Goal: Task Accomplishment & Management: Manage account settings

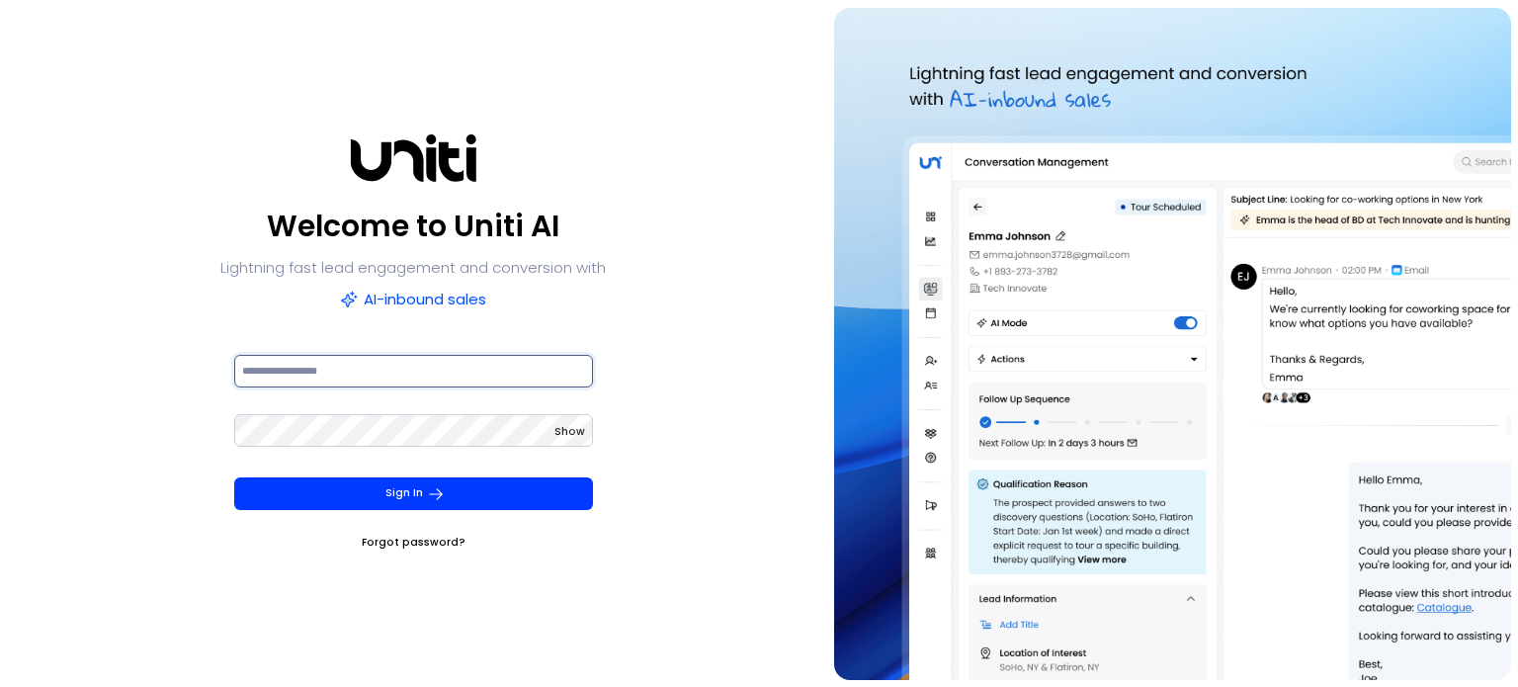
click at [461, 371] on input at bounding box center [413, 371] width 359 height 33
paste input "**********"
type input "**********"
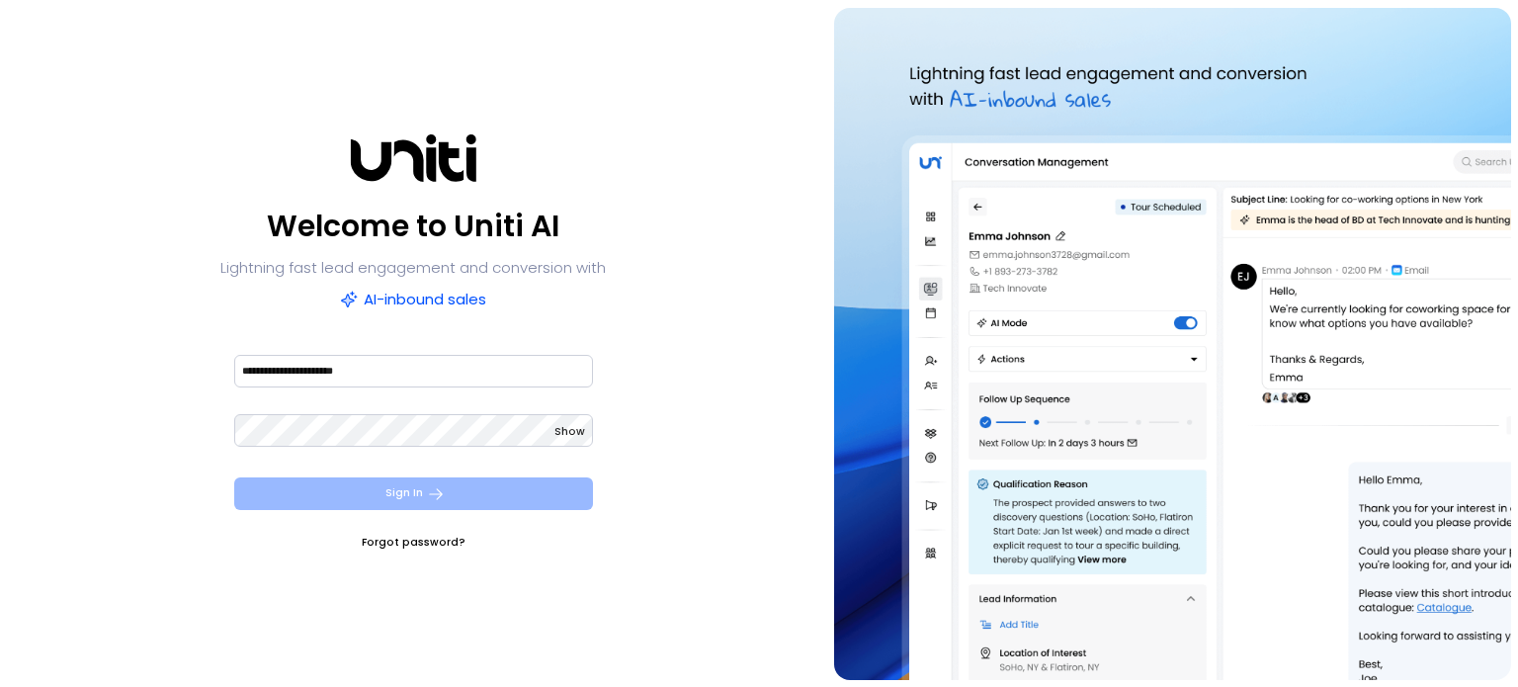
click at [498, 487] on button "Sign In" at bounding box center [413, 493] width 359 height 33
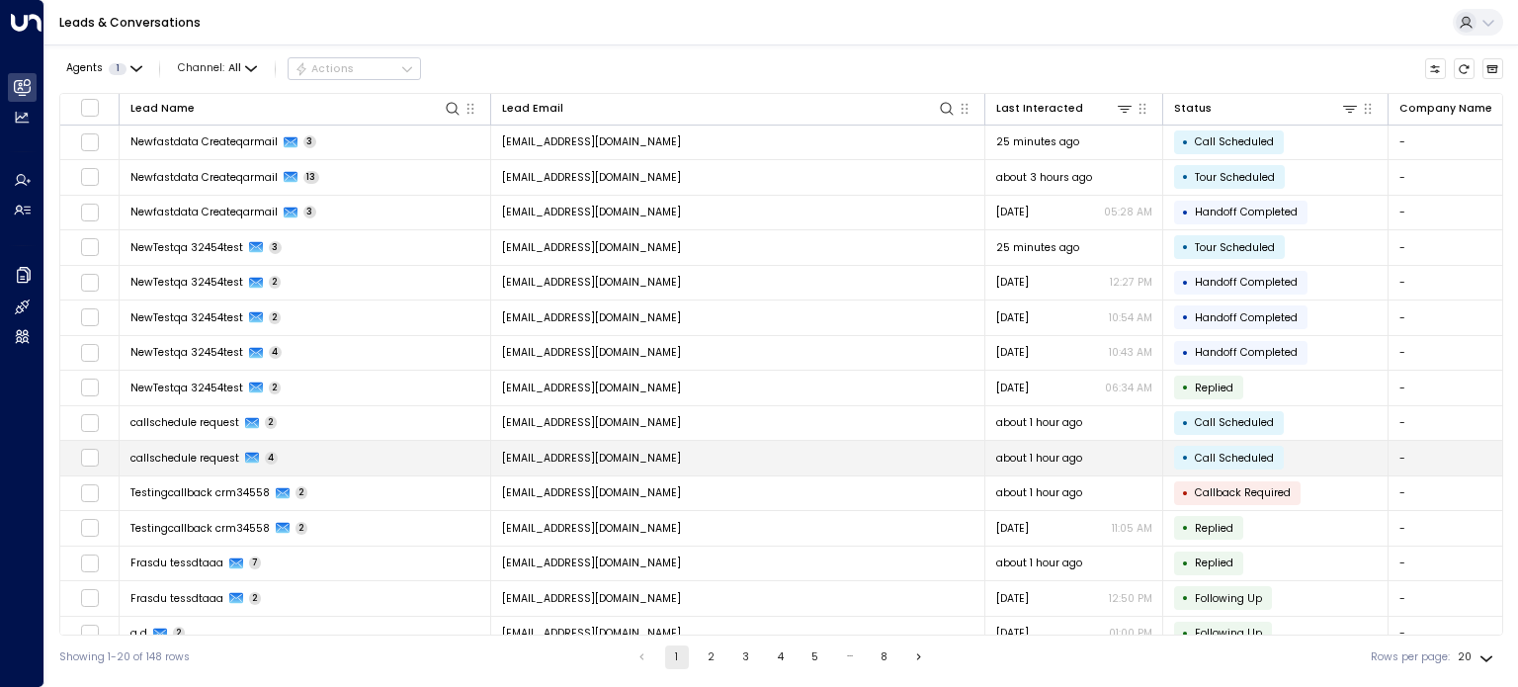
click at [229, 457] on span "callschedule request" at bounding box center [184, 458] width 109 height 15
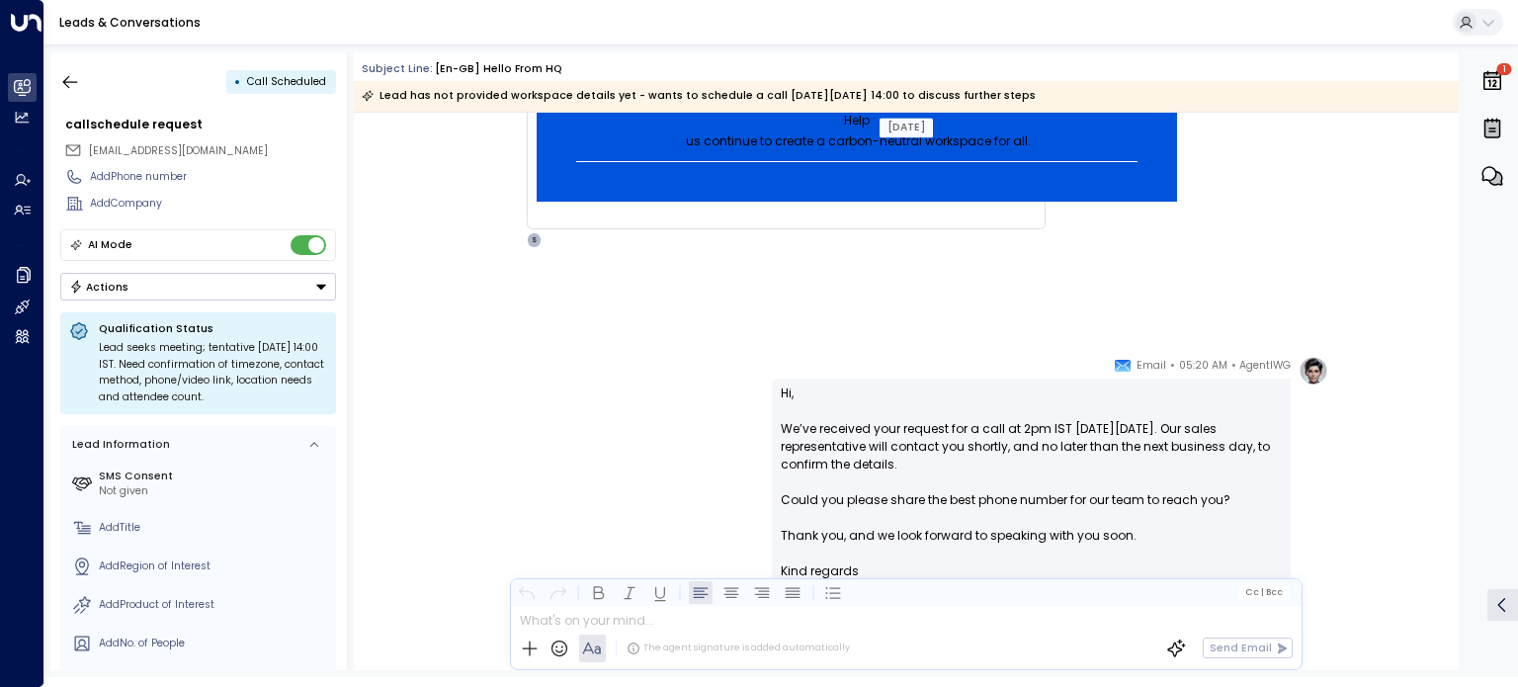
scroll to position [2760, 0]
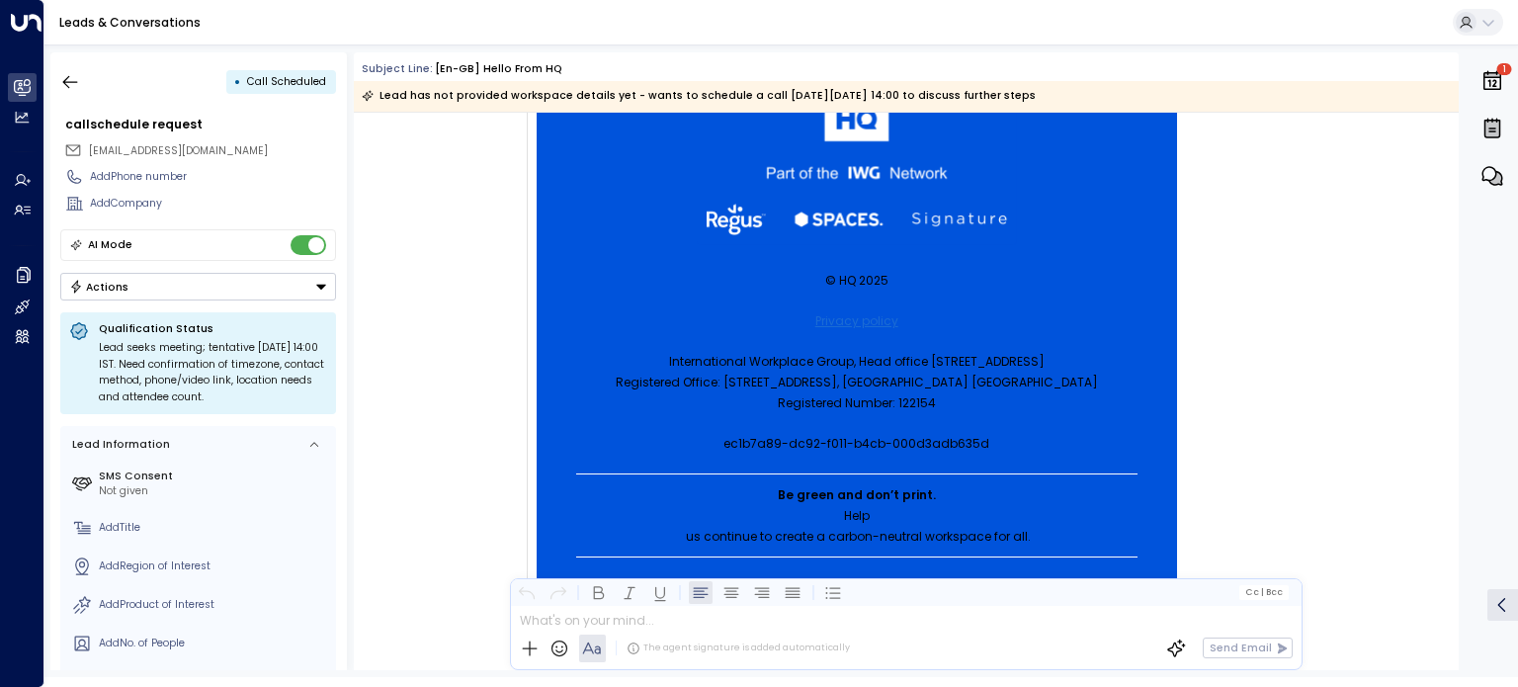
click at [1487, 23] on icon at bounding box center [1488, 23] width 16 height 16
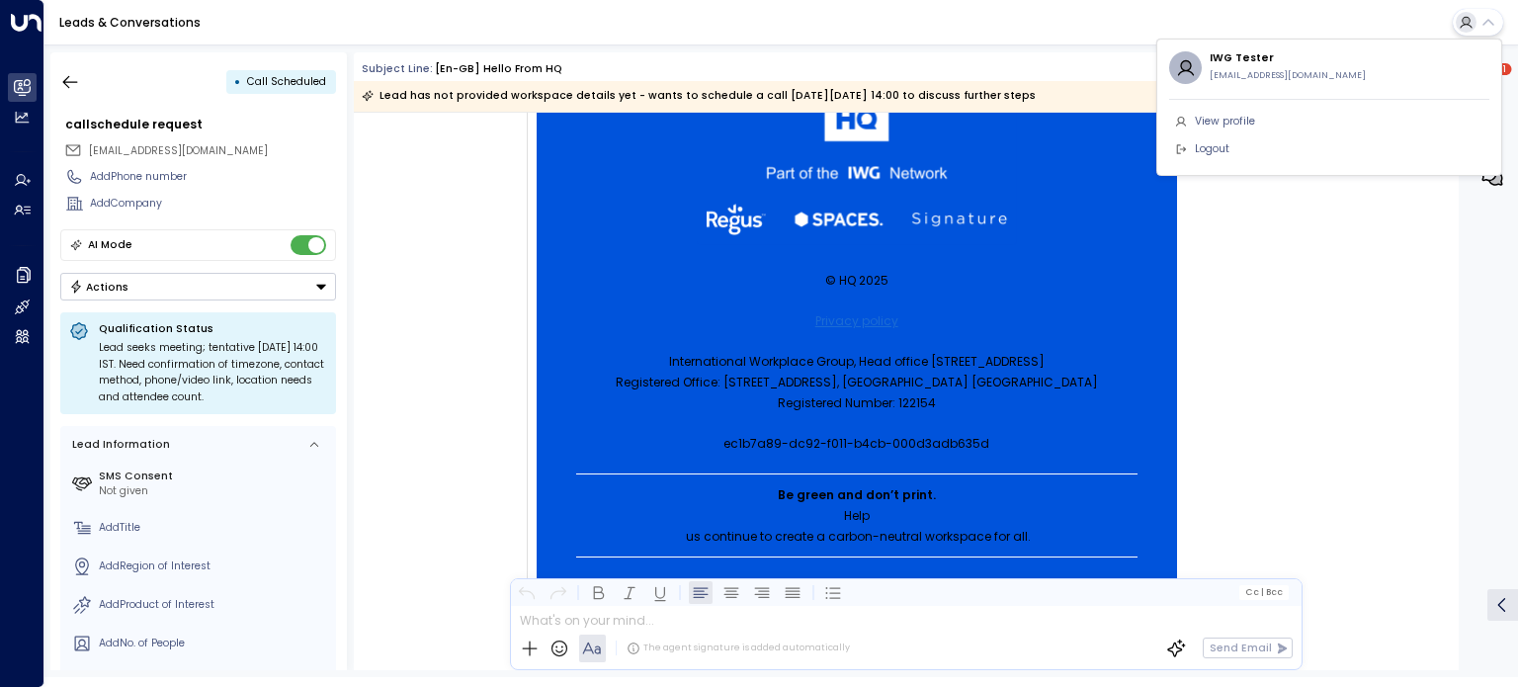
click at [1301, 239] on div at bounding box center [759, 343] width 1518 height 687
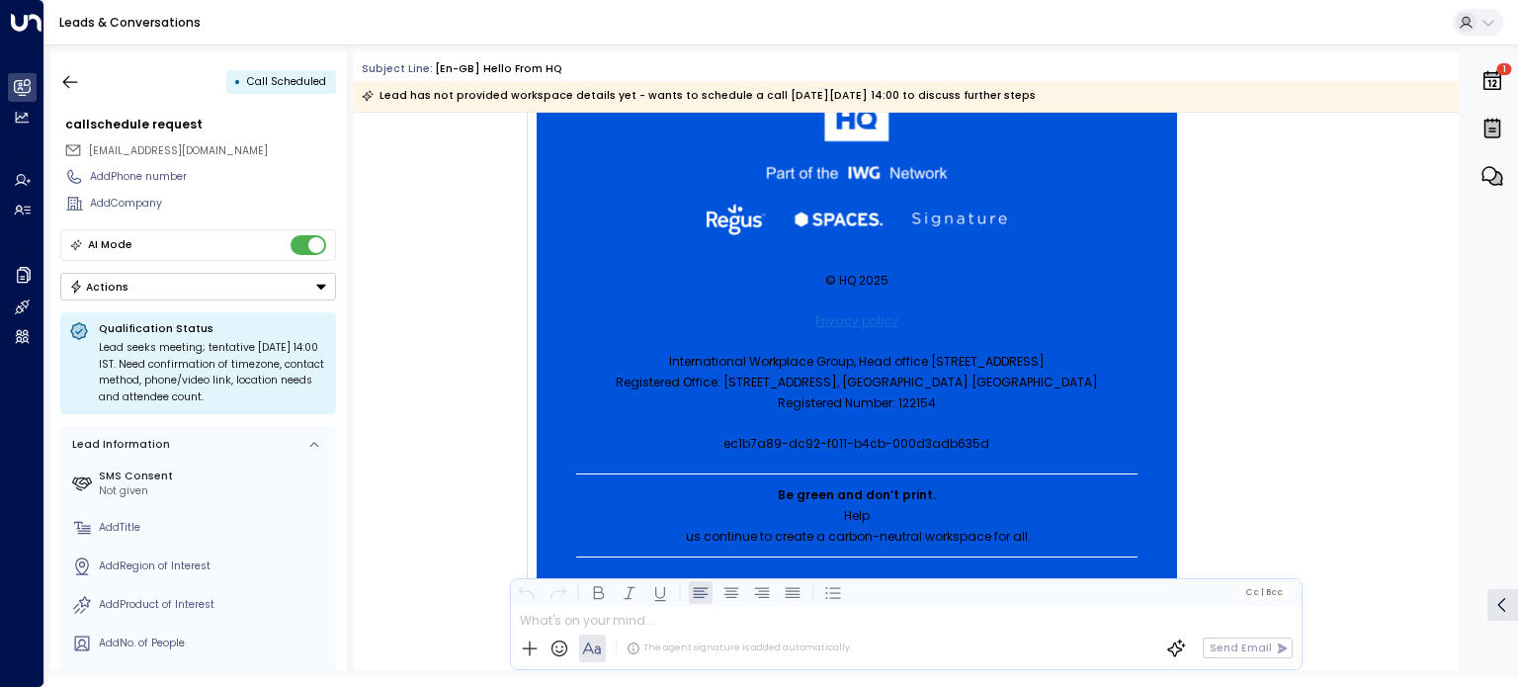
click at [1486, 81] on icon "button" at bounding box center [1492, 81] width 24 height 24
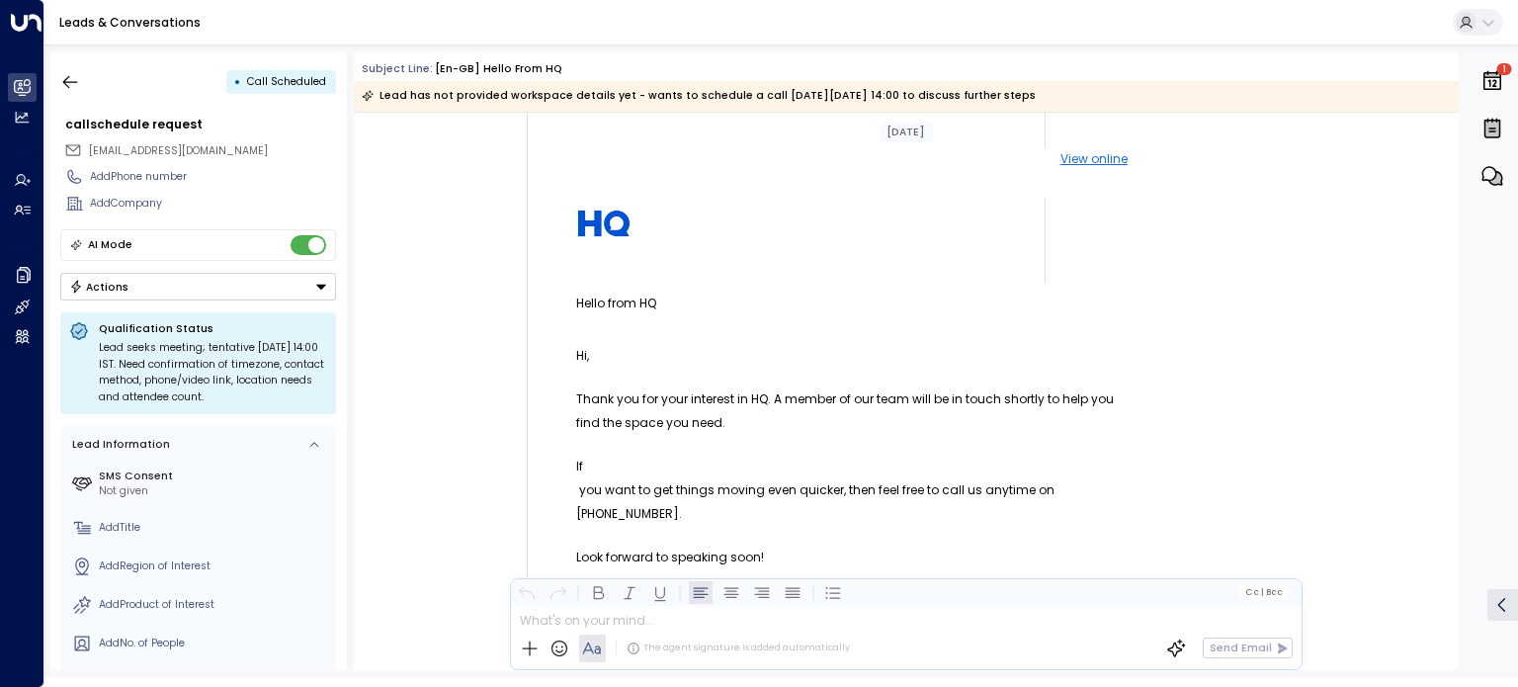
scroll to position [0, 0]
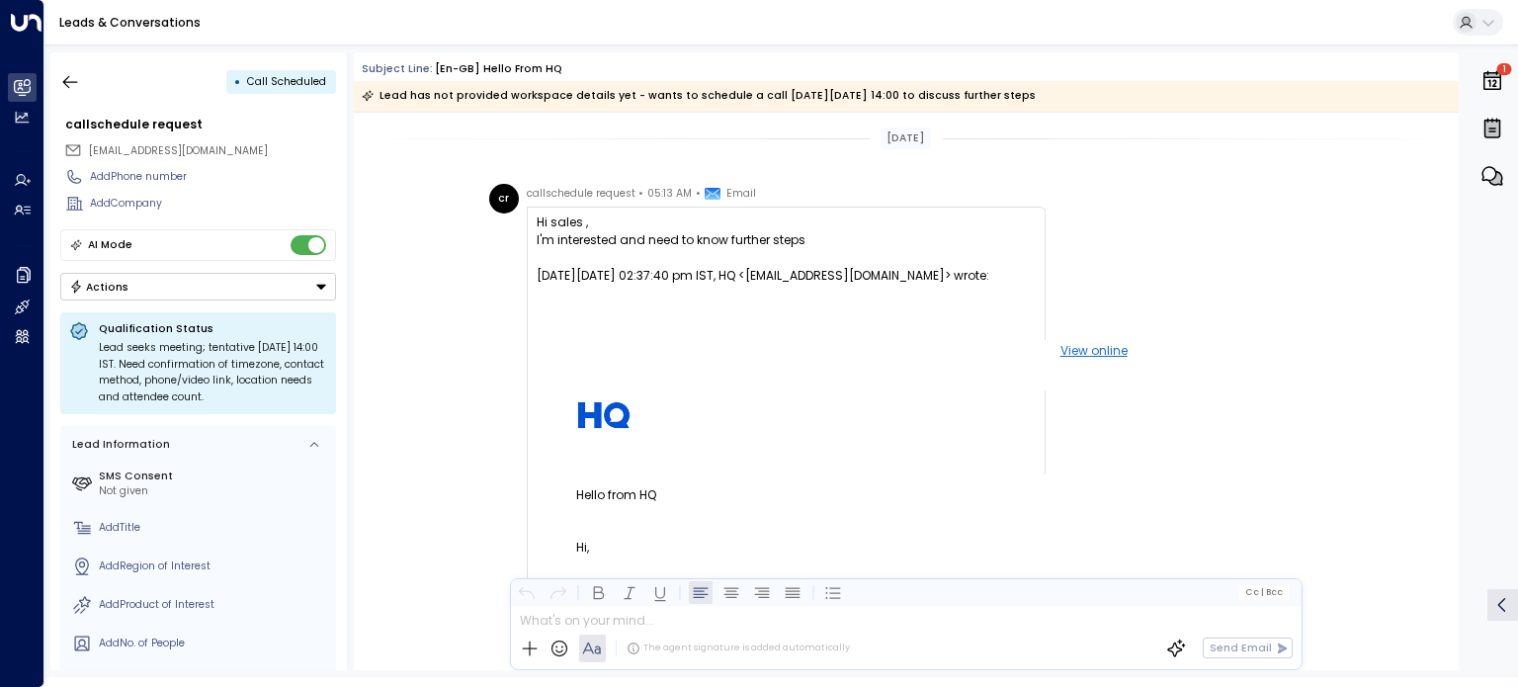
click at [1489, 170] on icon "button" at bounding box center [1492, 176] width 24 height 24
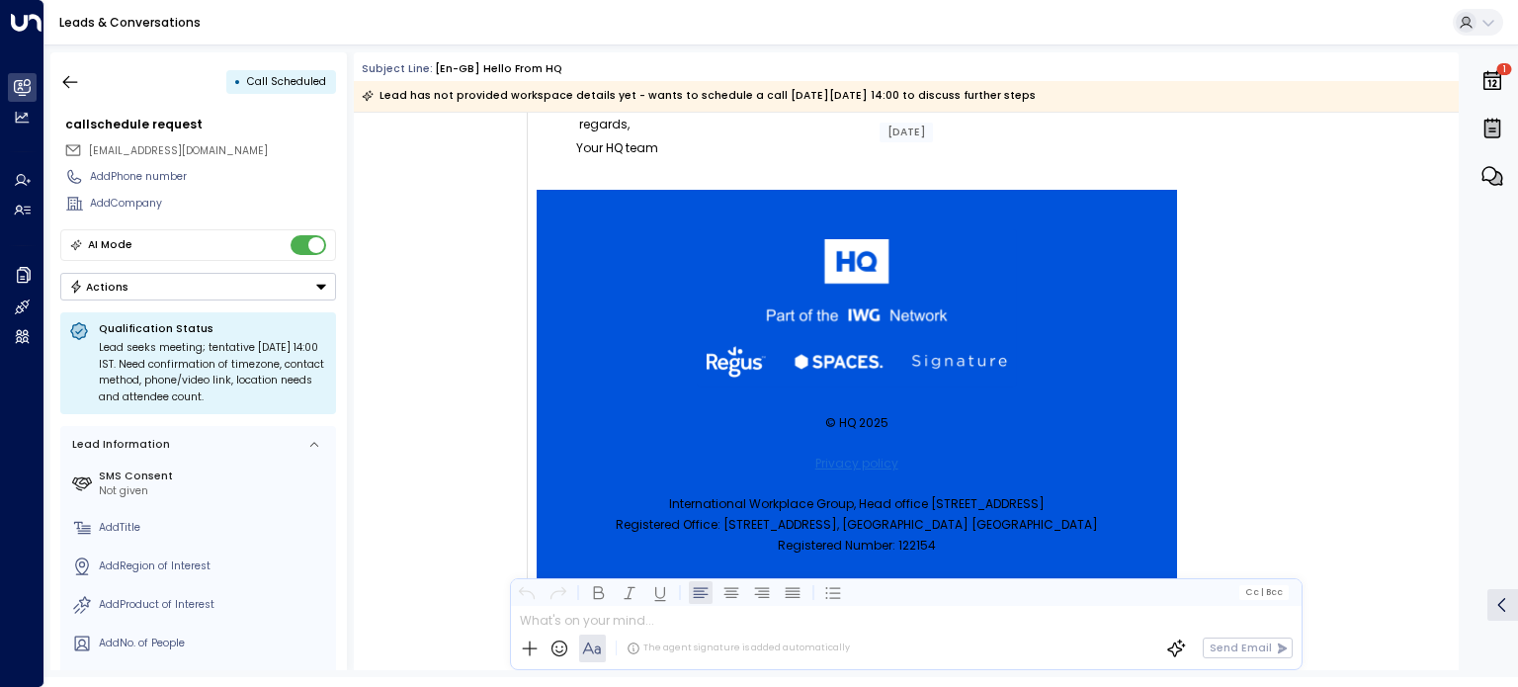
scroll to position [1087, 0]
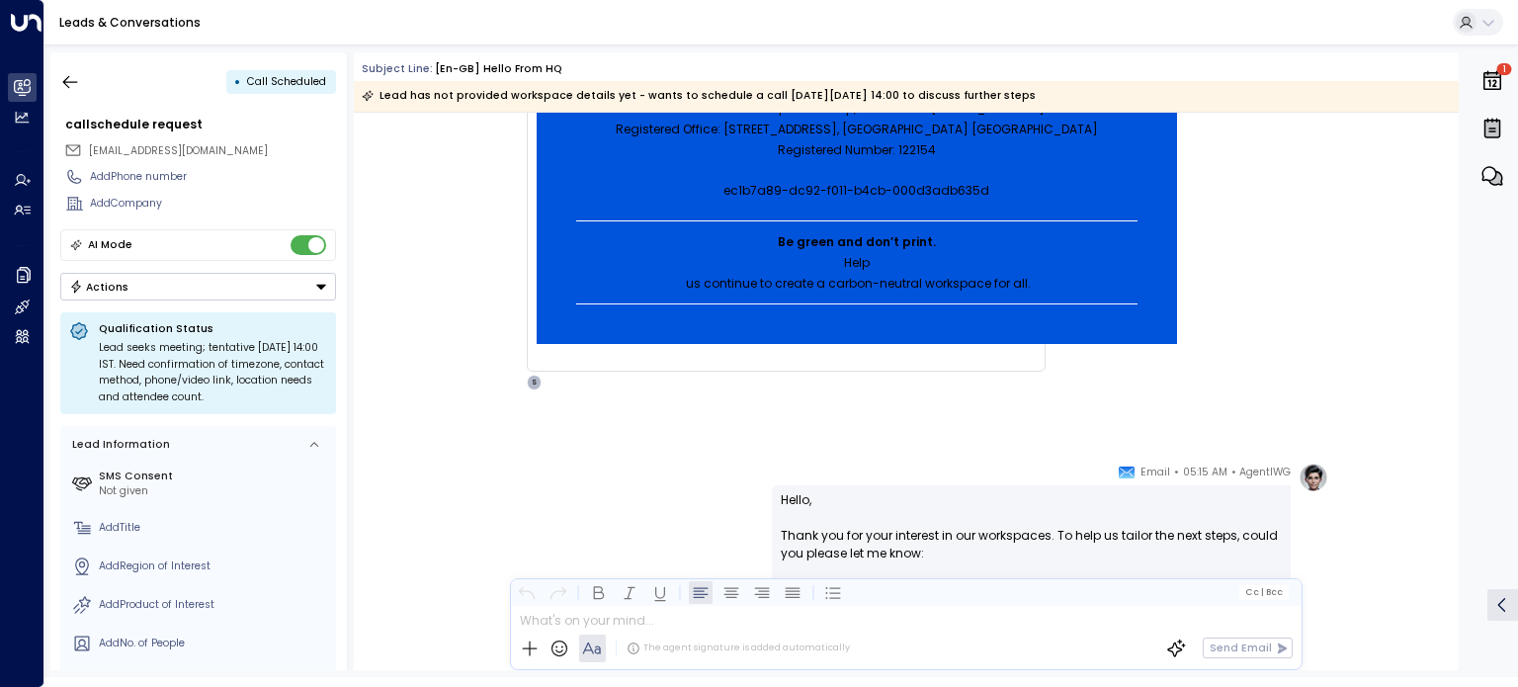
click at [222, 289] on button "Actions" at bounding box center [198, 287] width 276 height 28
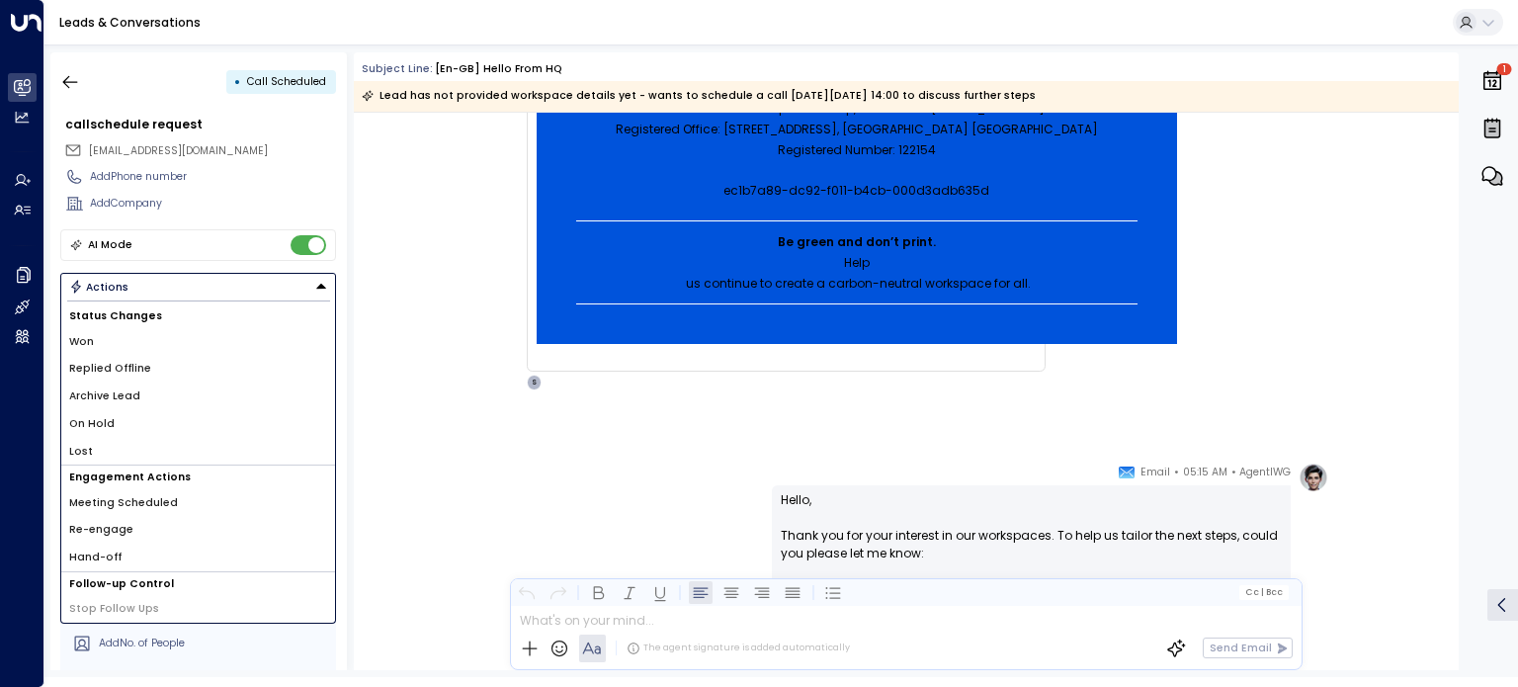
click at [464, 463] on div "AgentIWG • 05:15 AM • Email Hello, Thank you for your interest in our workspace…" at bounding box center [906, 680] width 1105 height 436
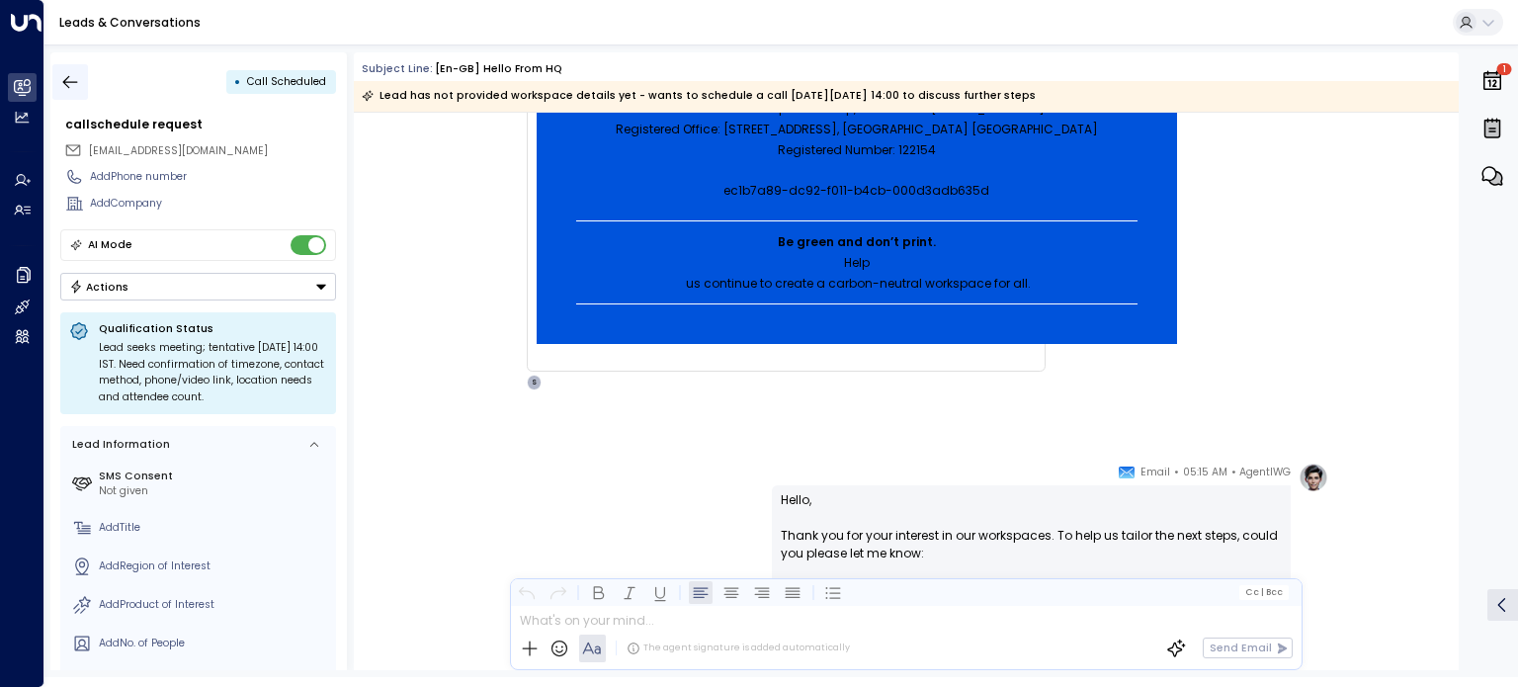
click at [67, 80] on icon "button" at bounding box center [70, 82] width 20 height 20
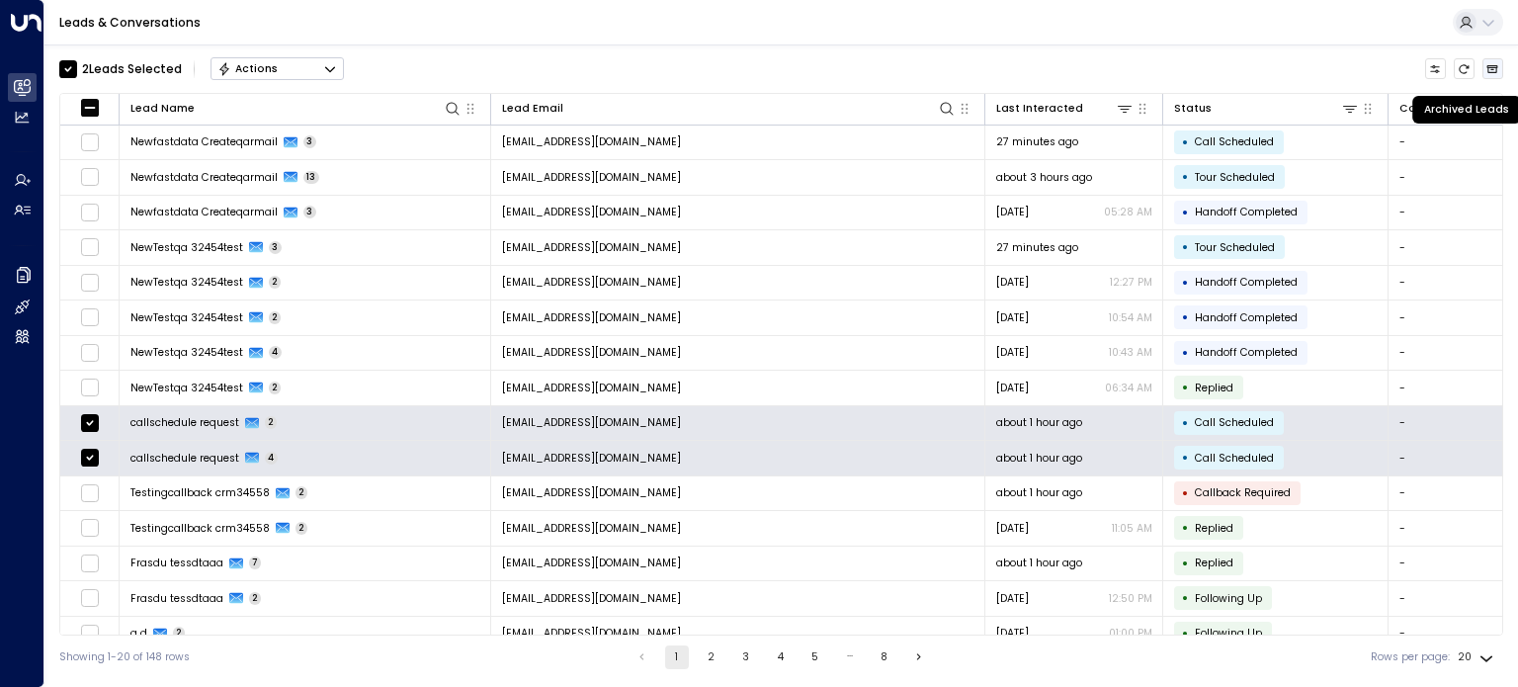
click at [1492, 67] on icon "Archived Leads" at bounding box center [1492, 69] width 12 height 12
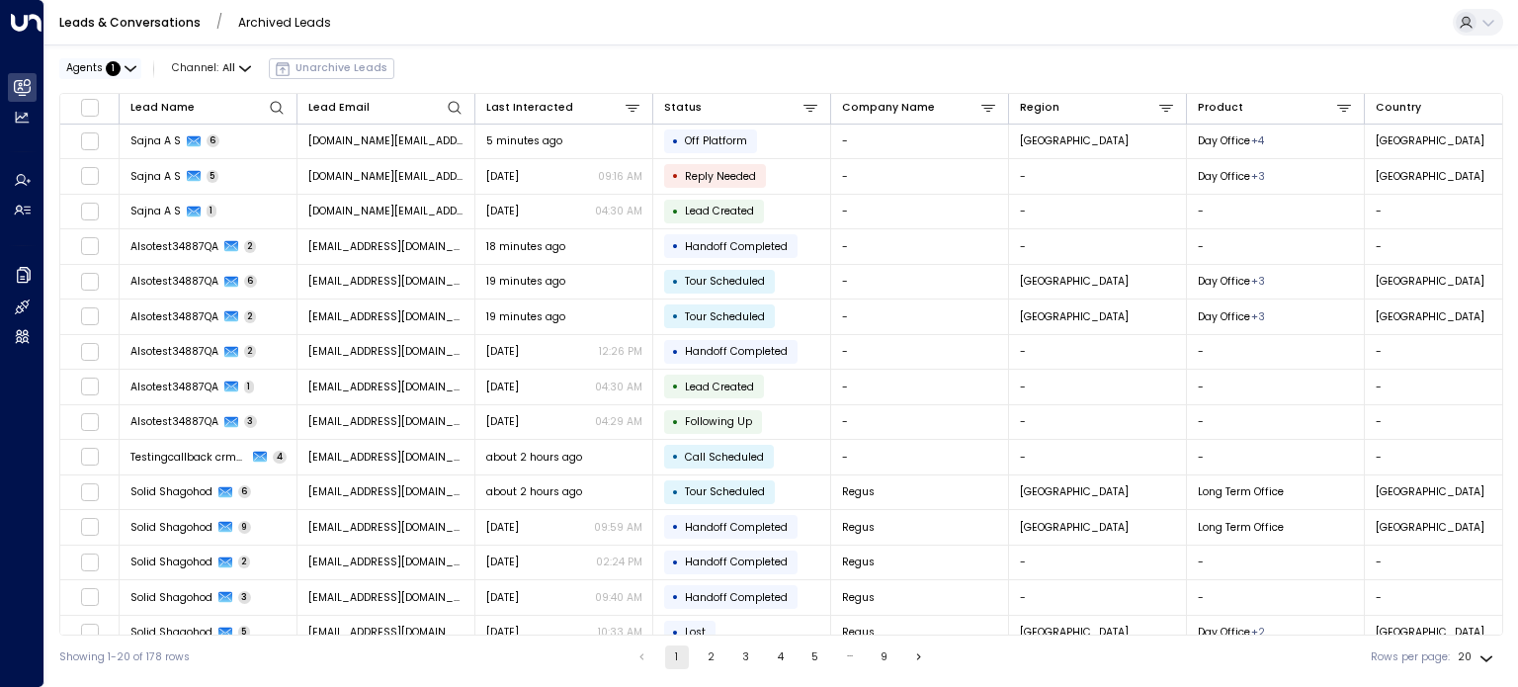
click at [123, 70] on button "Agents : 1" at bounding box center [100, 68] width 82 height 21
click at [87, 42] on div at bounding box center [759, 343] width 1518 height 687
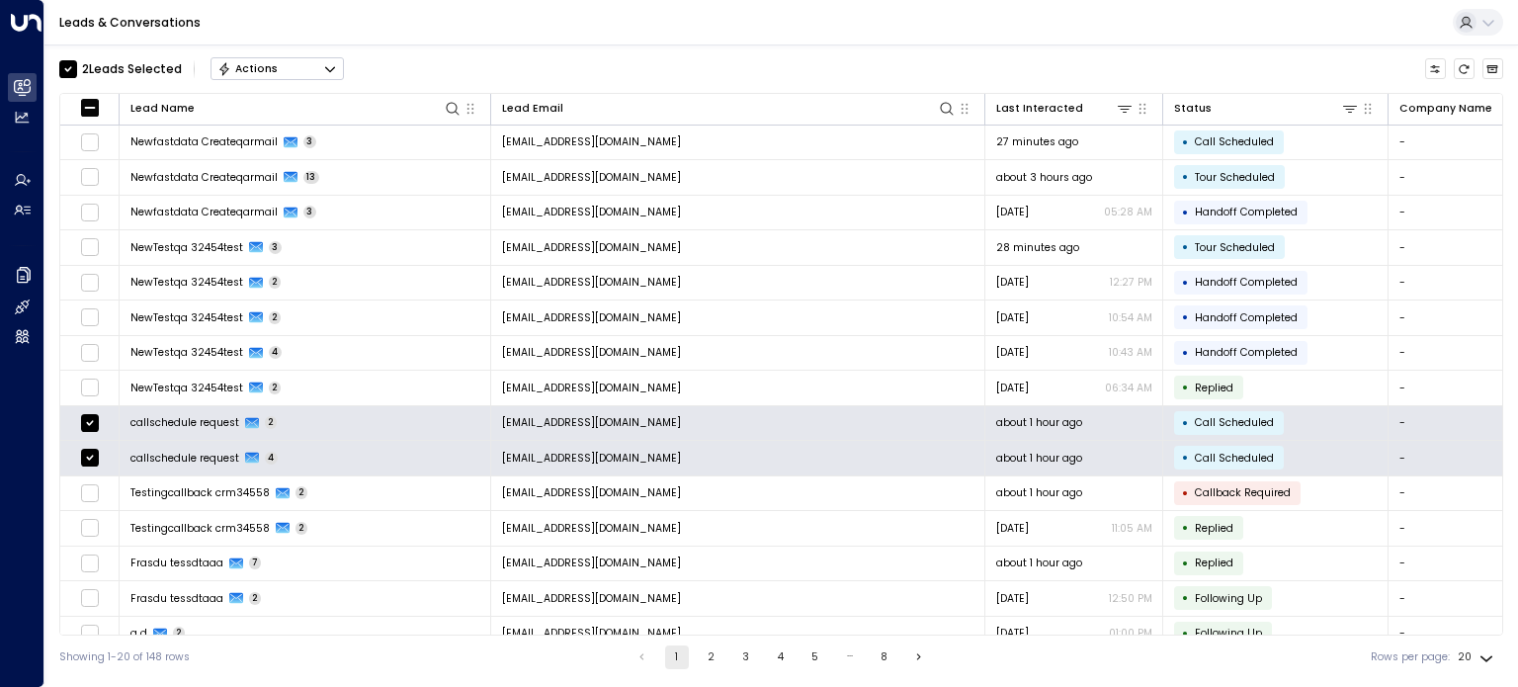
click at [336, 70] on icon "Button group with a nested menu" at bounding box center [330, 69] width 14 height 14
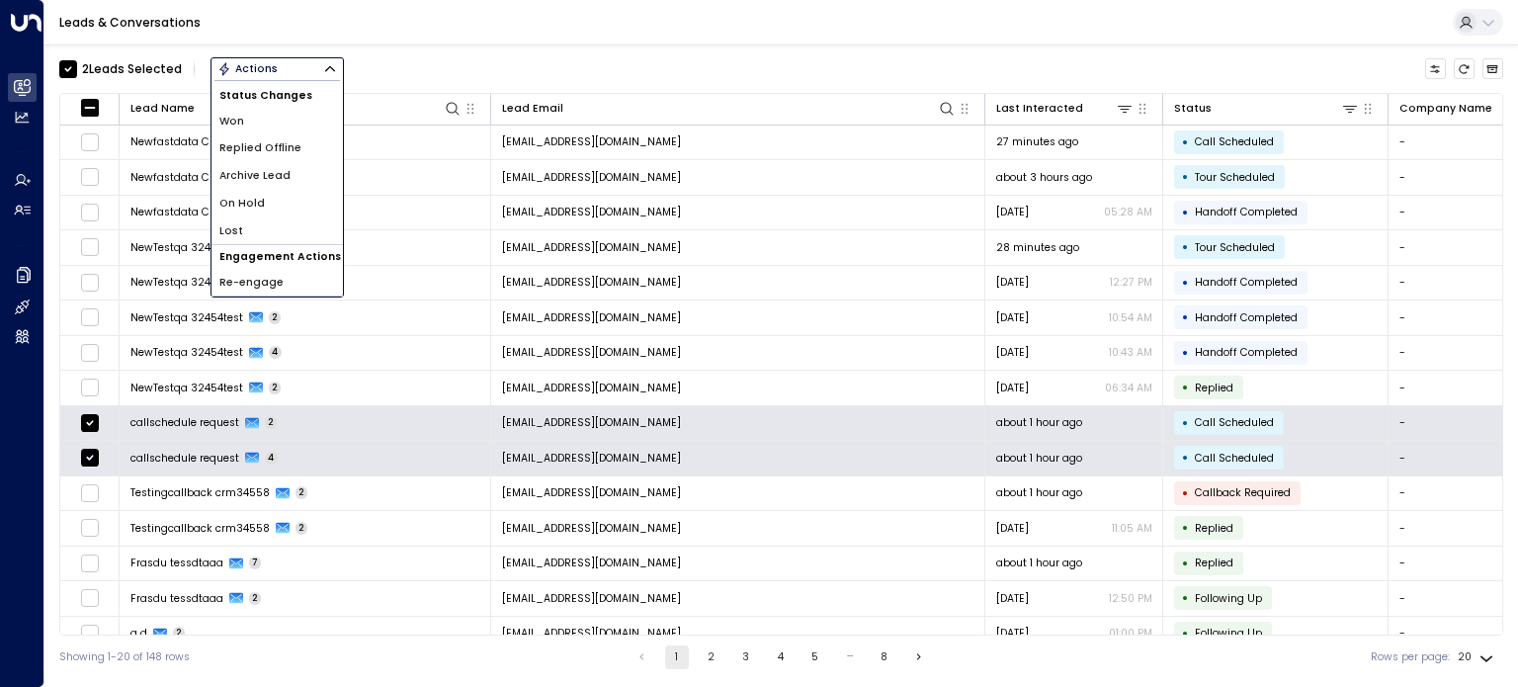
click at [348, 24] on div "Leads & Conversations" at bounding box center [780, 22] width 1473 height 45
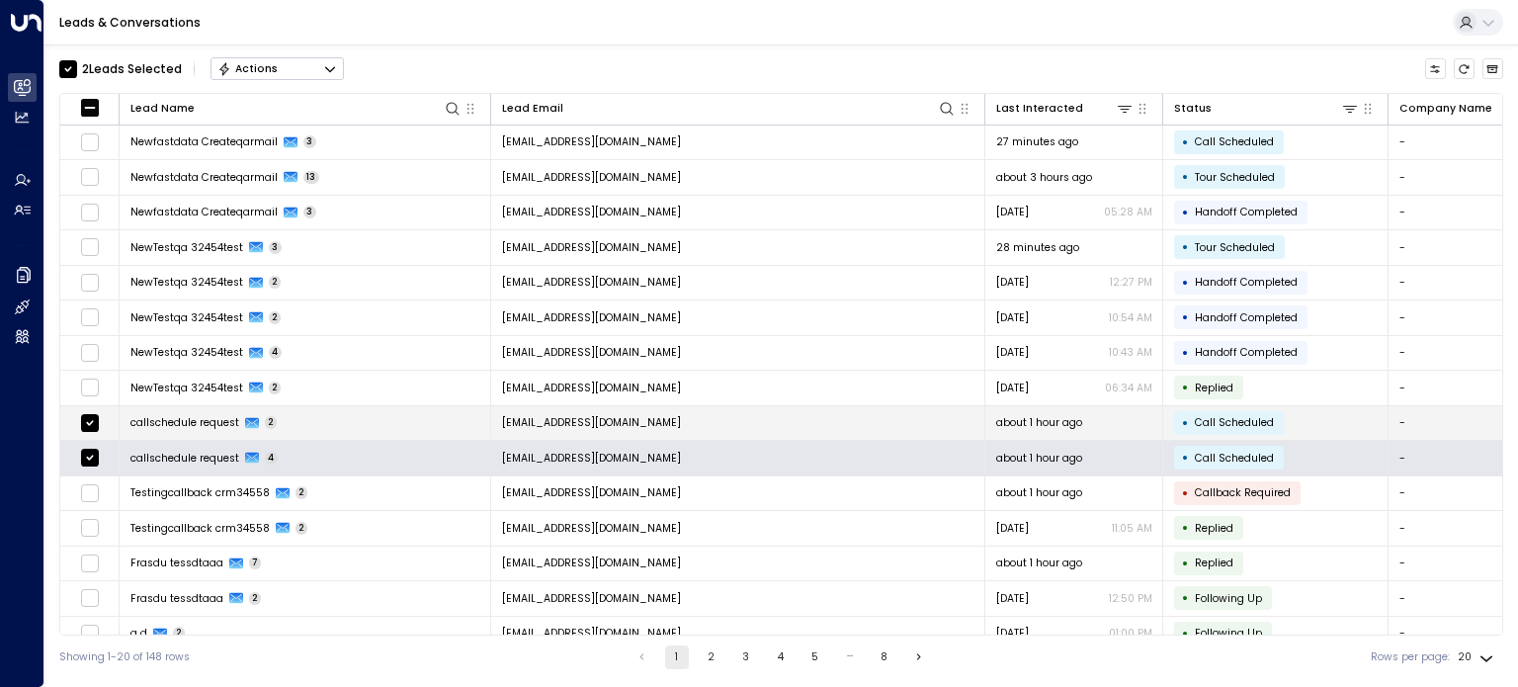
click at [1397, 415] on td "-" at bounding box center [1477, 423] width 178 height 35
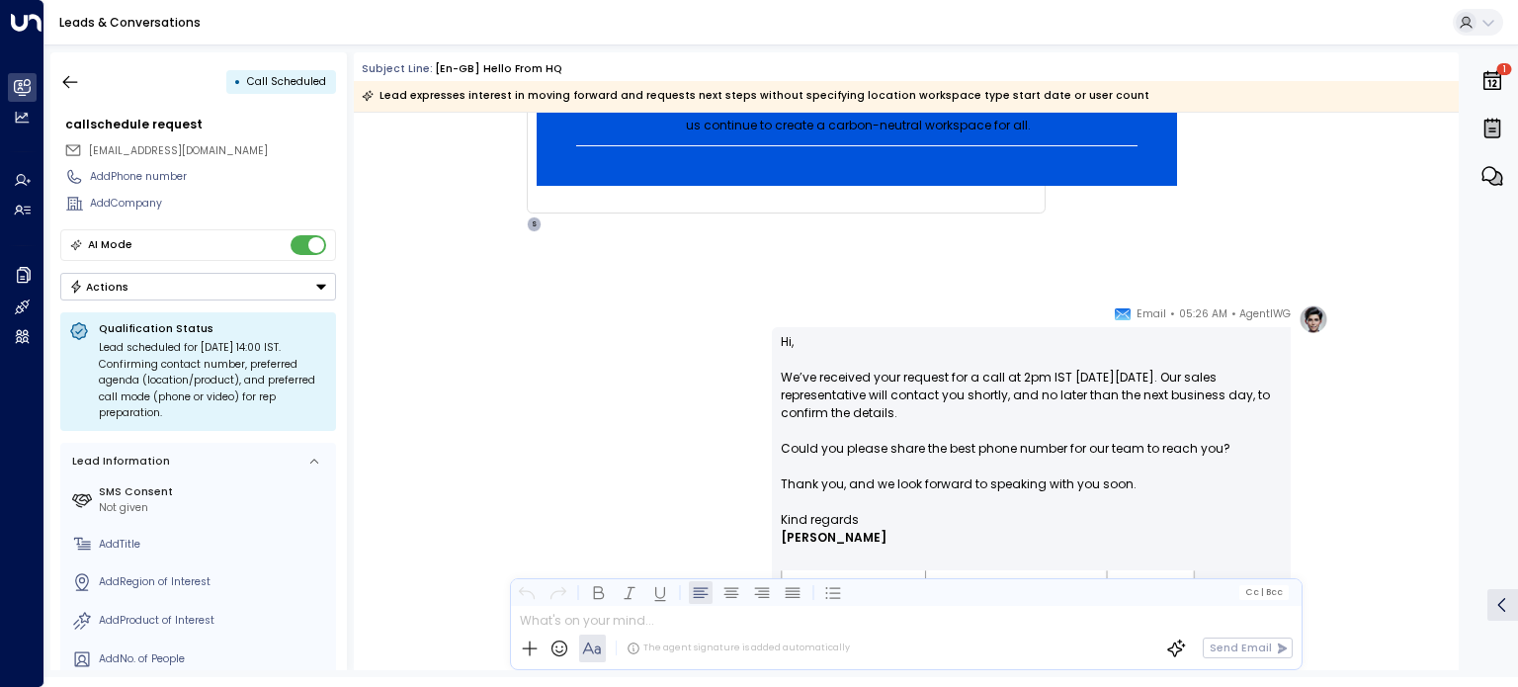
scroll to position [83, 0]
click at [65, 83] on icon "button" at bounding box center [70, 81] width 15 height 13
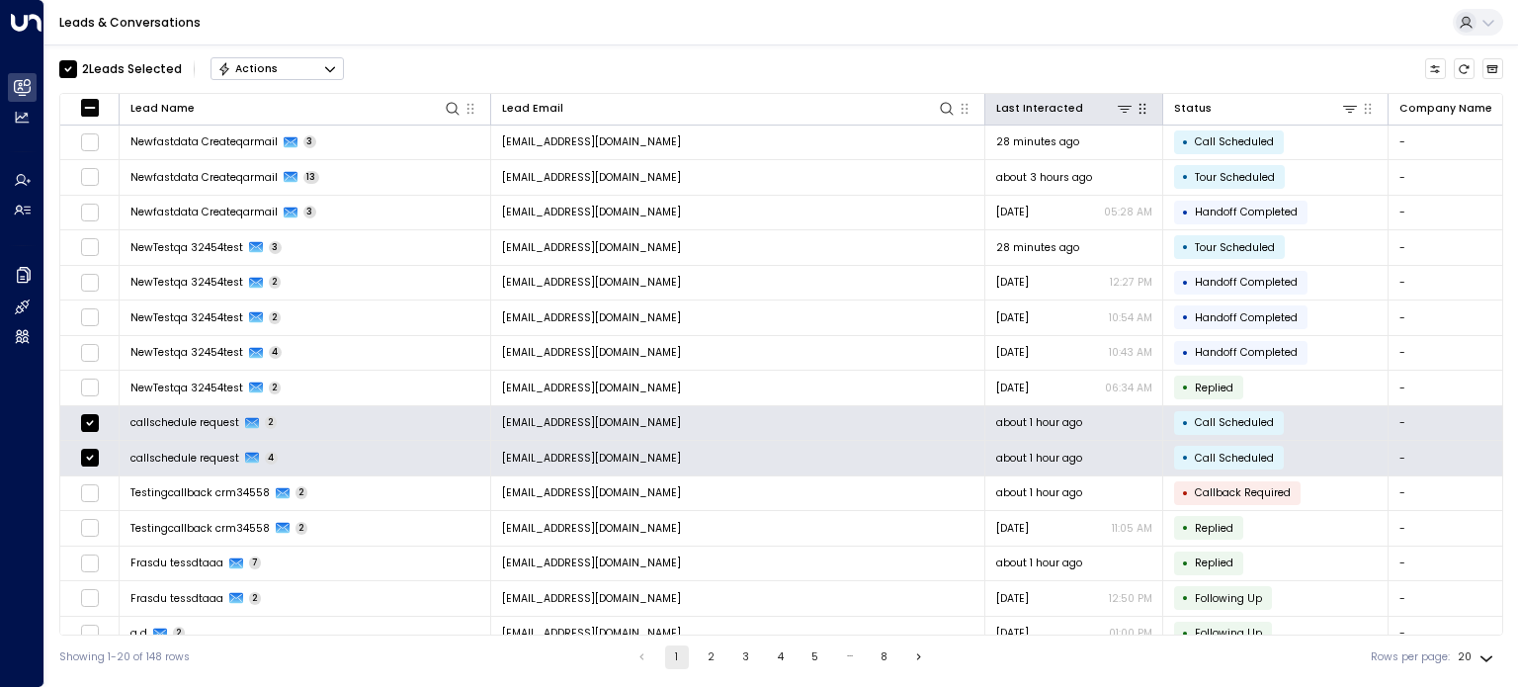
click at [1146, 117] on div at bounding box center [1142, 109] width 19 height 20
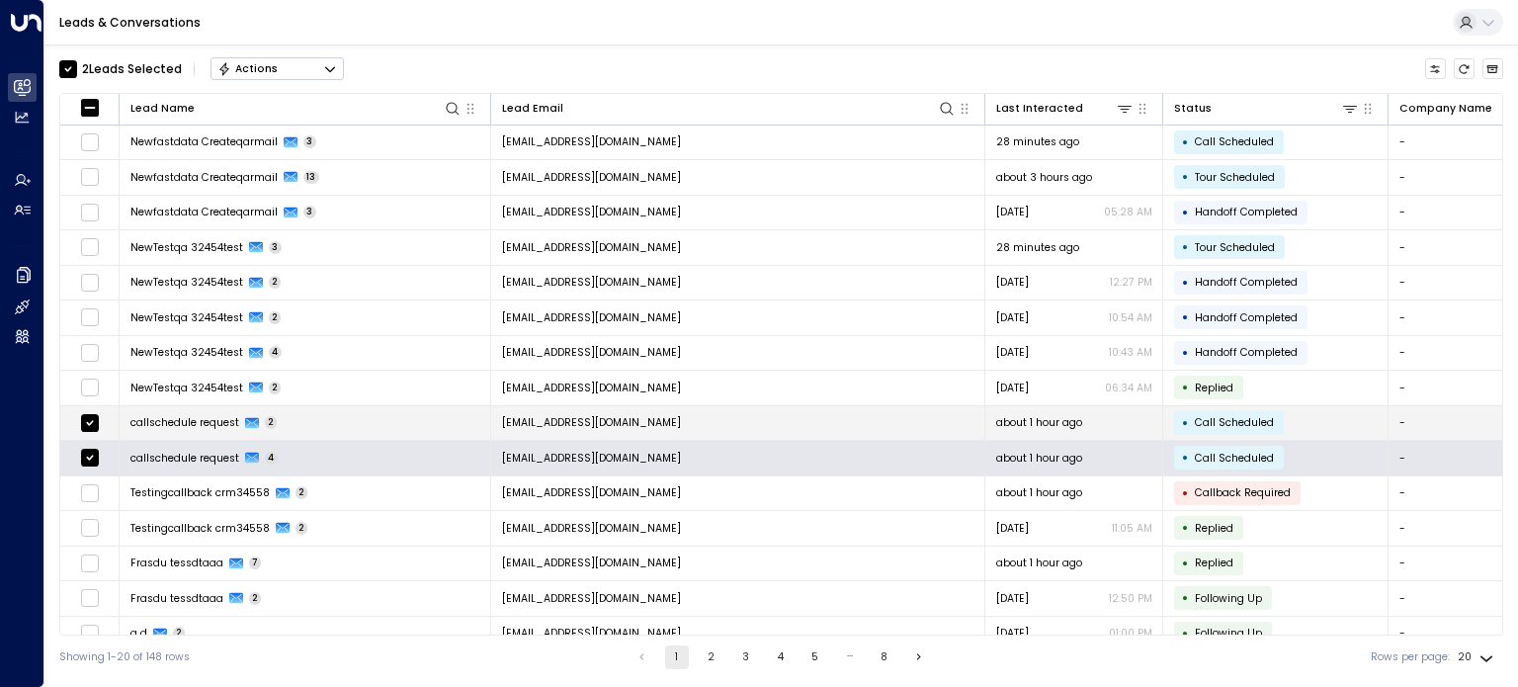
click at [160, 419] on span "callschedule request" at bounding box center [184, 422] width 109 height 15
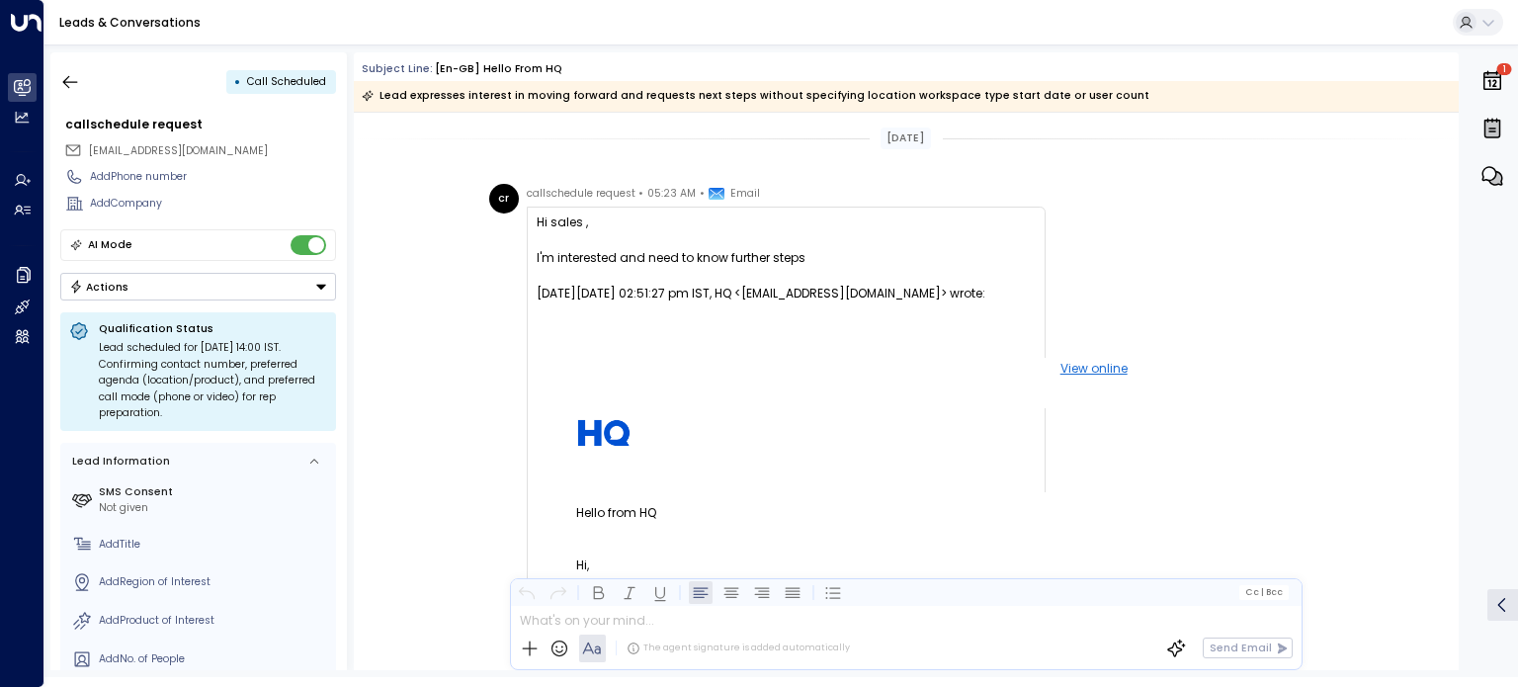
scroll to position [1126, 0]
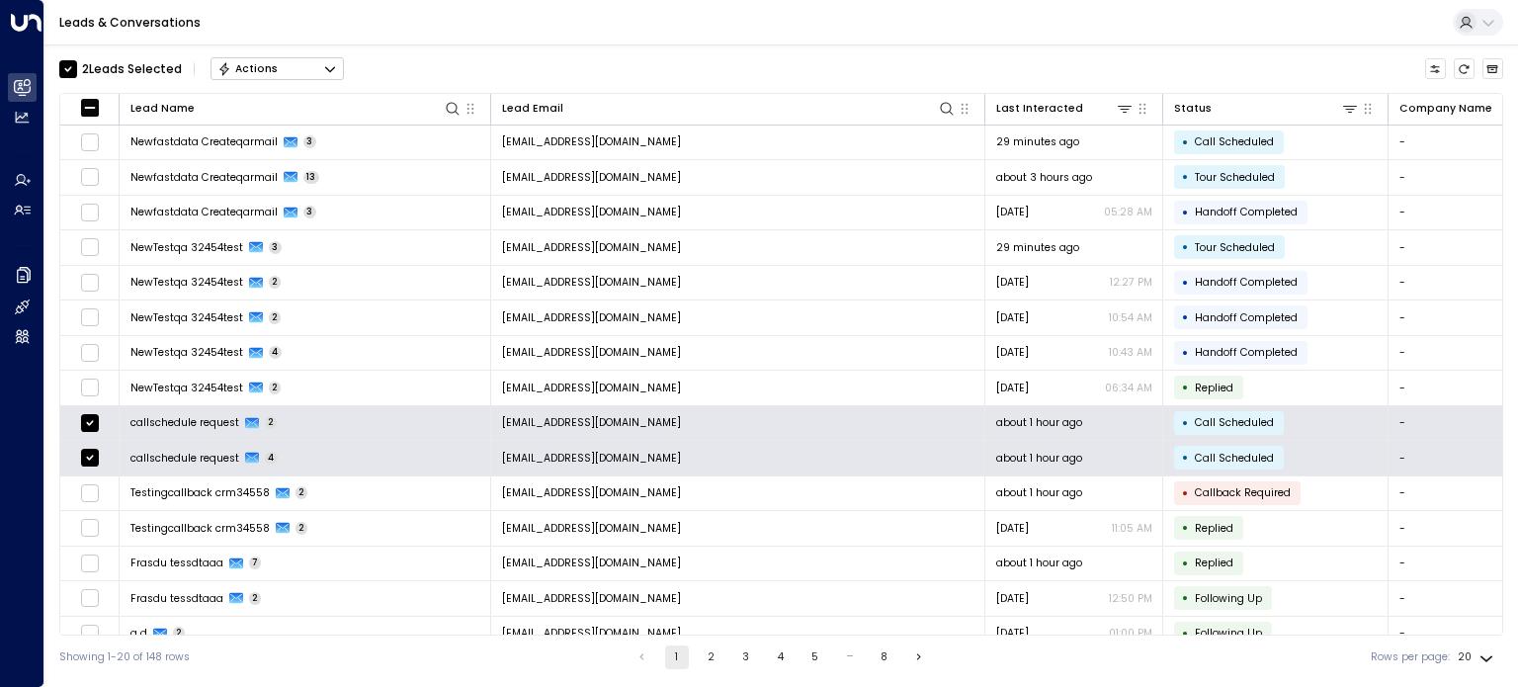
drag, startPoint x: 150, startPoint y: 424, endPoint x: 661, endPoint y: 9, distance: 658.1
click at [661, 9] on div "Leads & Conversations" at bounding box center [780, 22] width 1473 height 45
click at [1433, 74] on button "Customize" at bounding box center [1436, 69] width 22 height 22
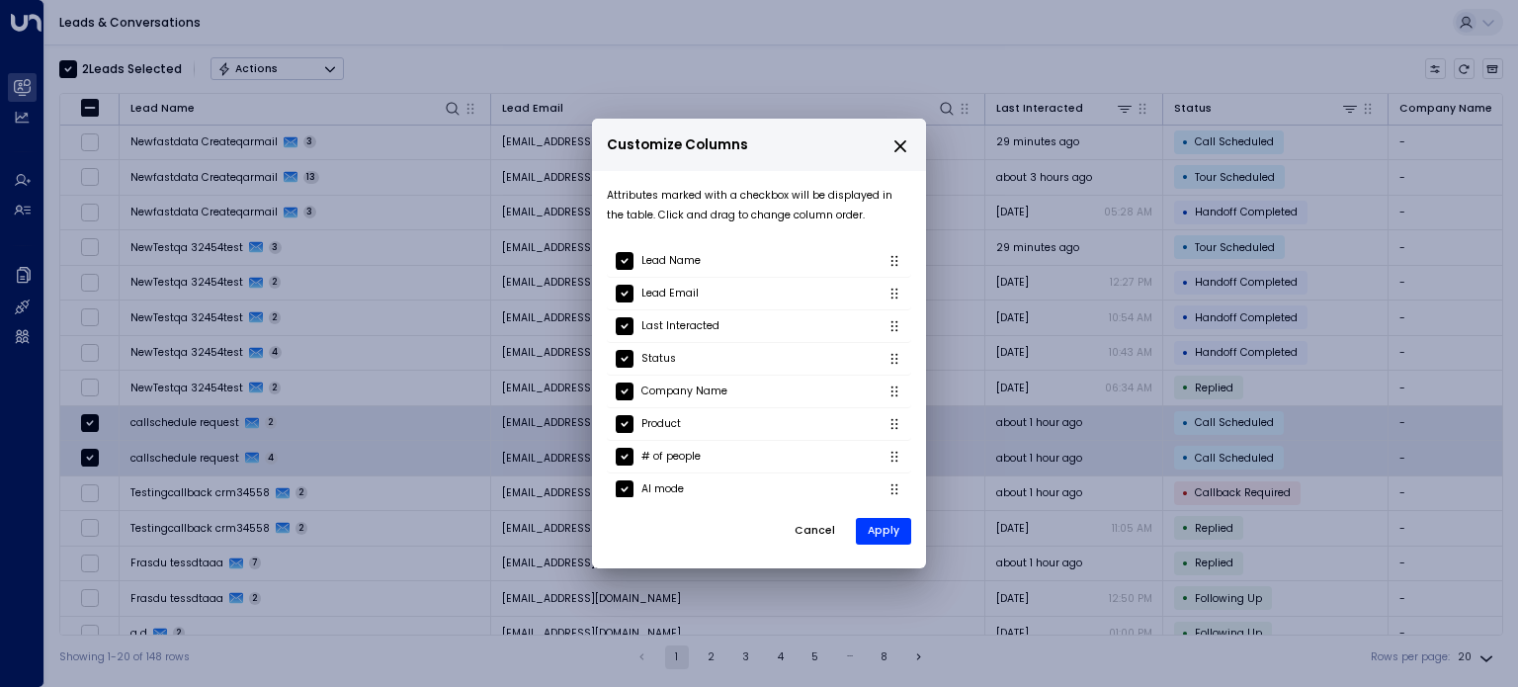
scroll to position [202, 0]
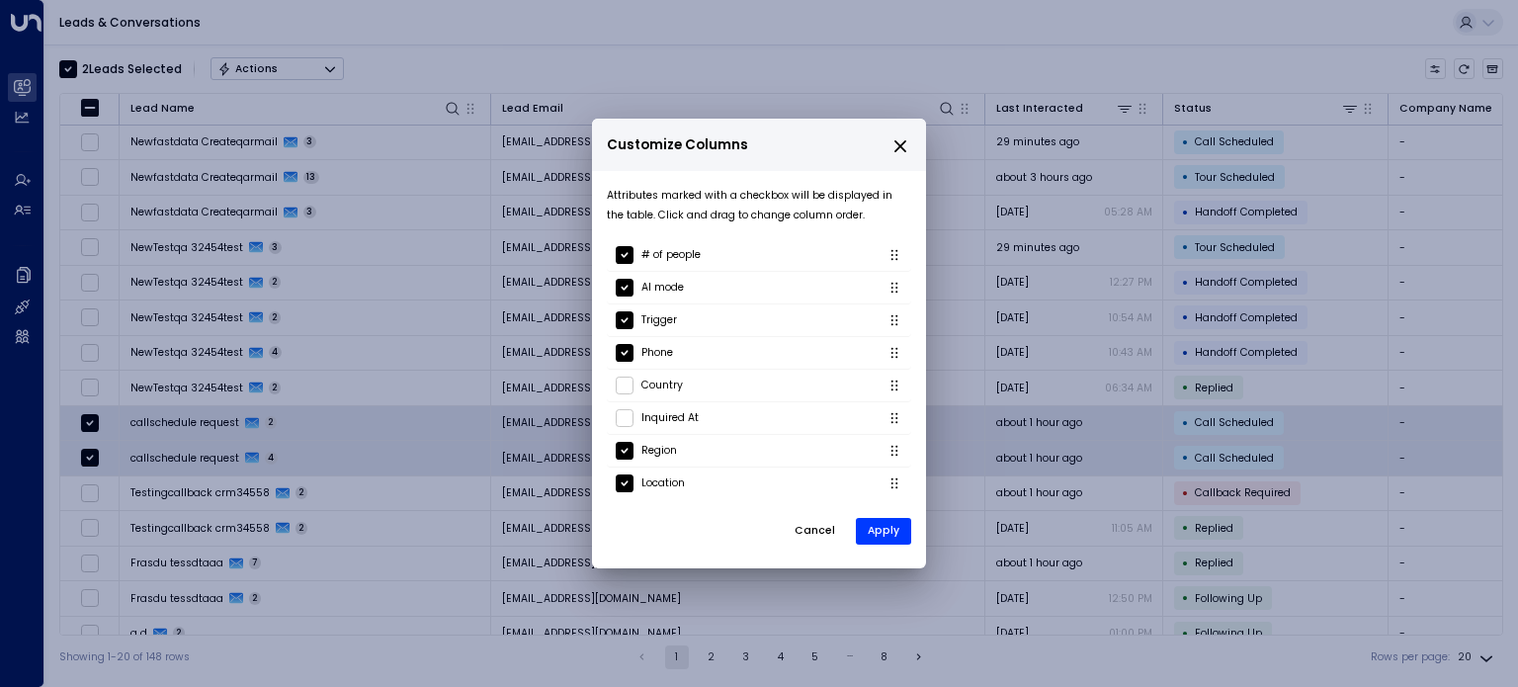
click at [896, 146] on icon "close" at bounding box center [900, 146] width 18 height 18
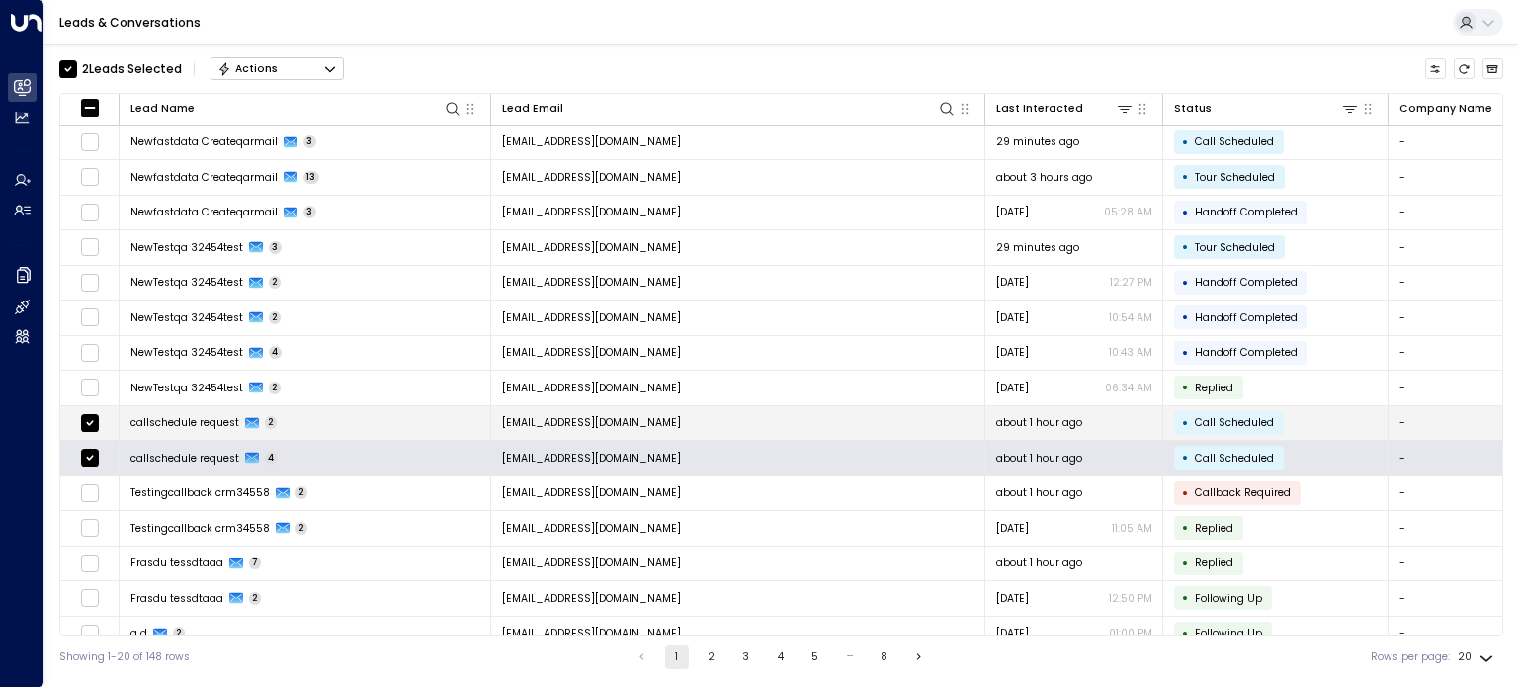
drag, startPoint x: 595, startPoint y: 414, endPoint x: 277, endPoint y: 425, distance: 318.3
click at [277, 425] on td "callschedule request 2" at bounding box center [305, 423] width 371 height 35
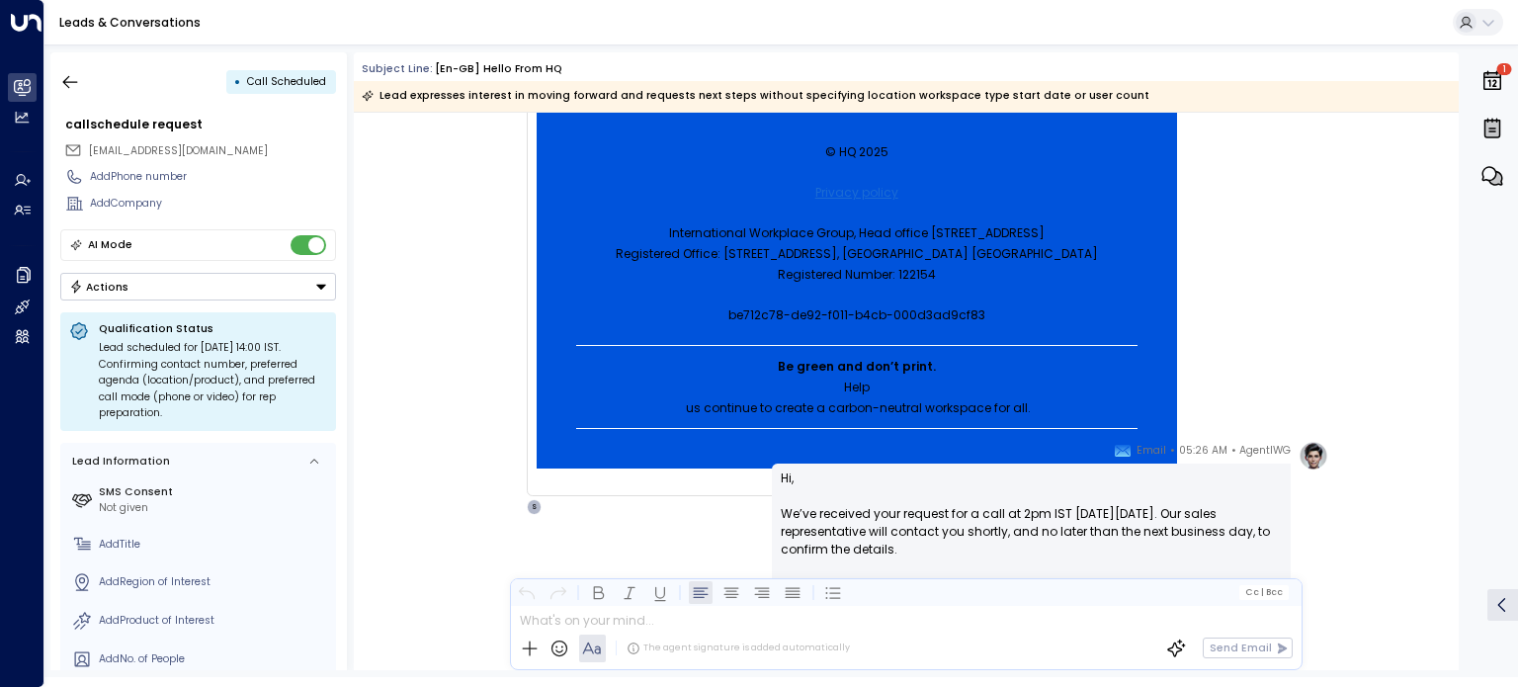
scroll to position [1126, 0]
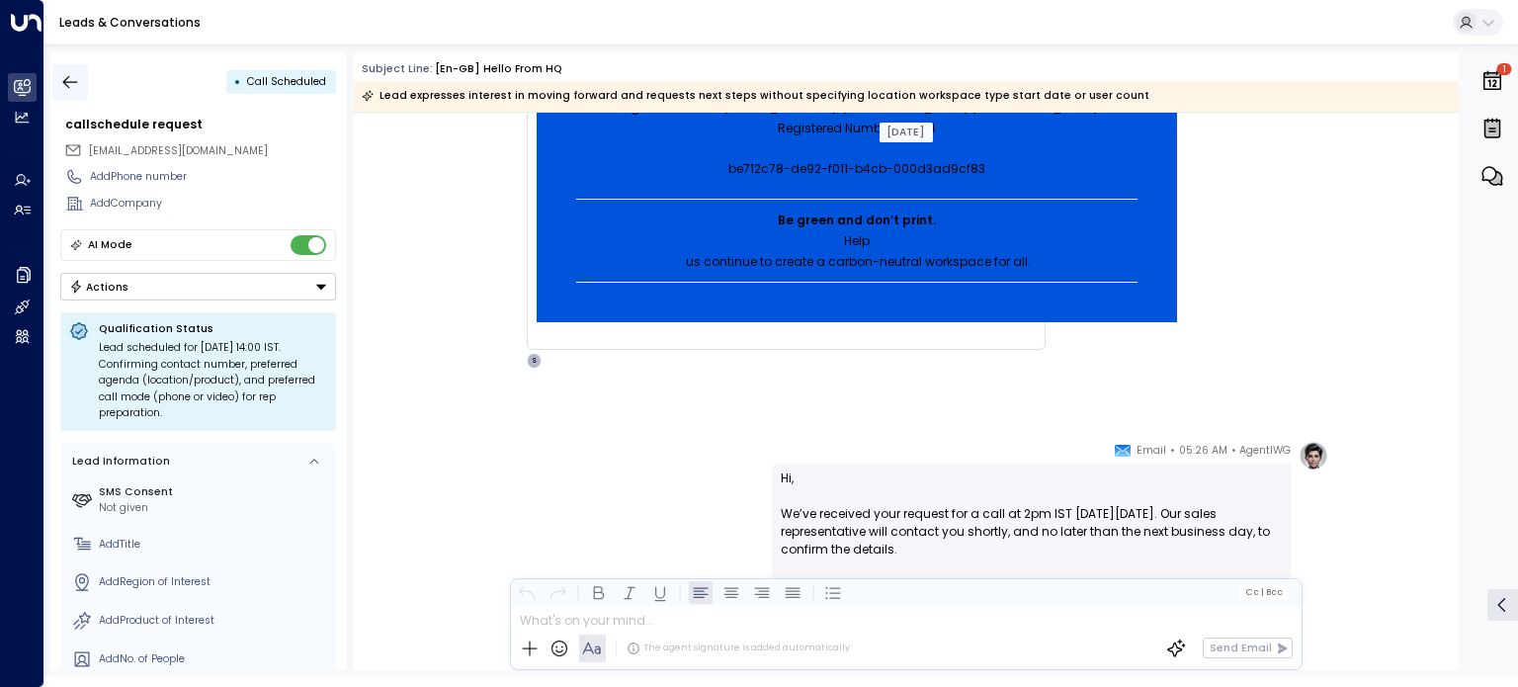
click at [71, 74] on icon "button" at bounding box center [70, 82] width 20 height 20
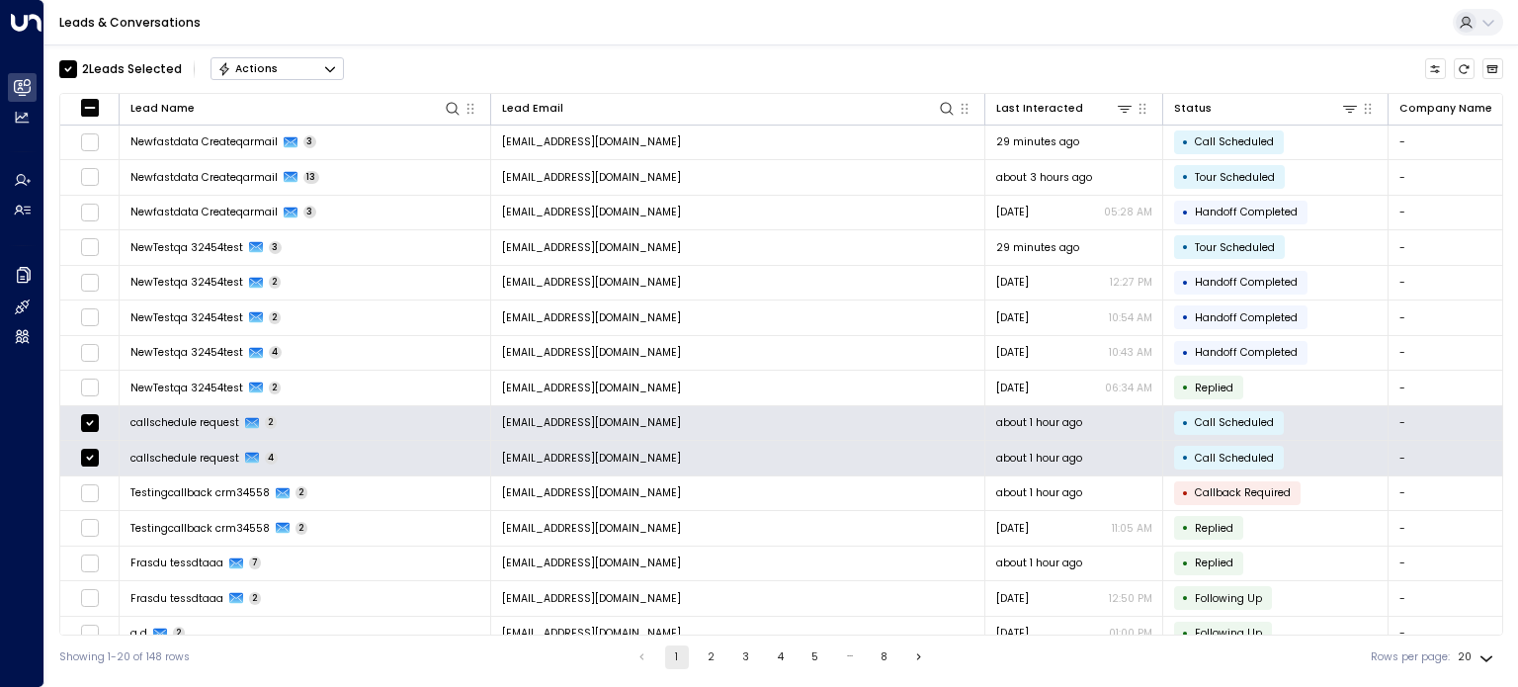
click at [295, 62] on button "Actions" at bounding box center [276, 69] width 133 height 24
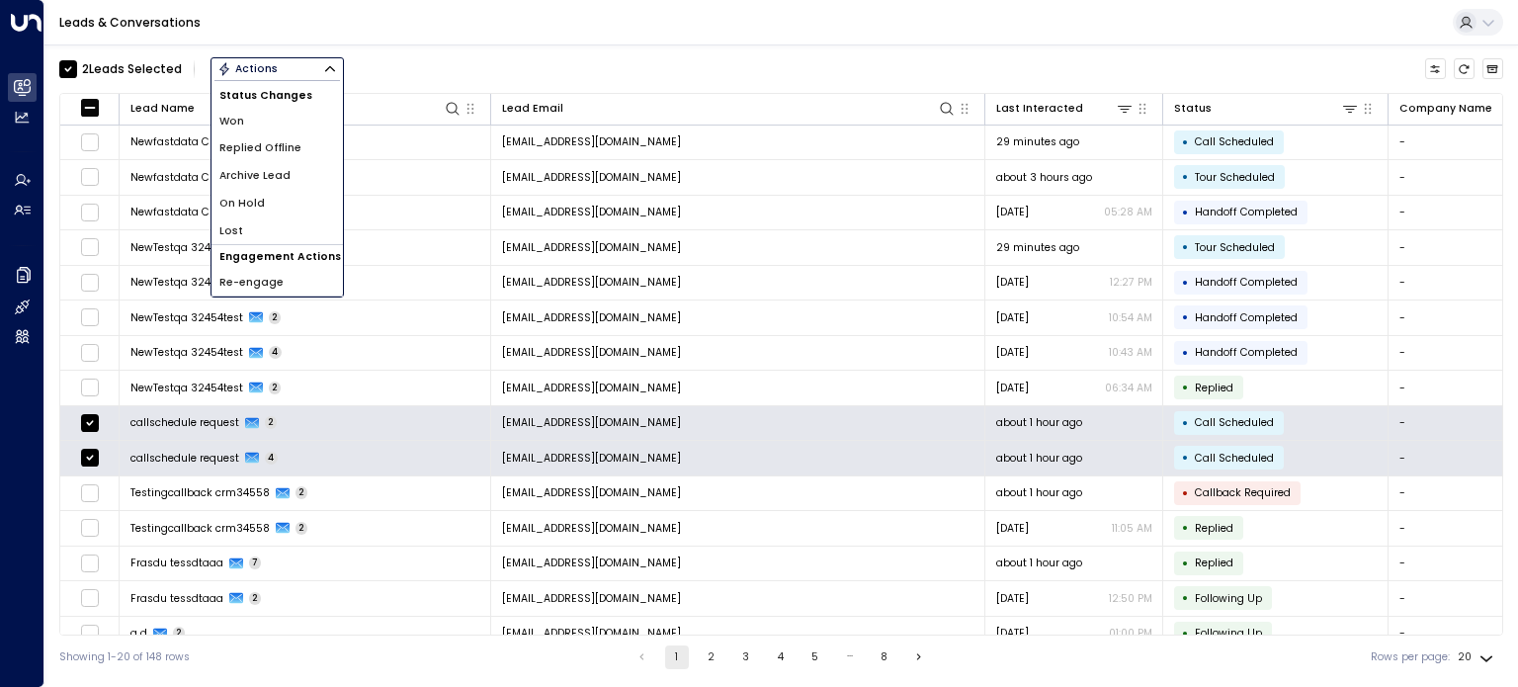
click at [285, 93] on h1 "Status Changes" at bounding box center [276, 95] width 131 height 23
click at [407, 23] on div "Leads & Conversations" at bounding box center [780, 22] width 1473 height 45
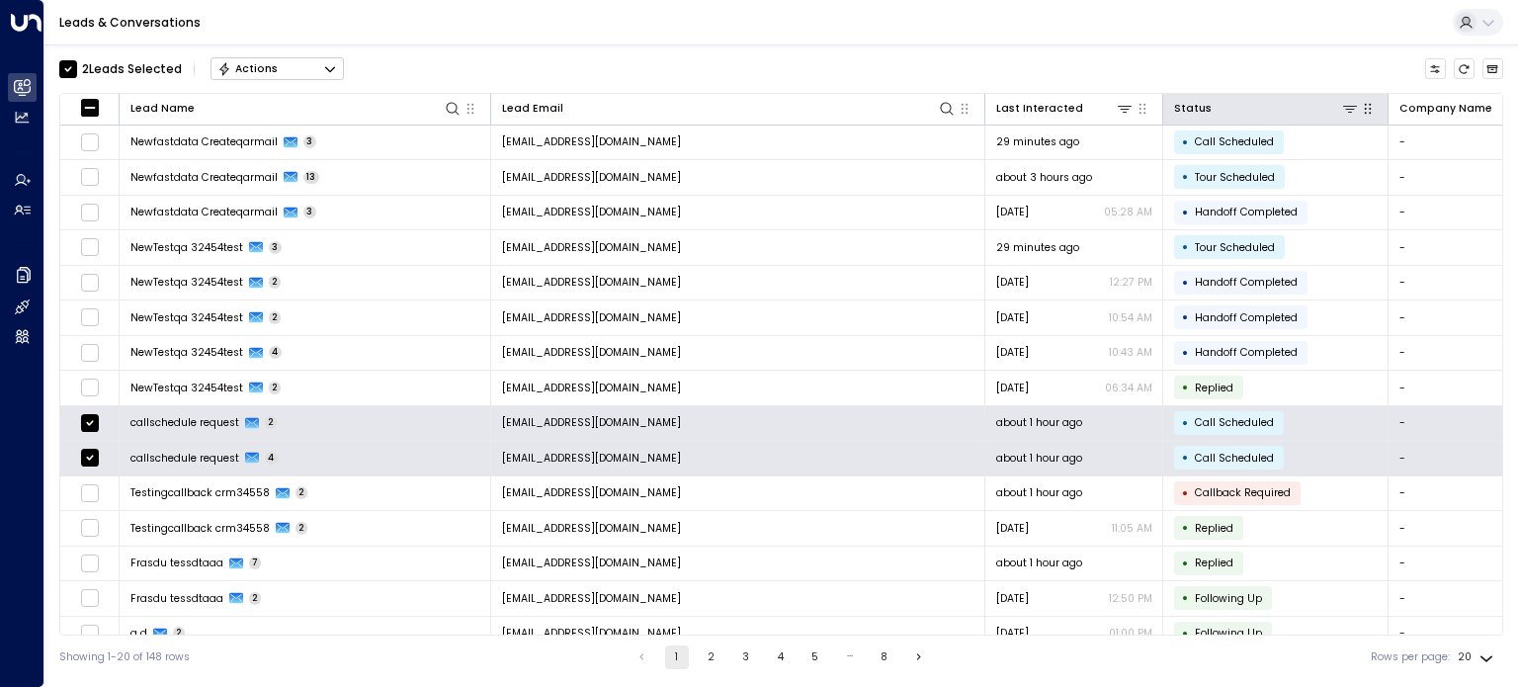
click at [1371, 116] on button "button" at bounding box center [1368, 109] width 20 height 20
click at [1348, 110] on icon at bounding box center [1350, 109] width 16 height 16
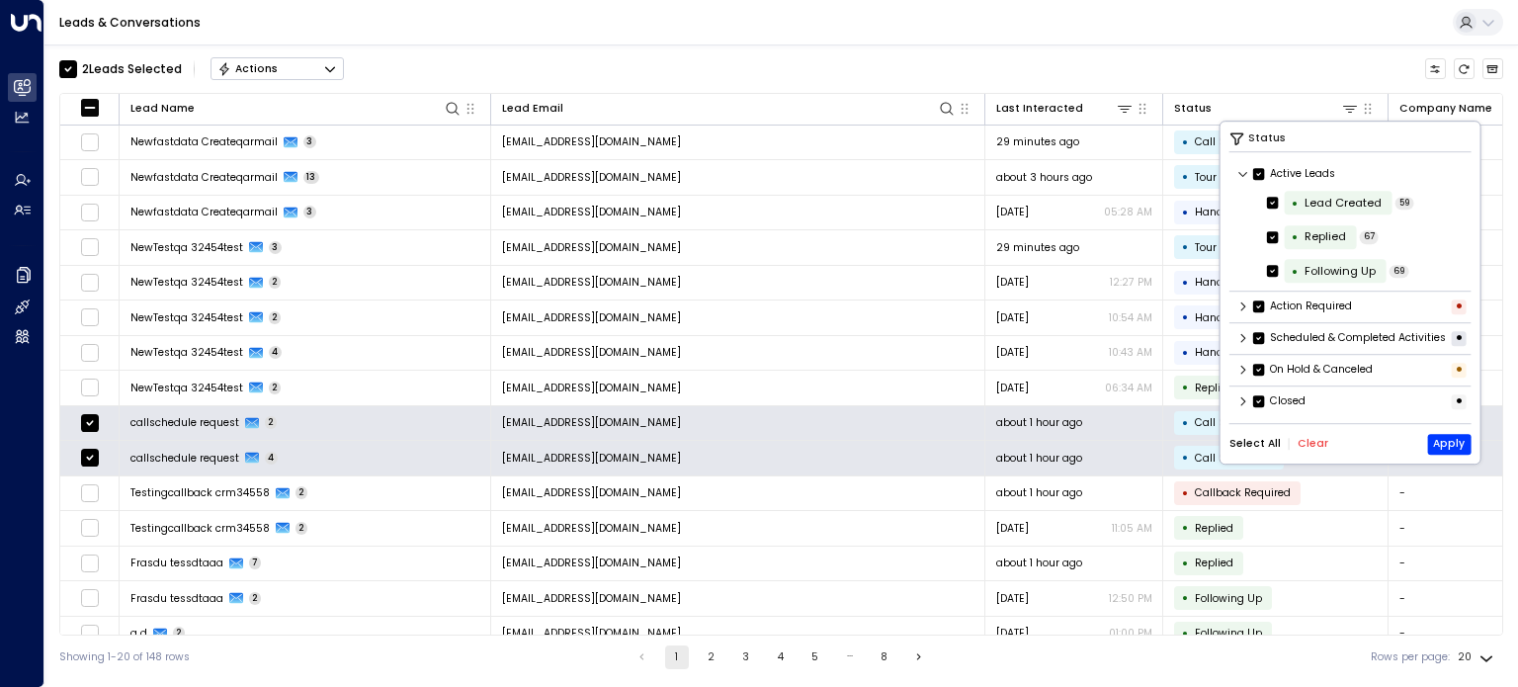
click at [1504, 461] on div "2 Lead s Selected Actions Lead Name Lead Email Last Interacted Status Company N…" at bounding box center [780, 361] width 1473 height 634
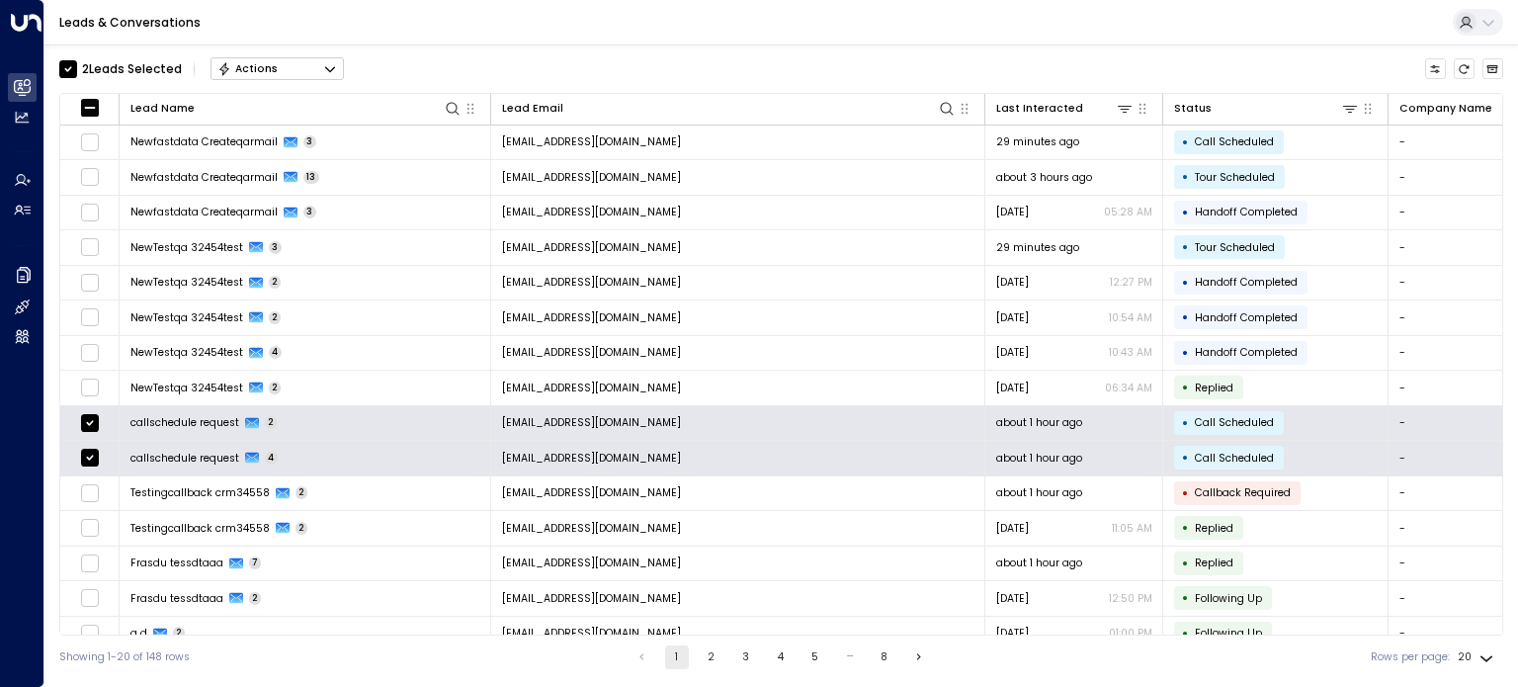
drag, startPoint x: 1324, startPoint y: 426, endPoint x: 1517, endPoint y: 366, distance: 201.9
click at [1517, 366] on div "2 Lead s Selected Actions Lead Name Lead Email Last Interacted Status Company N…" at bounding box center [780, 361] width 1473 height 634
click at [1365, 108] on icon "button" at bounding box center [1367, 108] width 7 height 11
click at [1352, 114] on icon at bounding box center [1350, 109] width 16 height 16
click at [1368, 115] on icon "button" at bounding box center [1367, 109] width 16 height 16
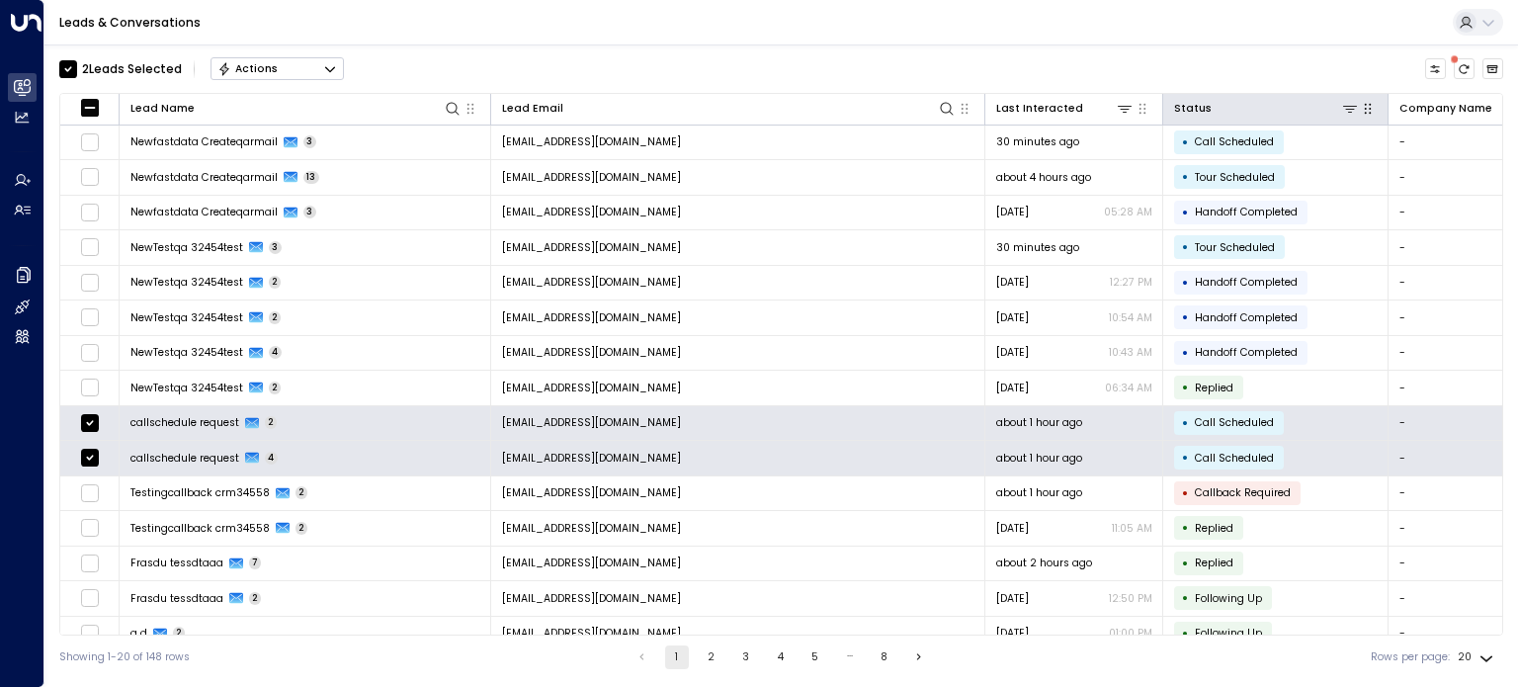
click at [1489, 17] on icon at bounding box center [1488, 23] width 16 height 16
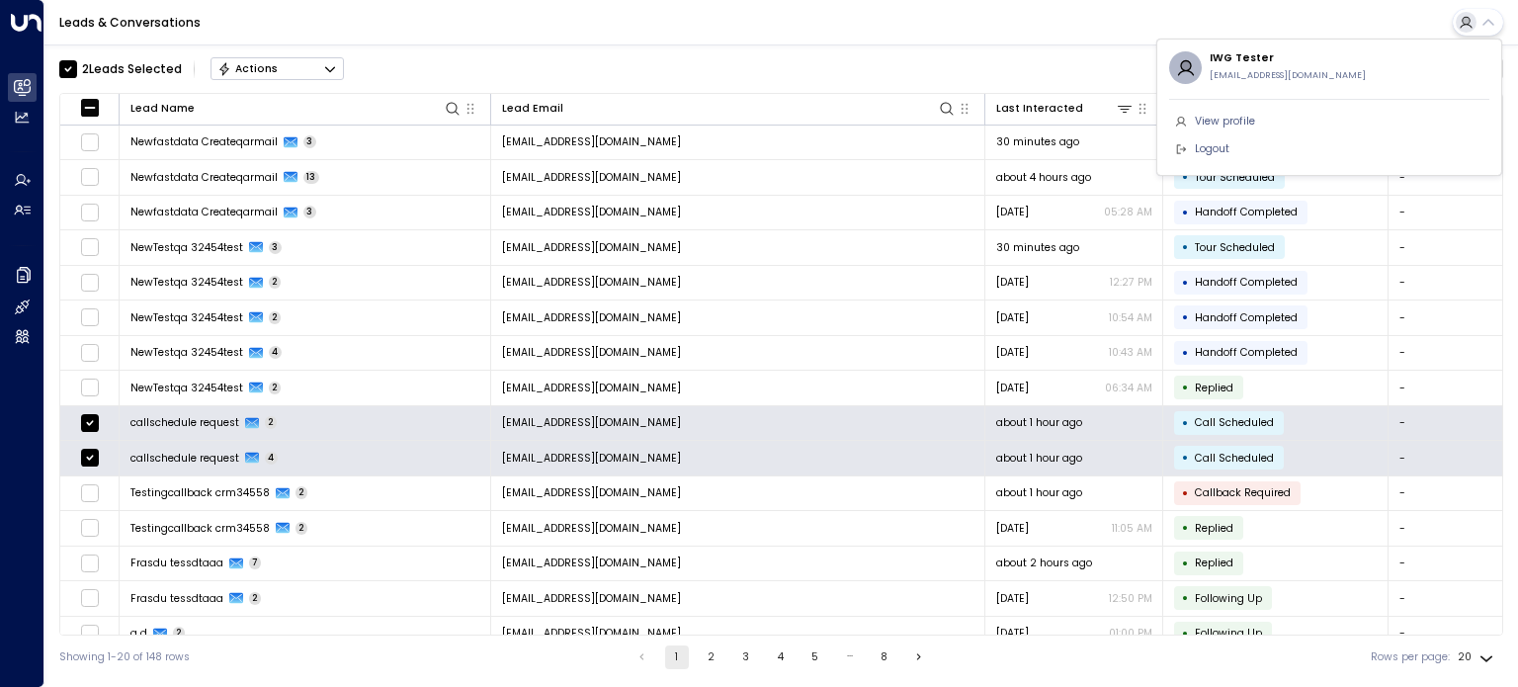
click at [1027, 27] on div at bounding box center [759, 343] width 1518 height 687
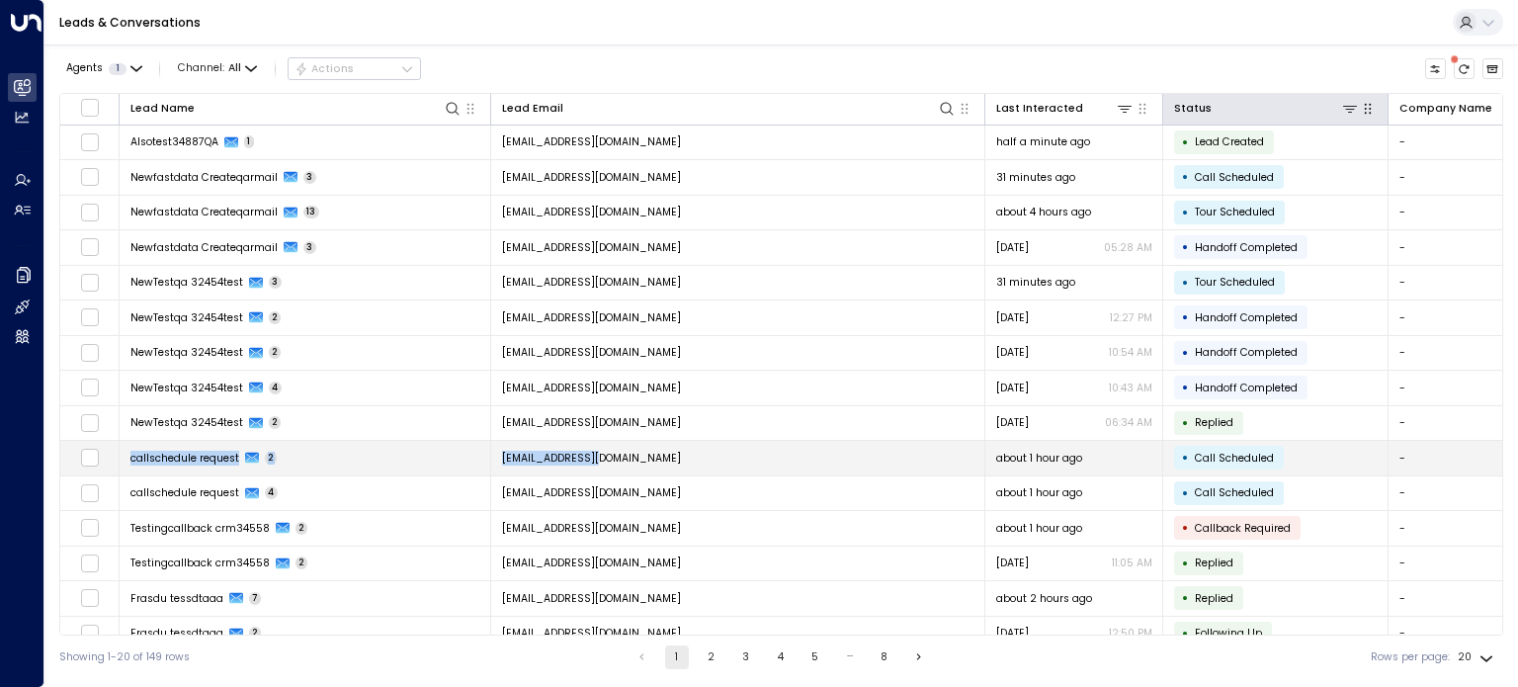
drag, startPoint x: 115, startPoint y: 460, endPoint x: 598, endPoint y: 453, distance: 483.2
click at [598, 453] on tr "callschedule request 2 [EMAIL_ADDRESS][DOMAIN_NAME] about 1 hour ago • Call Sch…" at bounding box center [1435, 459] width 2751 height 36
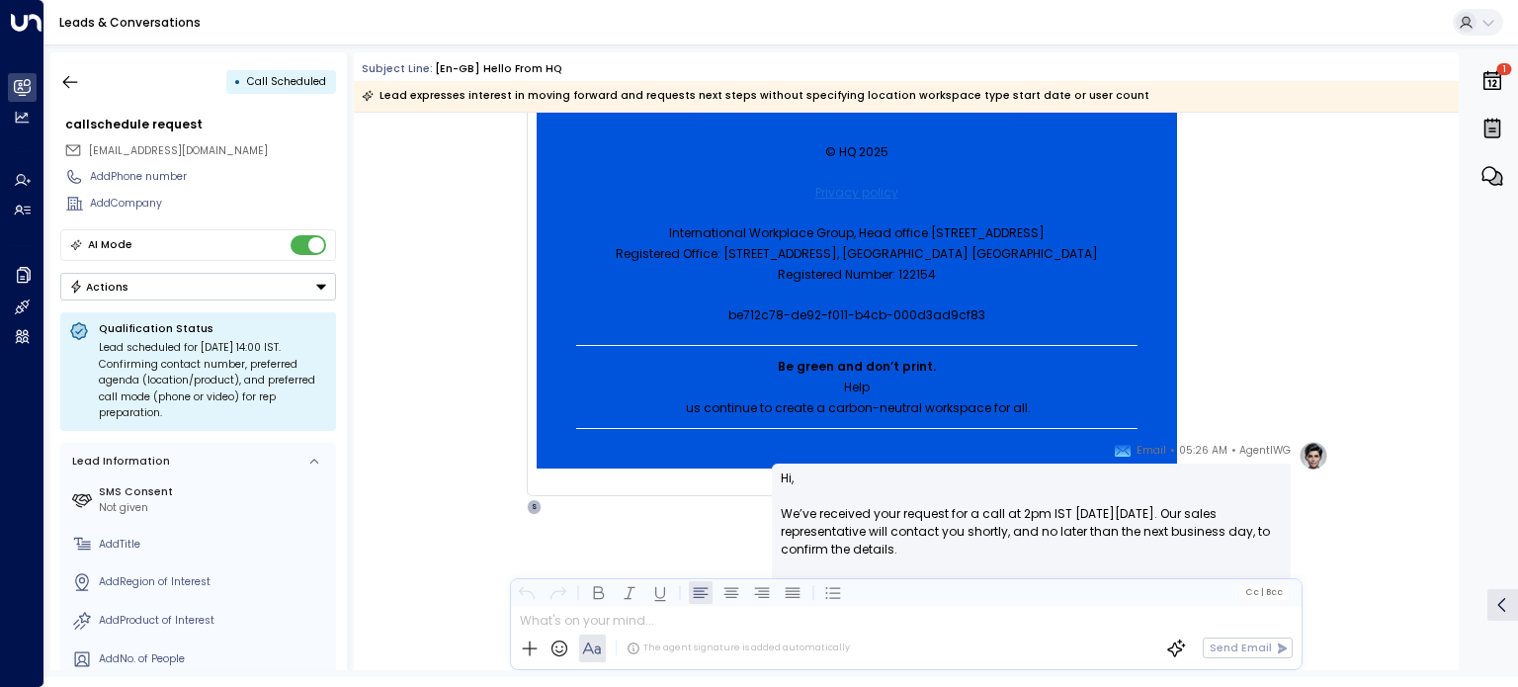
scroll to position [1126, 0]
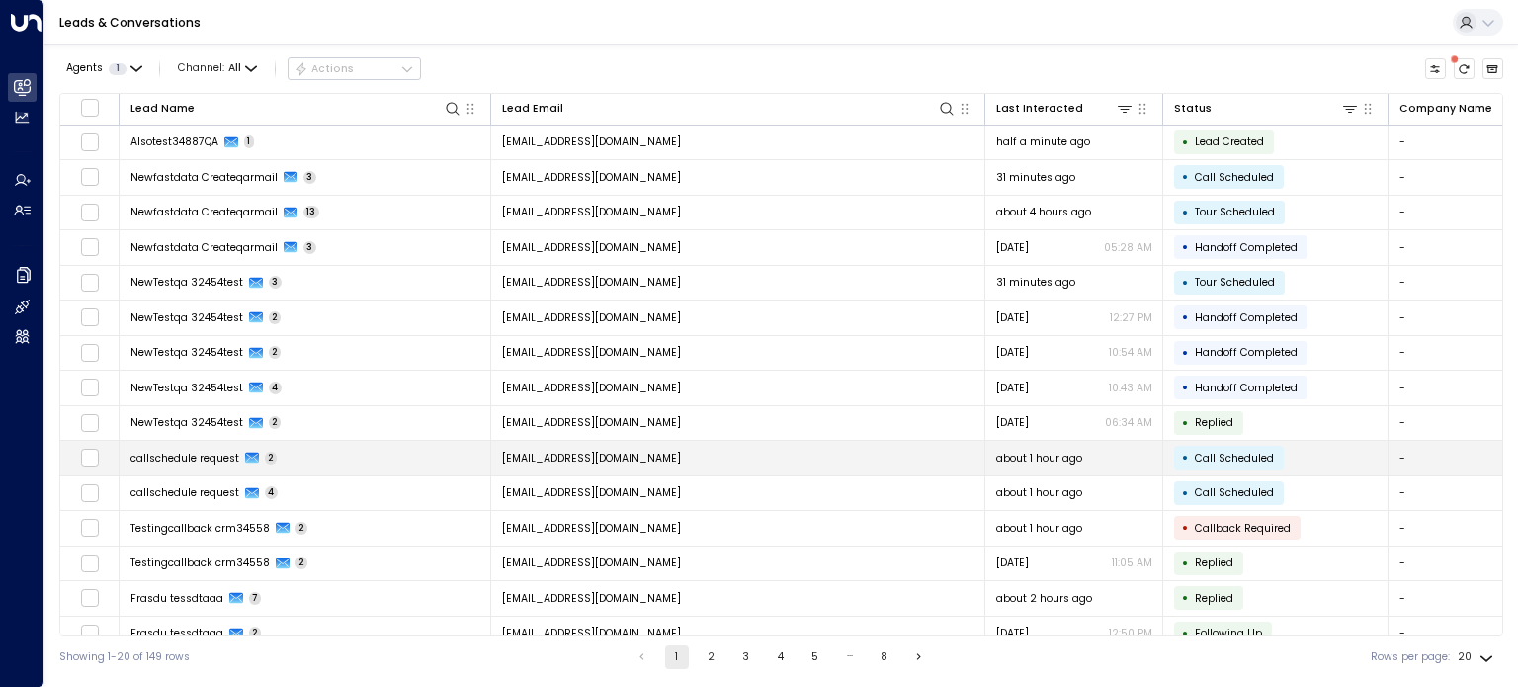
click at [288, 452] on td "callschedule request 2" at bounding box center [305, 458] width 371 height 35
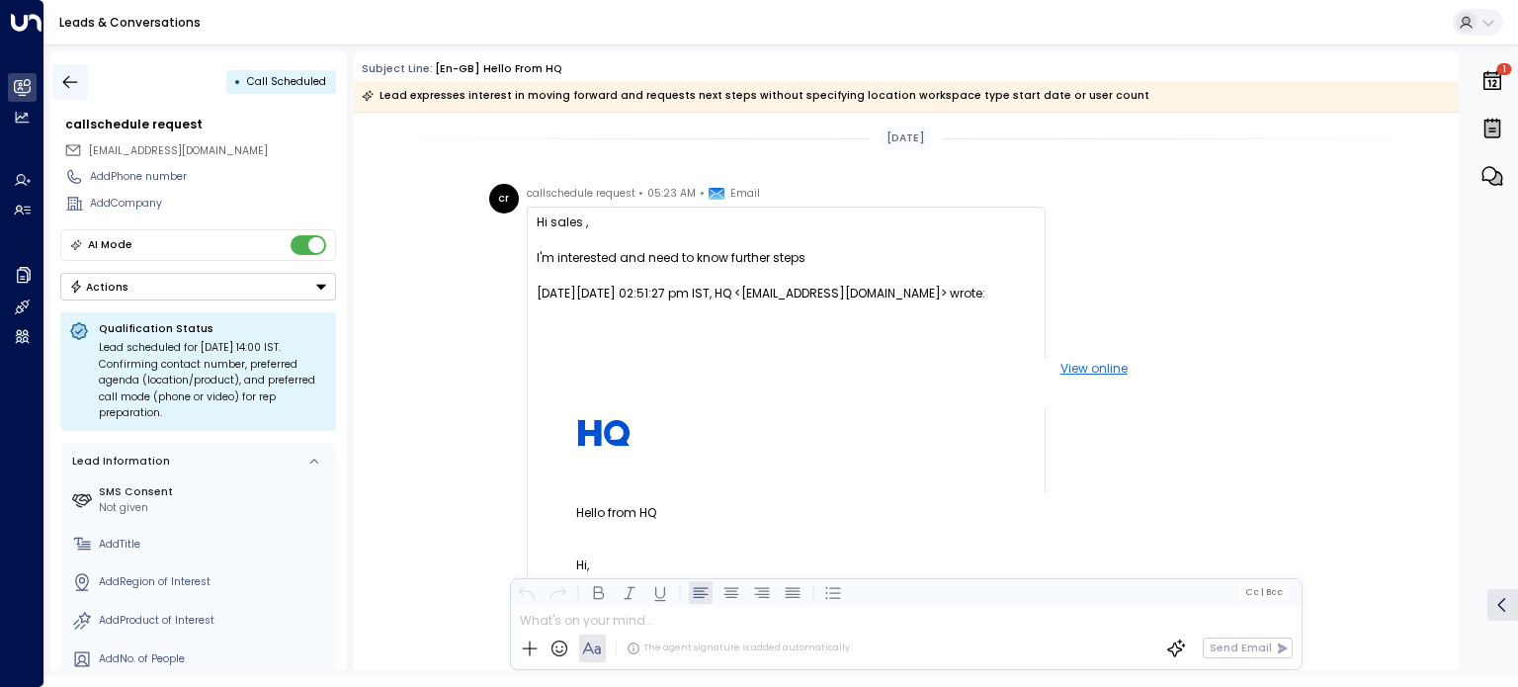
click at [66, 78] on icon "button" at bounding box center [70, 81] width 15 height 13
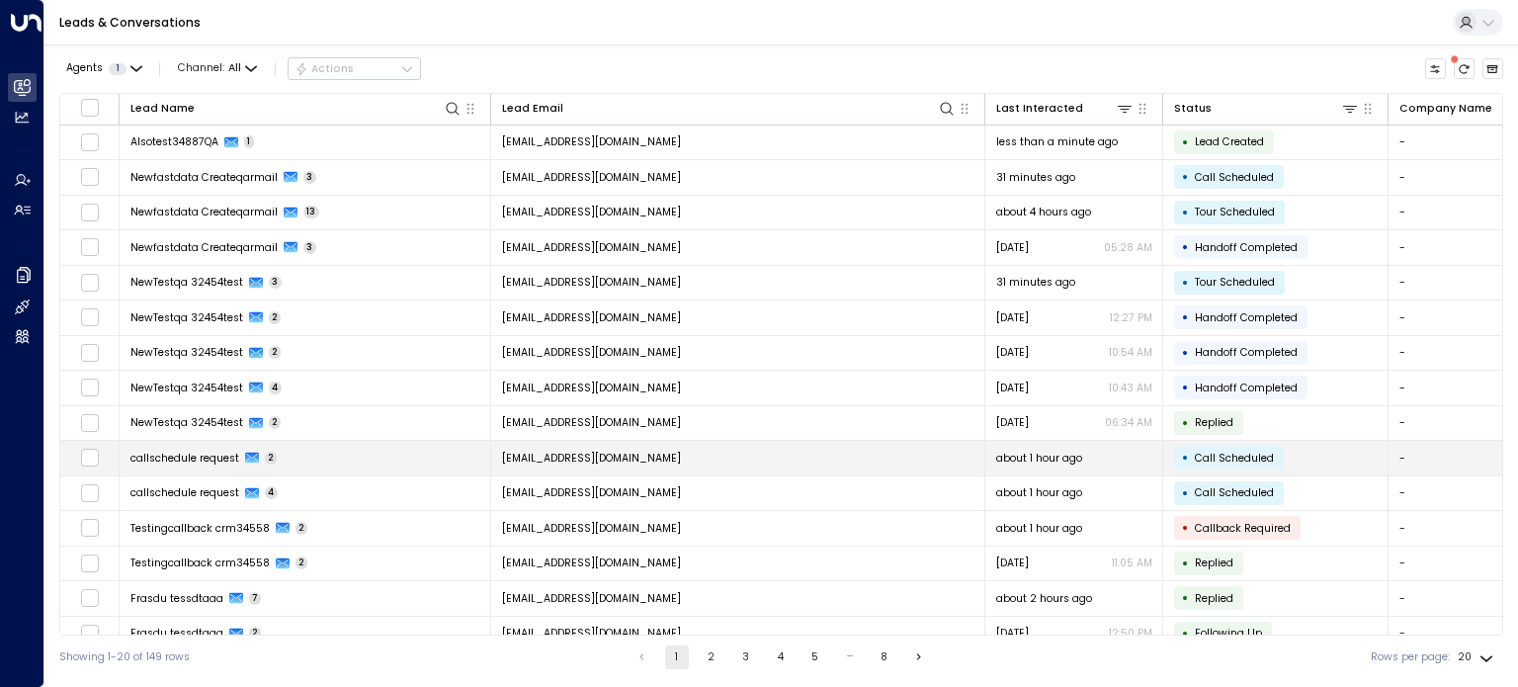
click at [154, 458] on span "callschedule request" at bounding box center [184, 458] width 109 height 15
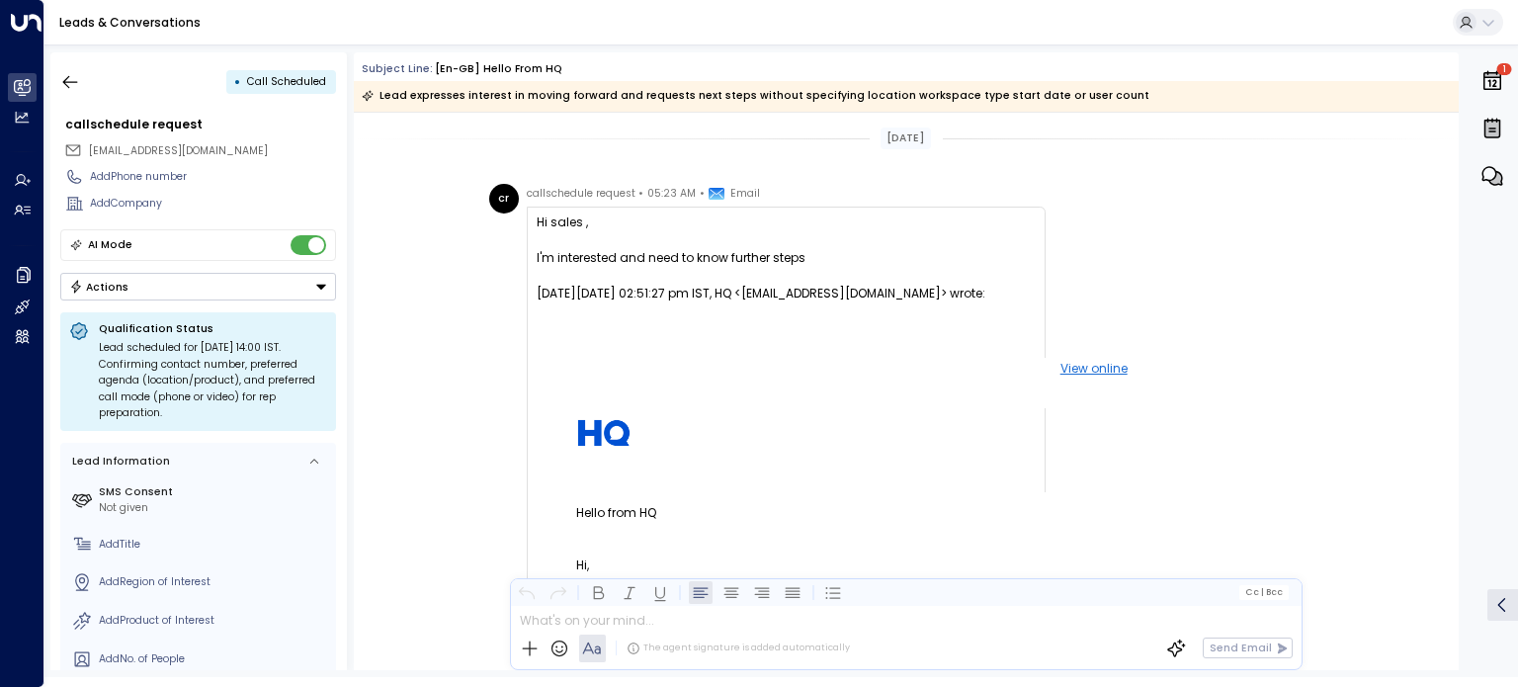
scroll to position [1126, 0]
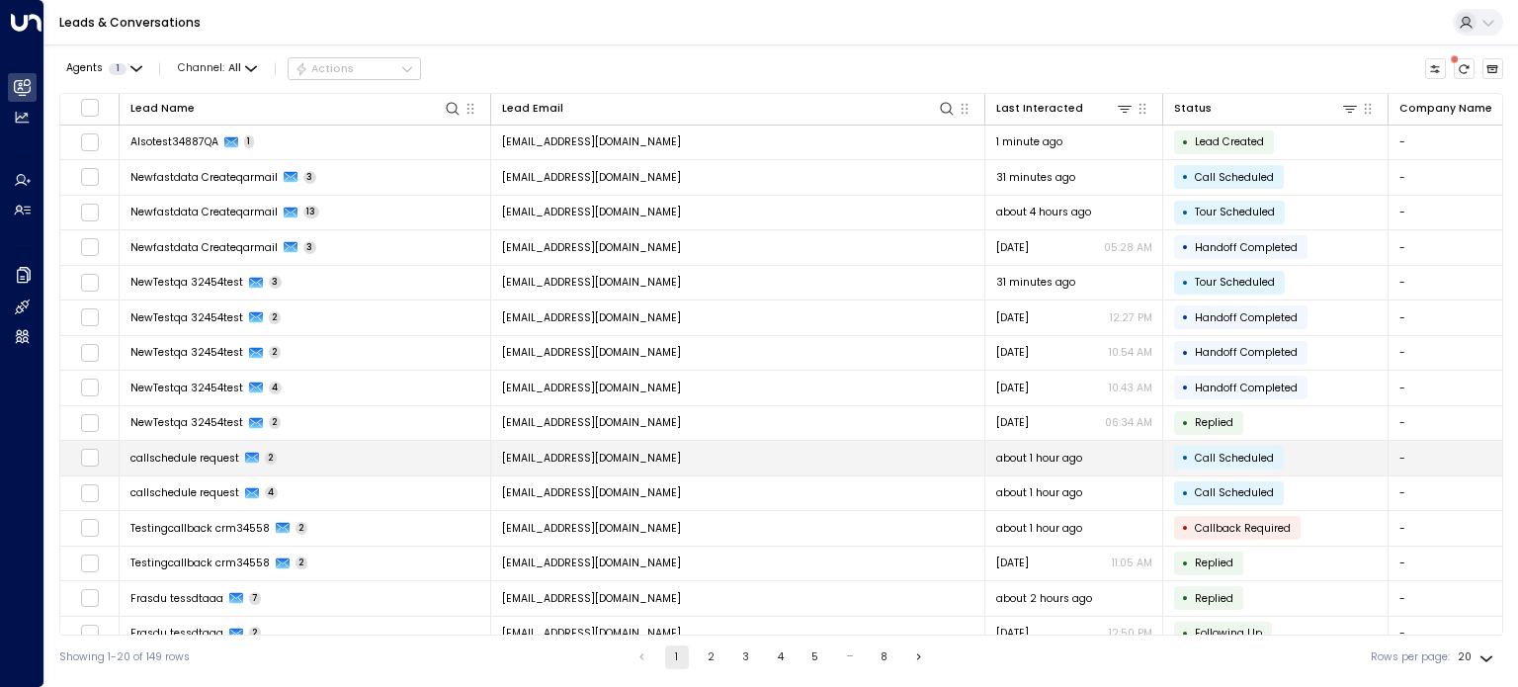
click at [99, 453] on td at bounding box center [89, 458] width 59 height 35
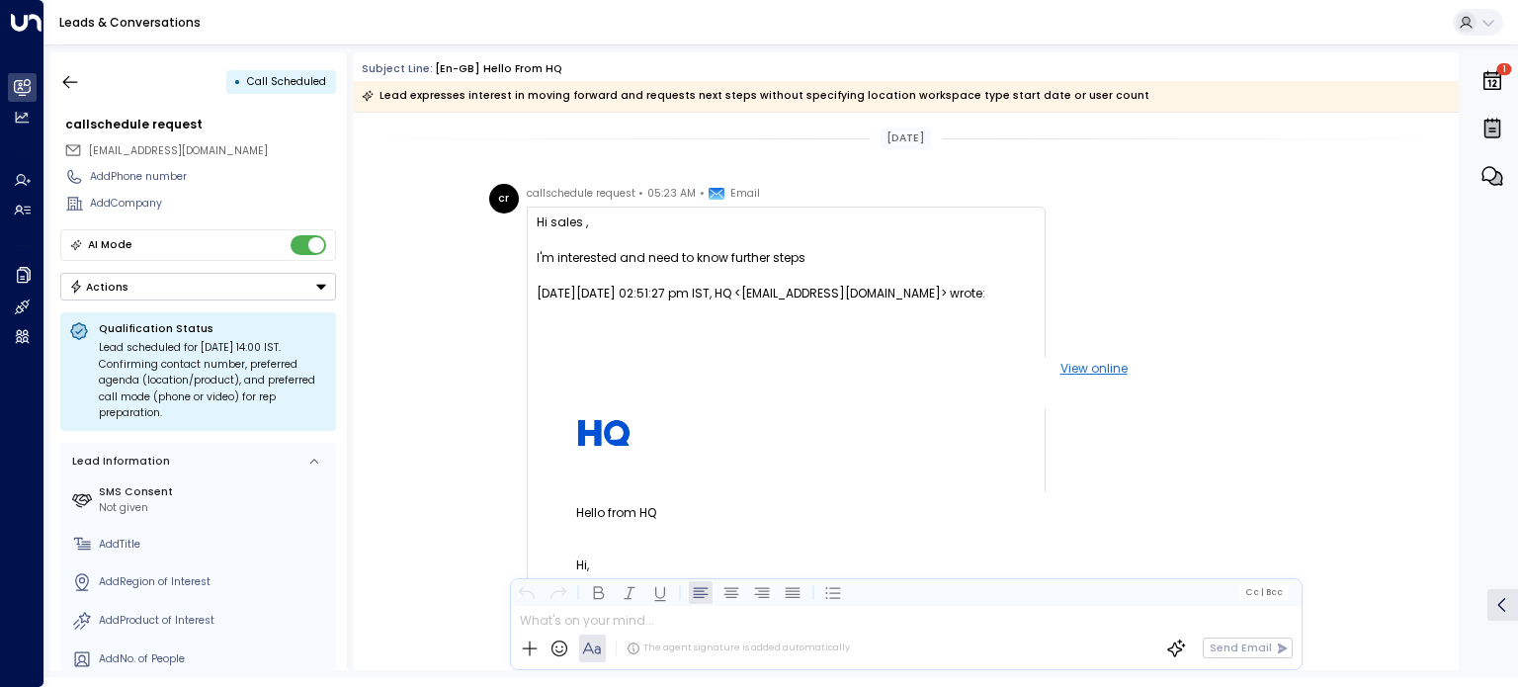
scroll to position [1126, 0]
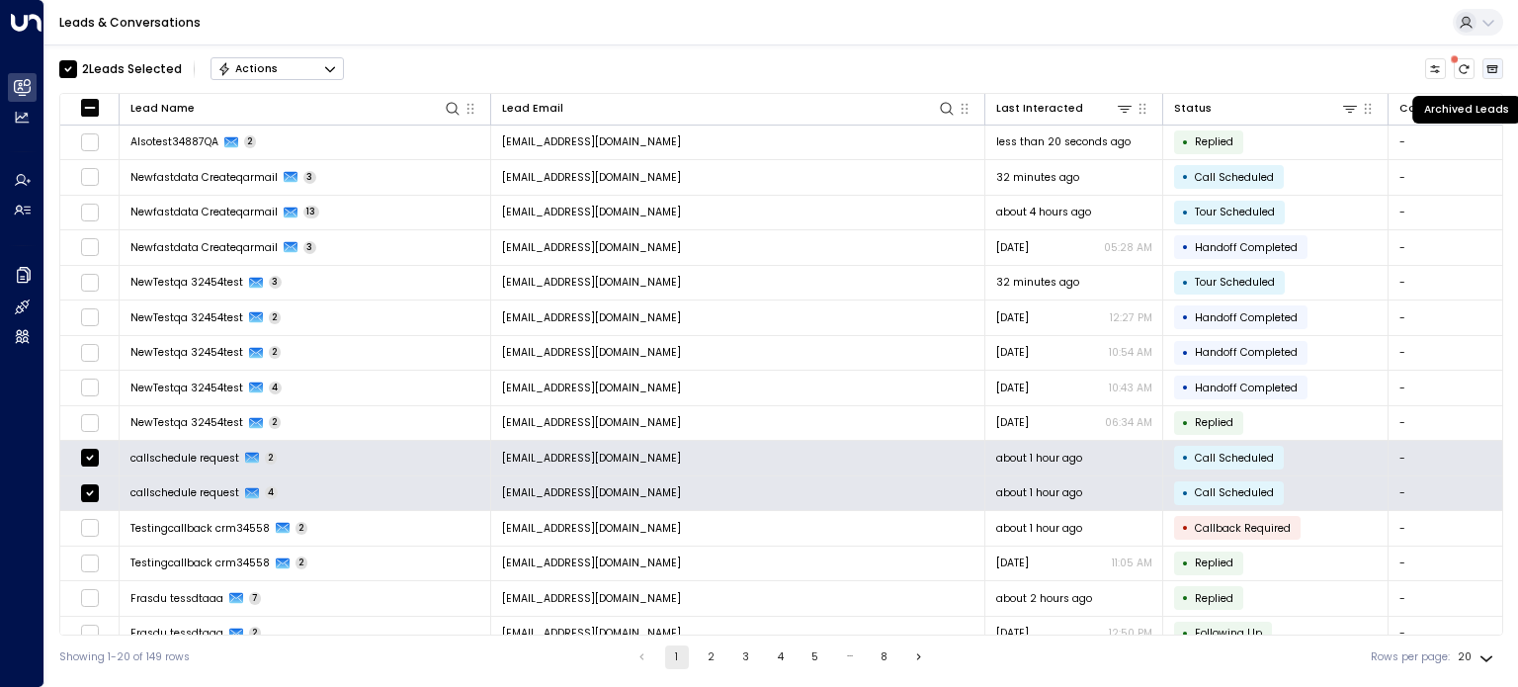
click at [1494, 70] on icon "Archived Leads" at bounding box center [1492, 69] width 12 height 12
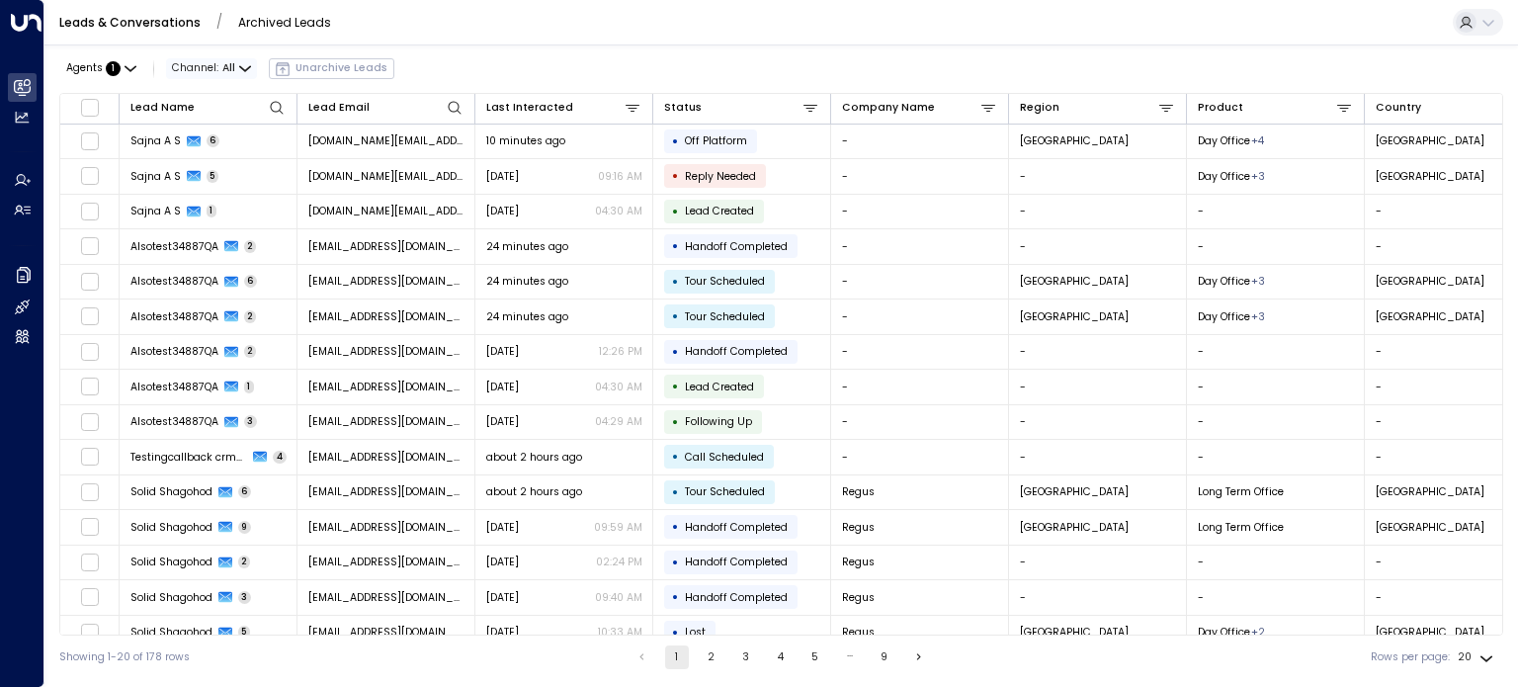
click at [241, 63] on icon "button" at bounding box center [245, 69] width 12 height 12
click at [408, 33] on div at bounding box center [759, 343] width 1518 height 687
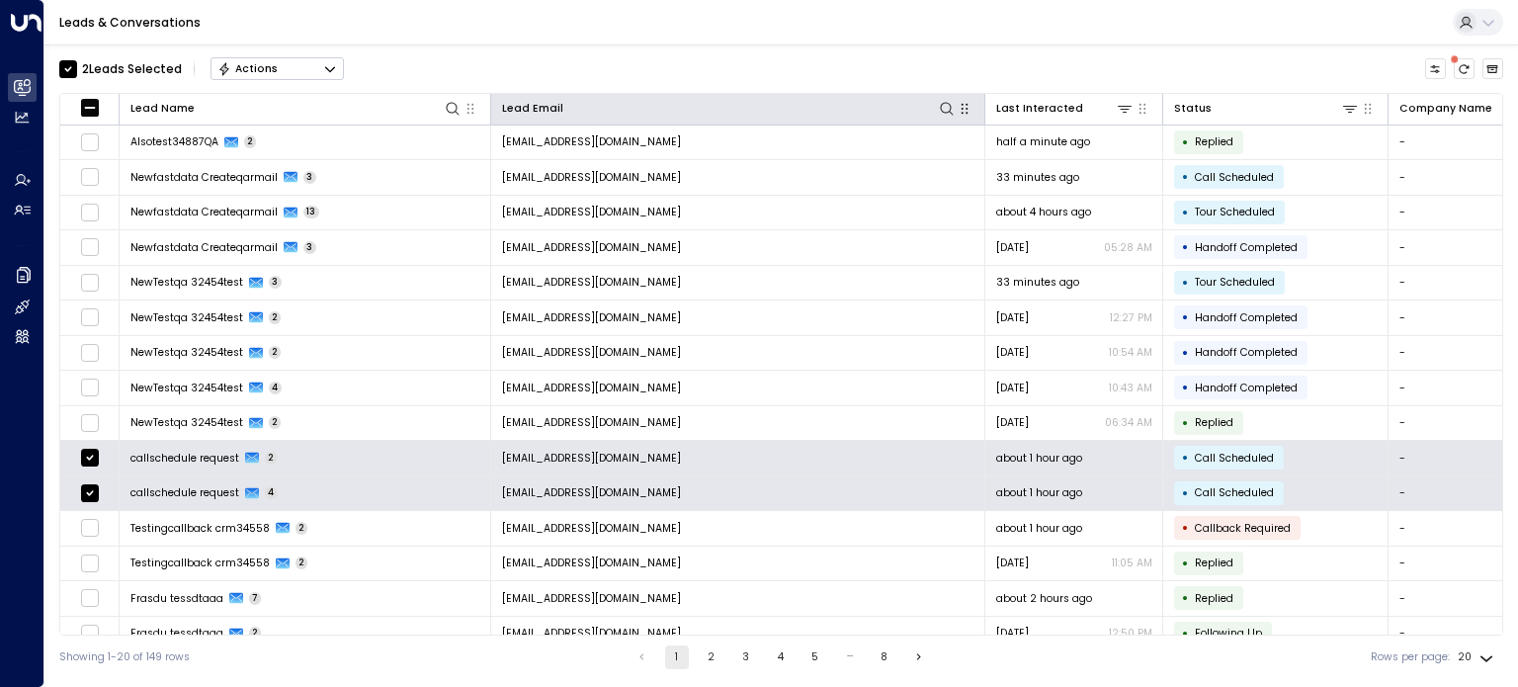
click at [965, 116] on button "button" at bounding box center [964, 109] width 20 height 20
click at [967, 111] on icon "button" at bounding box center [964, 109] width 16 height 16
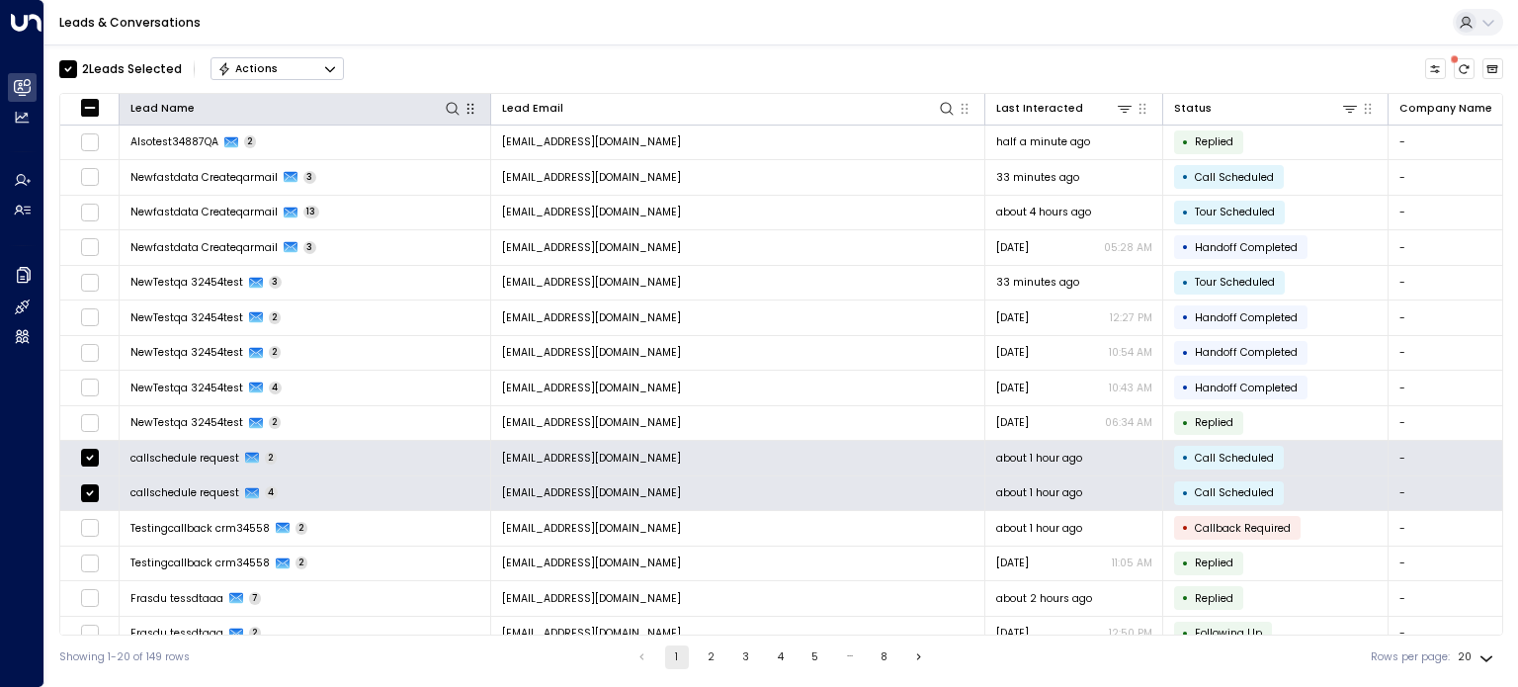
click at [470, 111] on icon "button" at bounding box center [470, 109] width 16 height 16
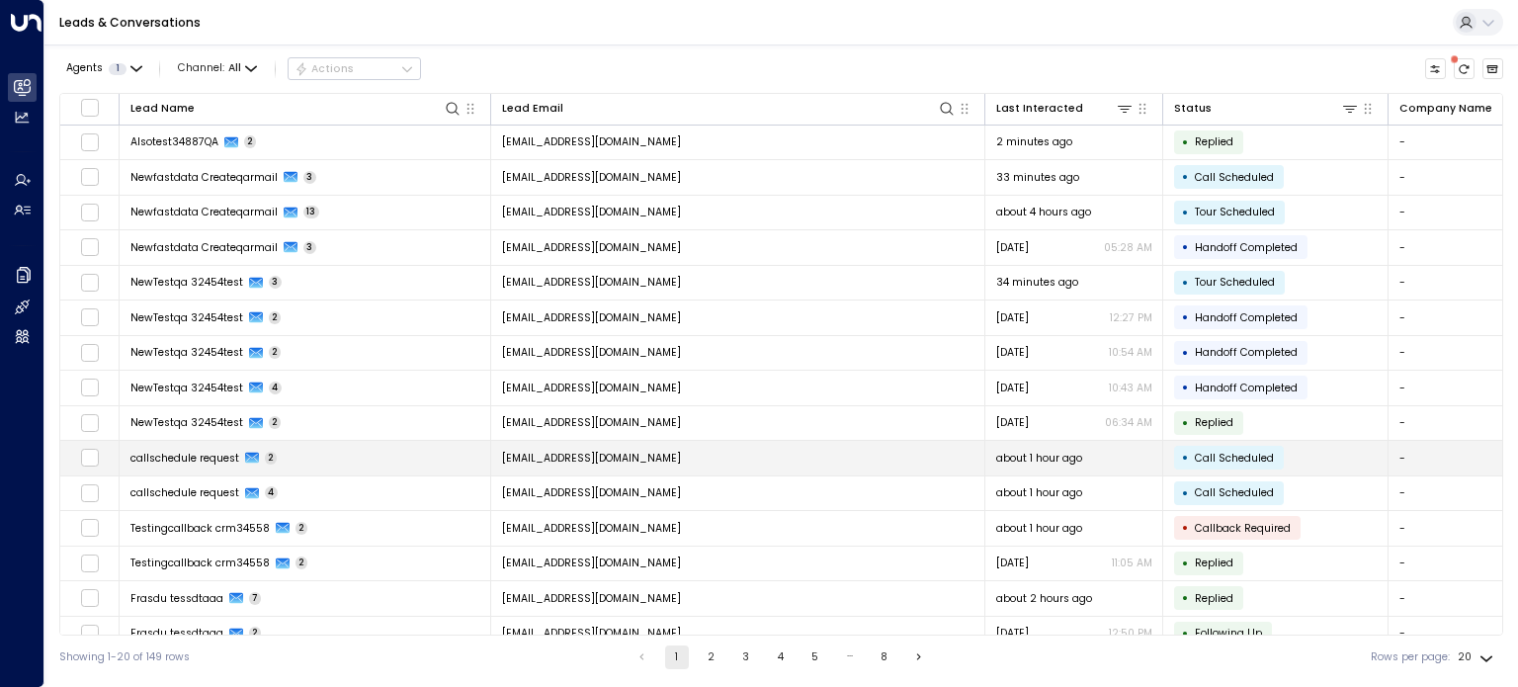
click at [171, 455] on span "callschedule request" at bounding box center [184, 458] width 109 height 15
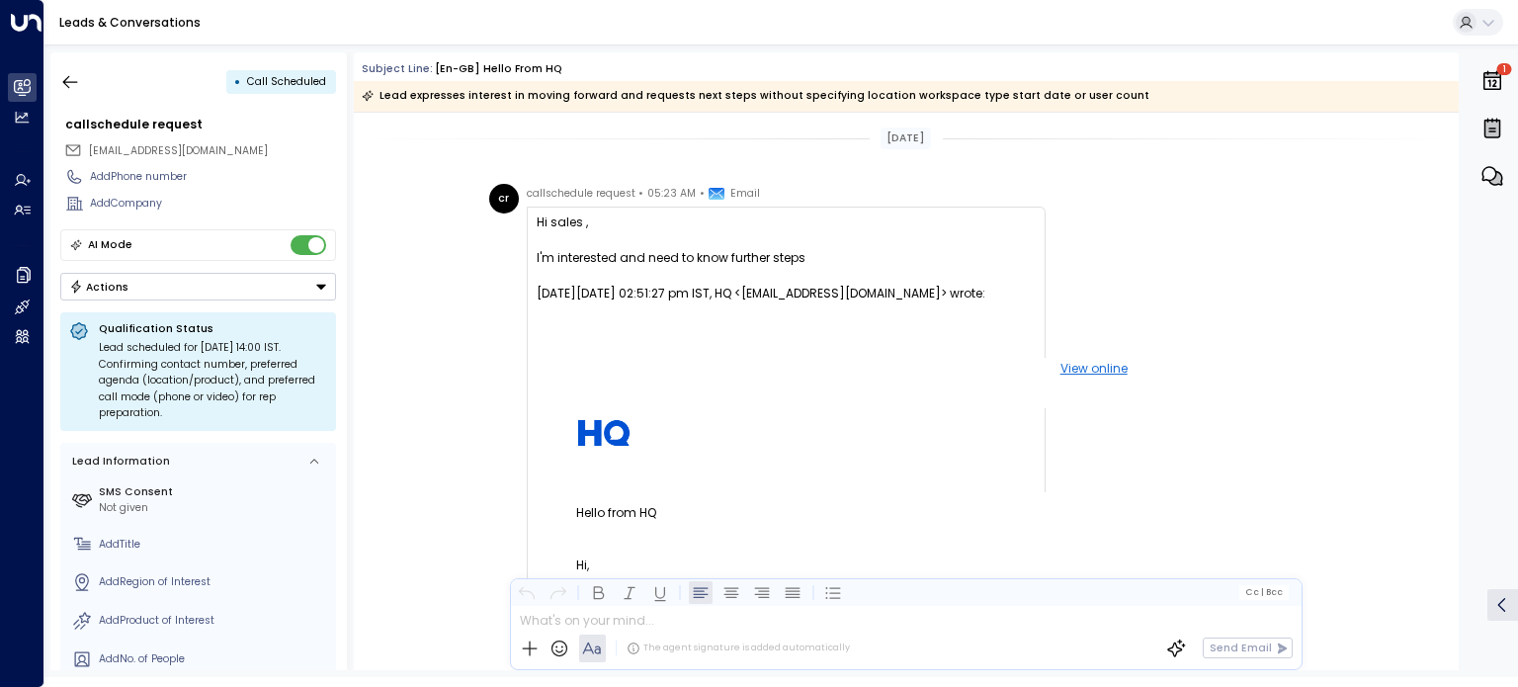
scroll to position [1126, 0]
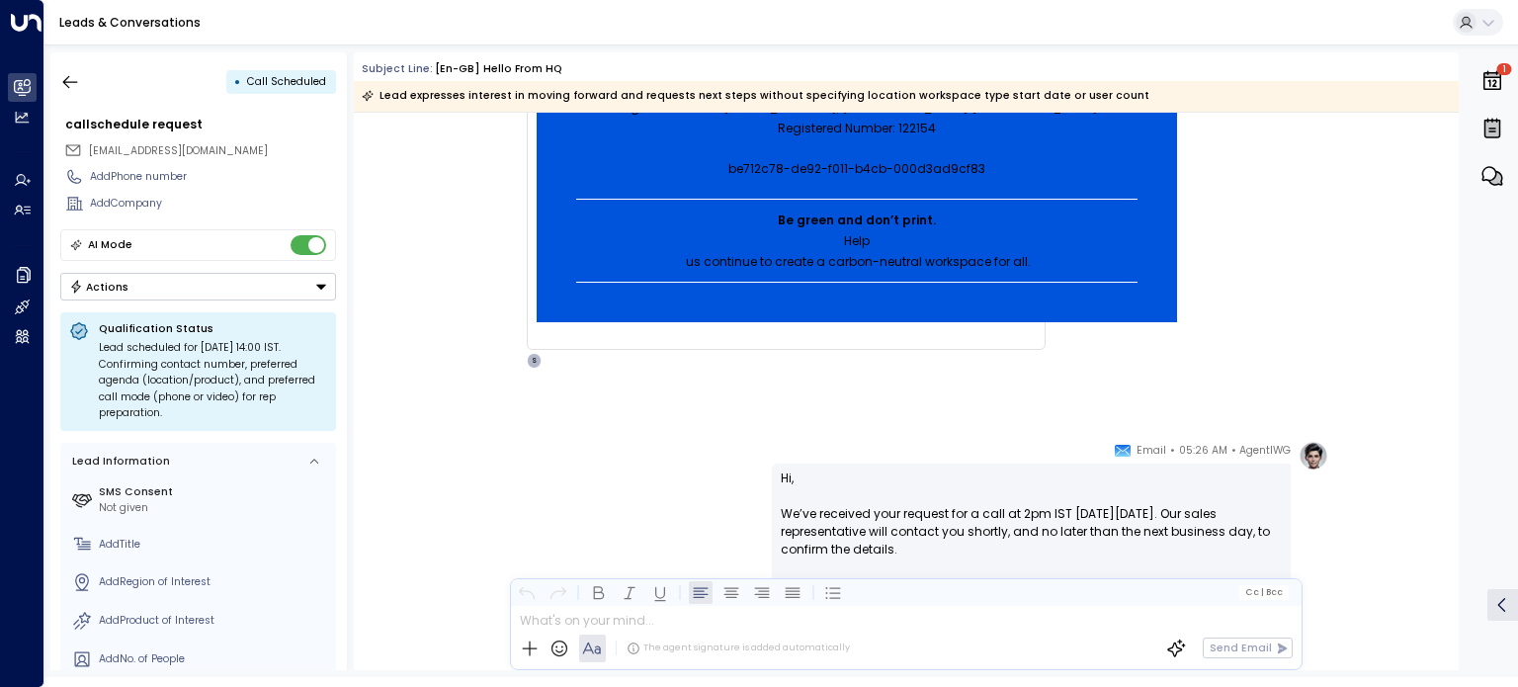
click at [207, 290] on button "Actions" at bounding box center [198, 287] width 276 height 28
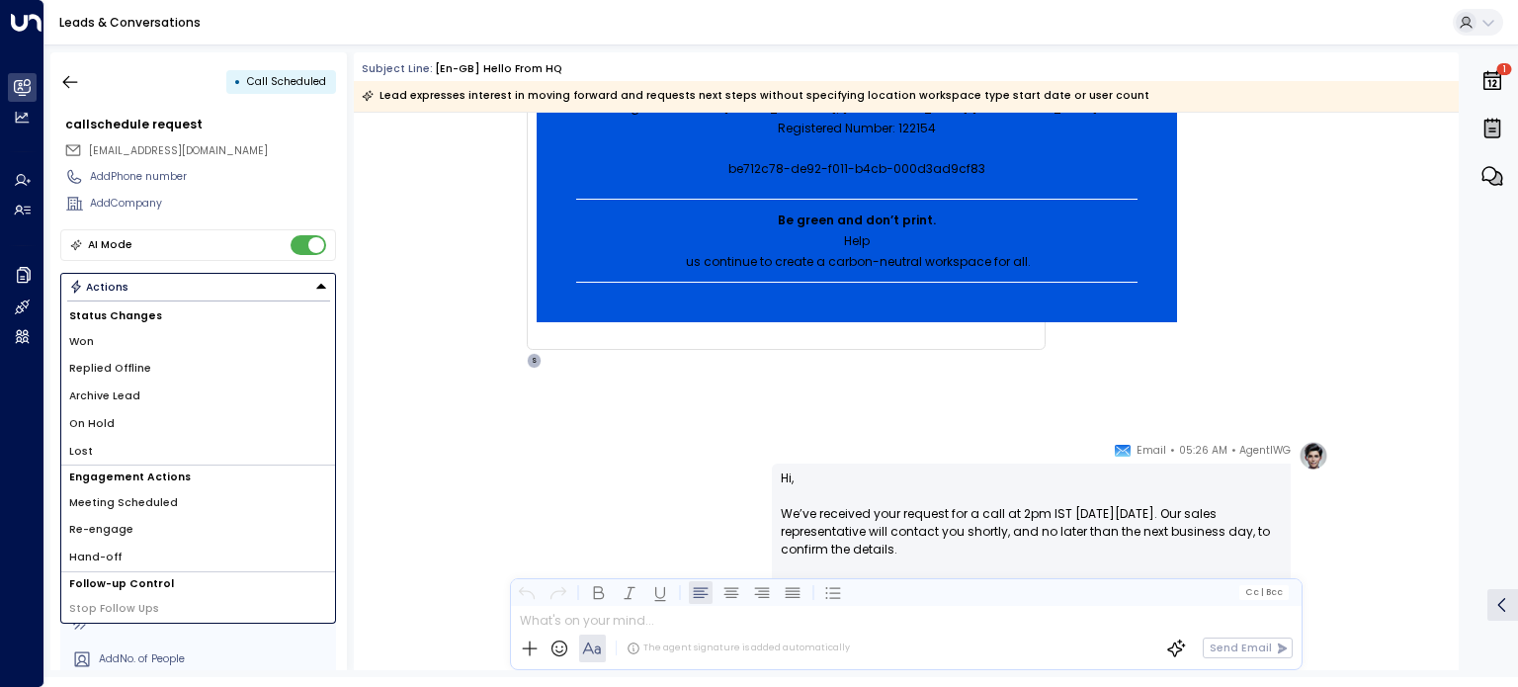
click at [160, 396] on li "Archive Lead" at bounding box center [198, 396] width 274 height 28
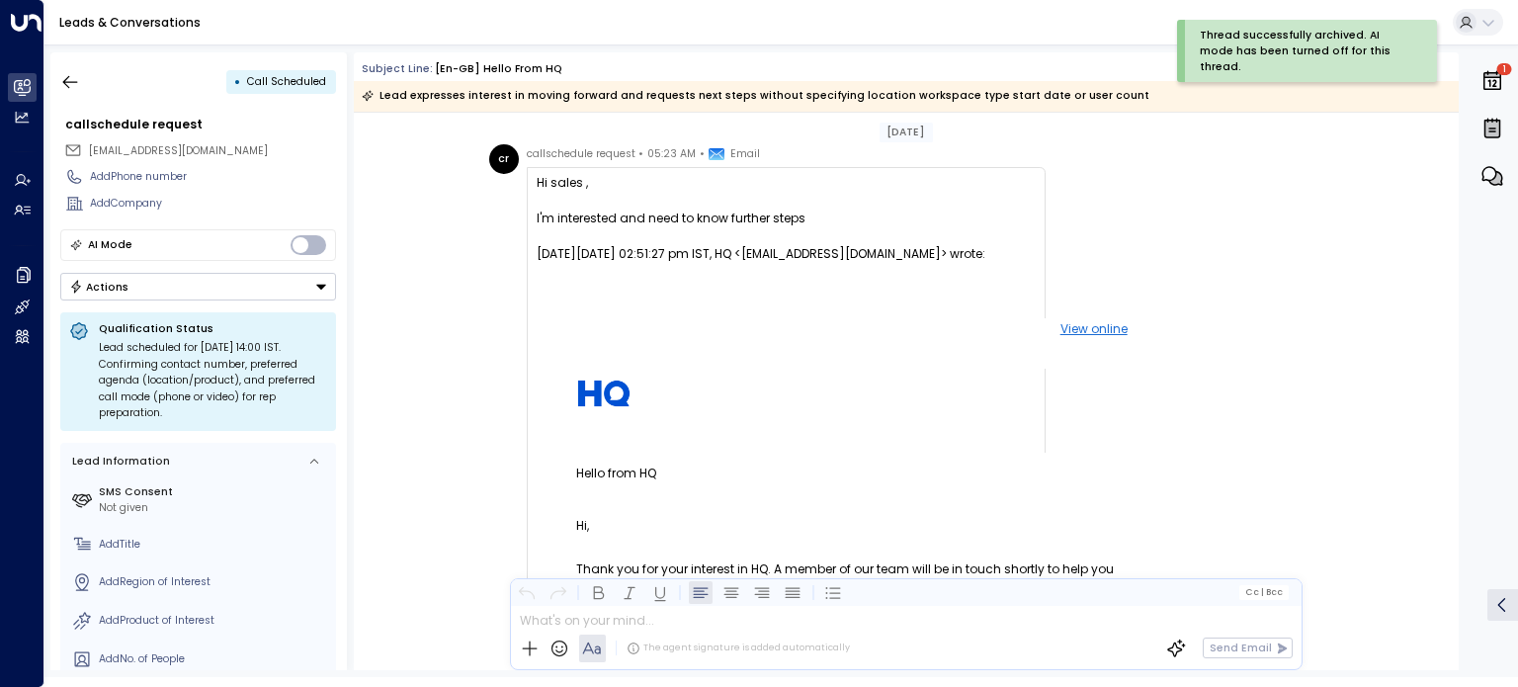
scroll to position [0, 0]
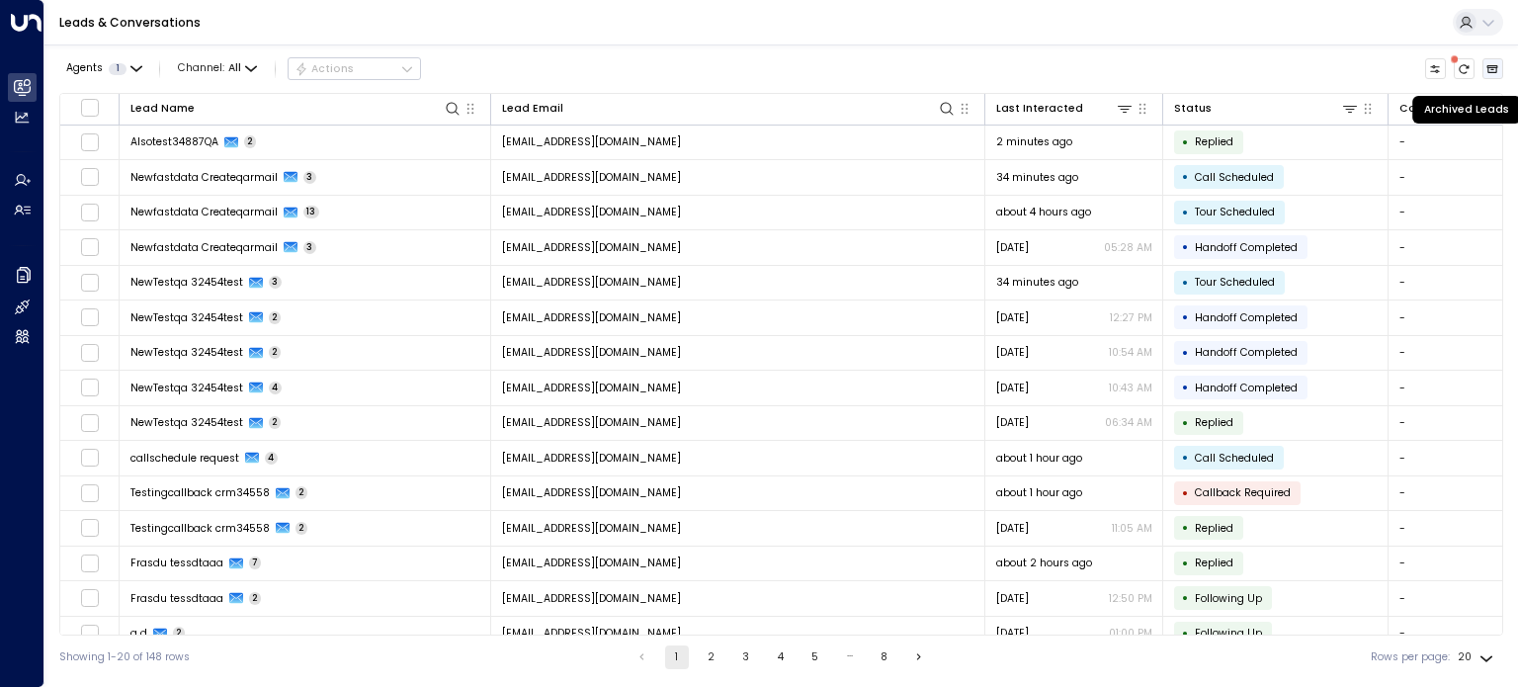
click at [1494, 66] on icon "Archived Leads" at bounding box center [1492, 69] width 12 height 12
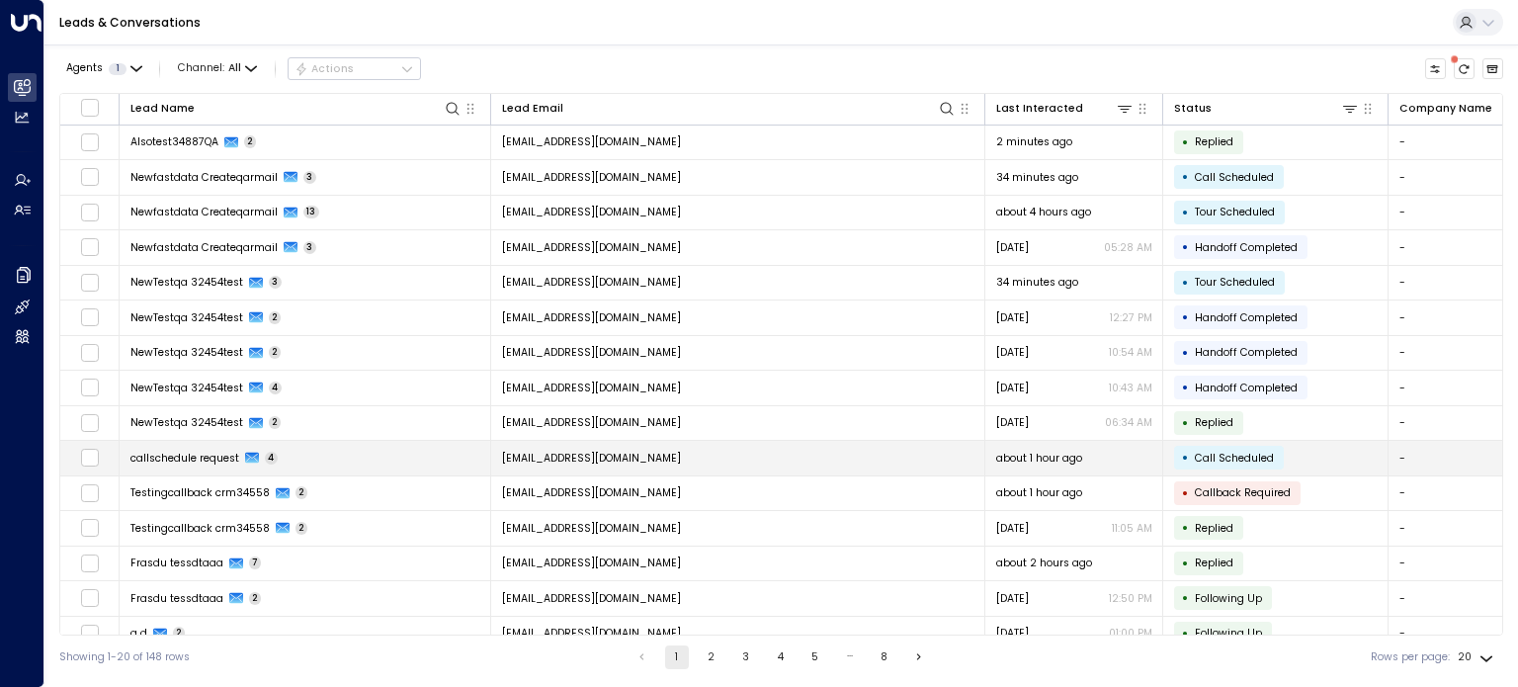
click at [150, 454] on span "callschedule request" at bounding box center [184, 458] width 109 height 15
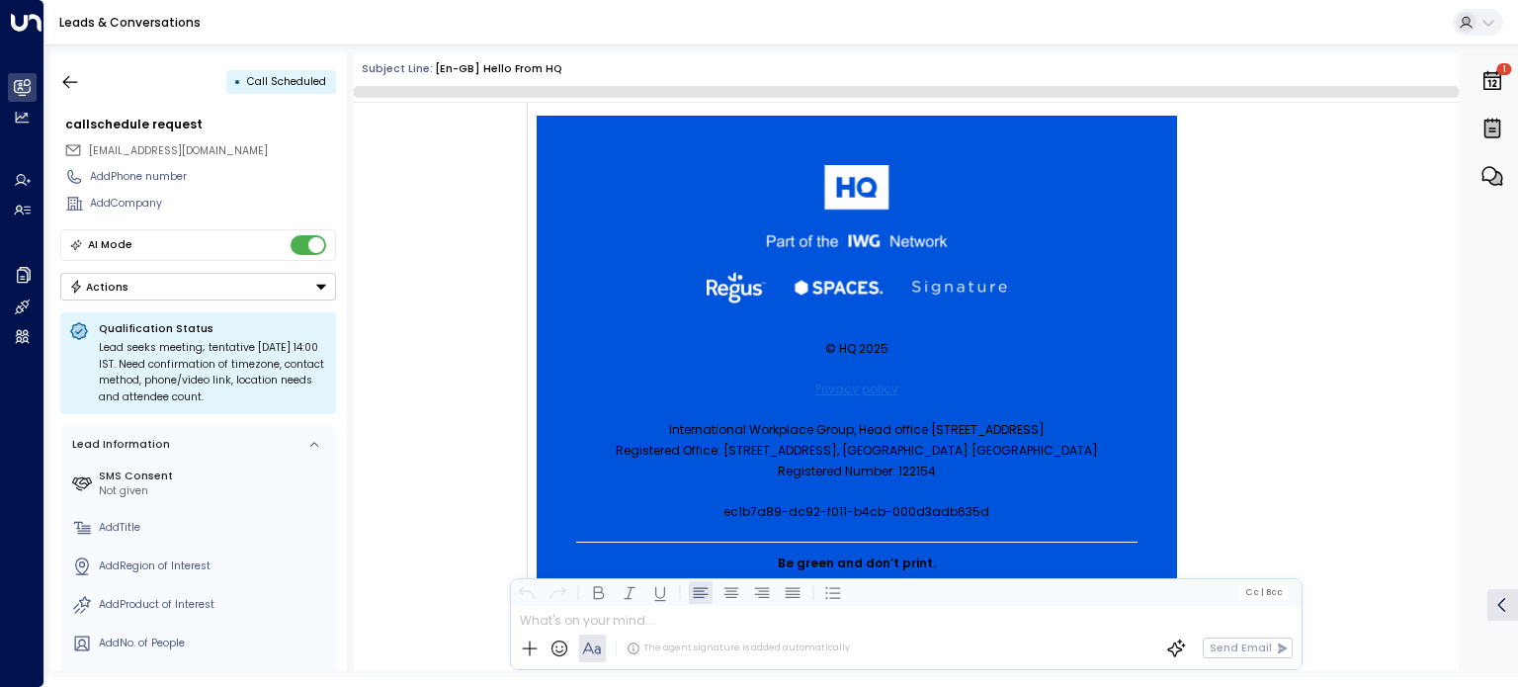
scroll to position [2666, 0]
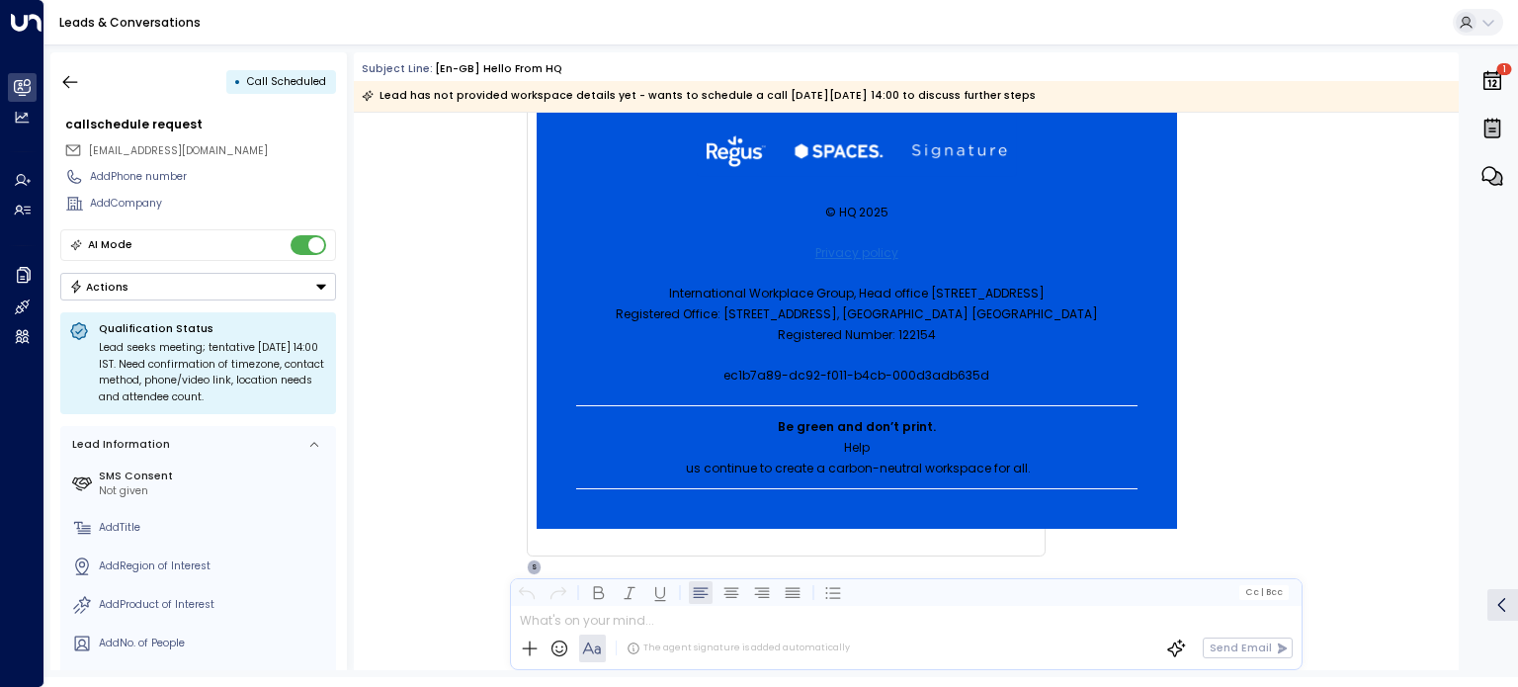
click at [211, 291] on button "Actions" at bounding box center [198, 287] width 276 height 28
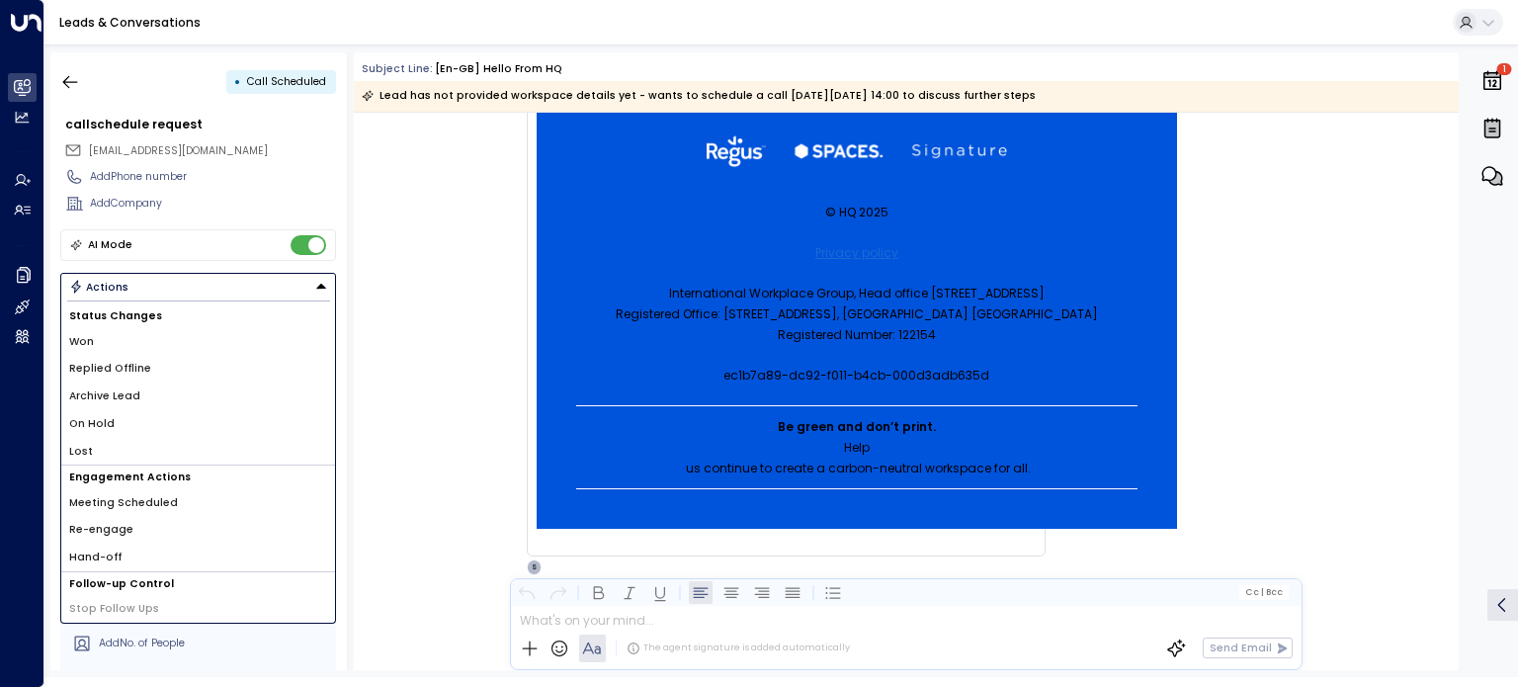
click at [164, 390] on li "Archive Lead" at bounding box center [198, 396] width 274 height 28
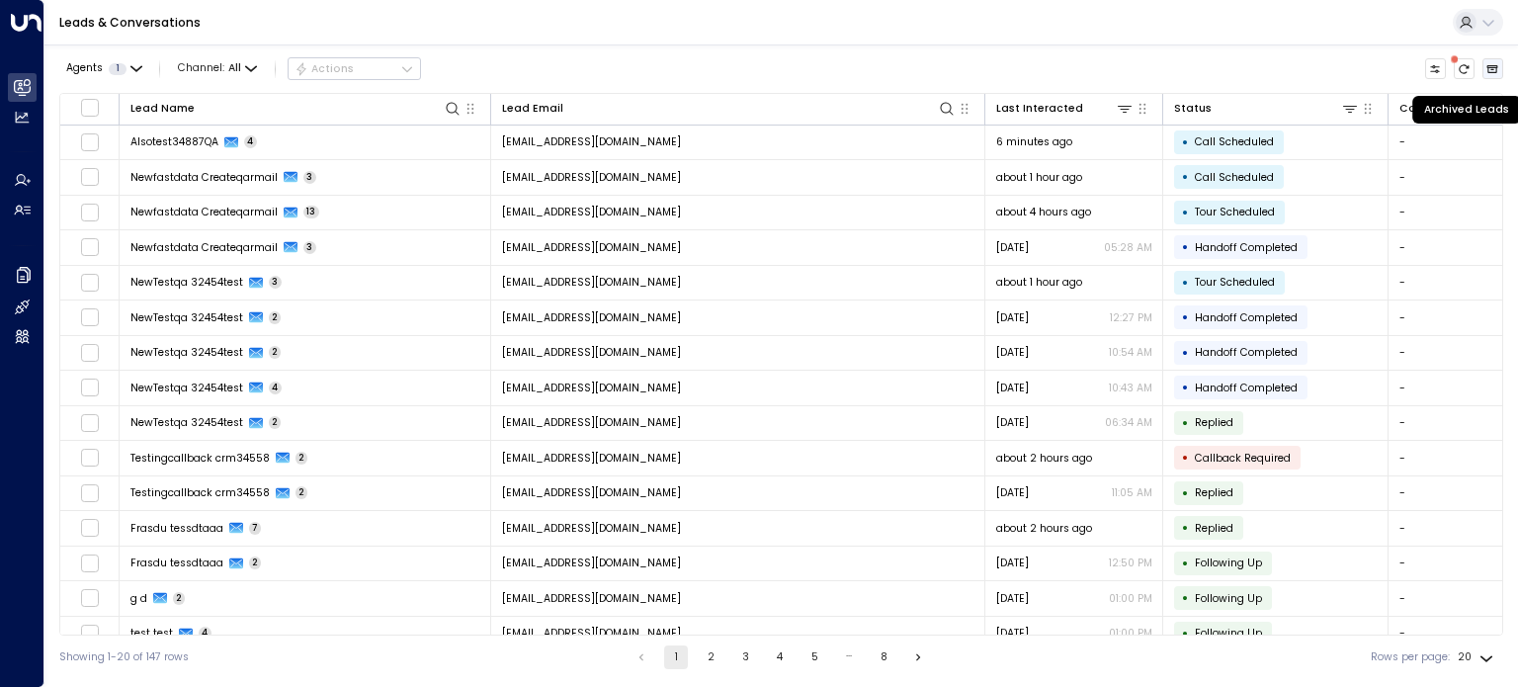
click at [1492, 70] on icon "Archived Leads" at bounding box center [1492, 69] width 12 height 12
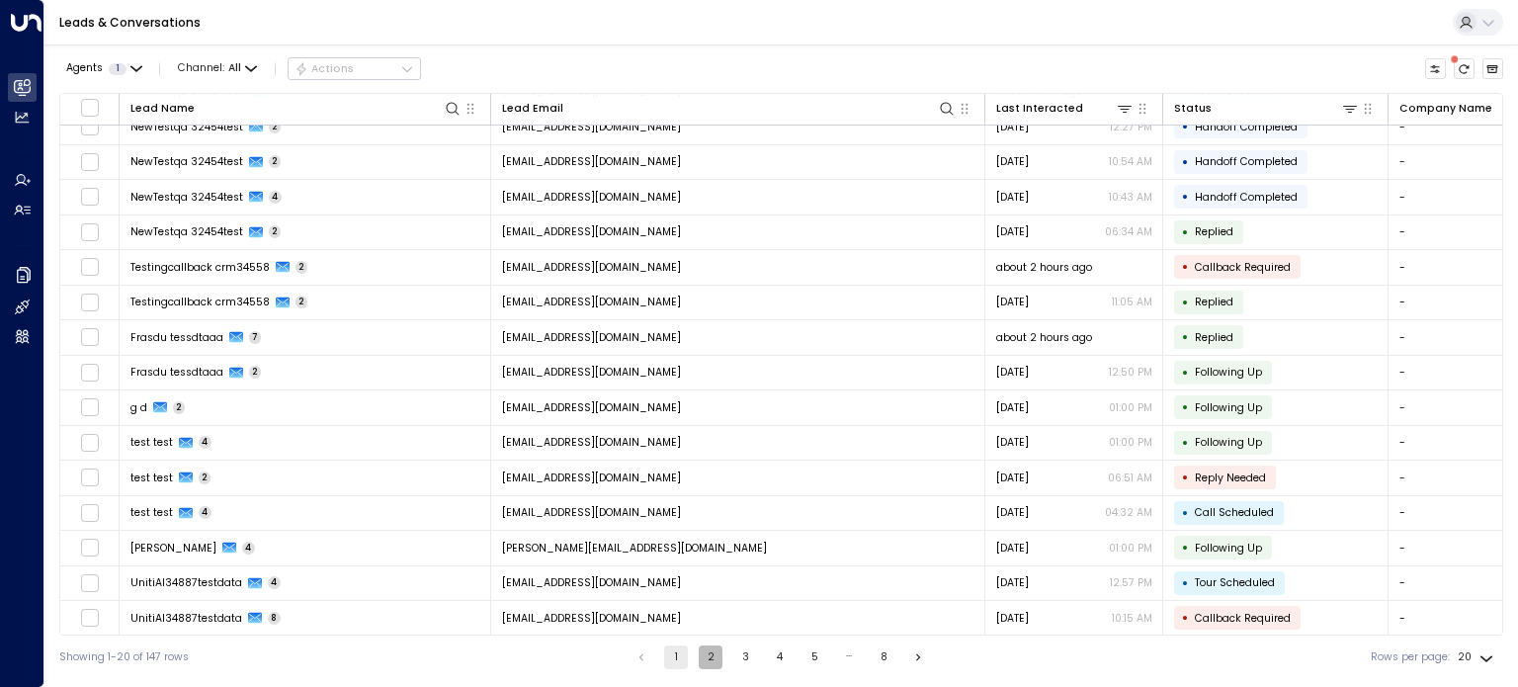
click at [703, 652] on button "2" at bounding box center [711, 657] width 24 height 24
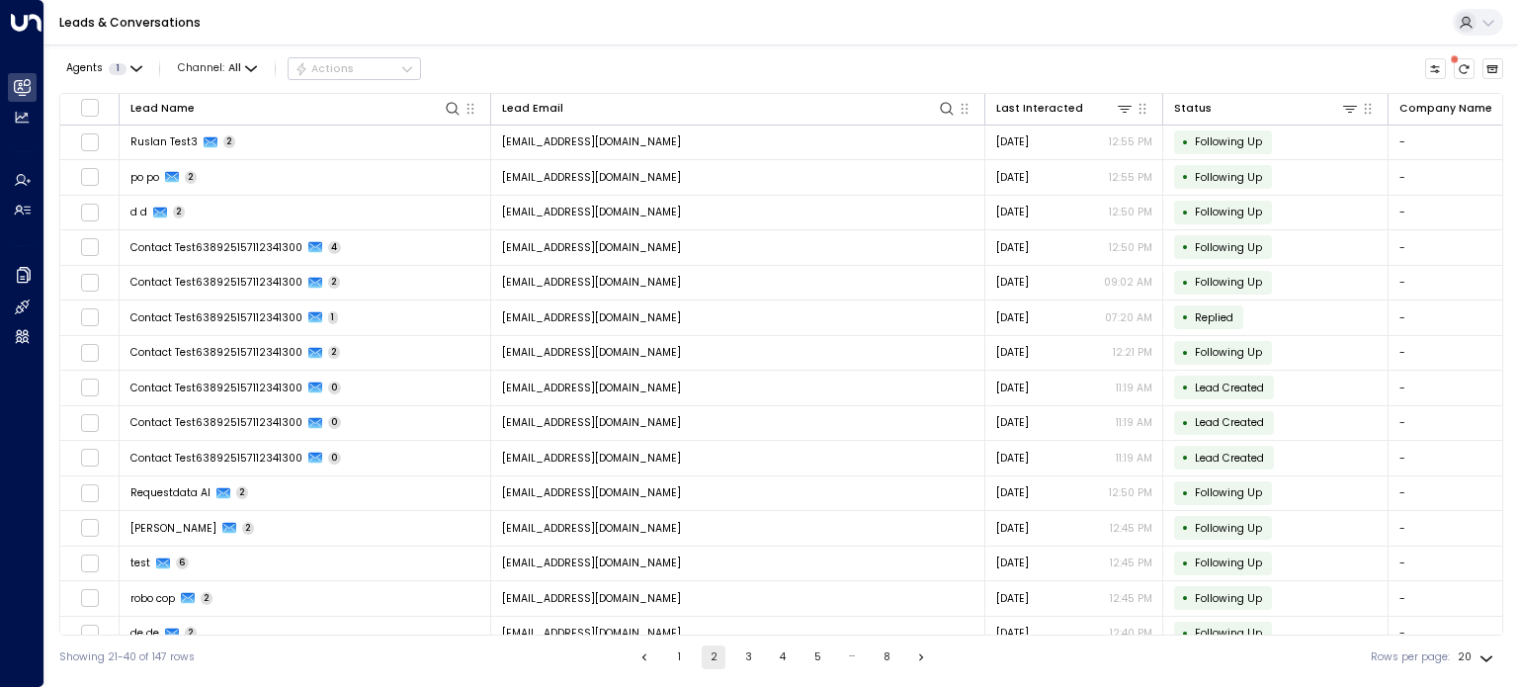
scroll to position [191, 0]
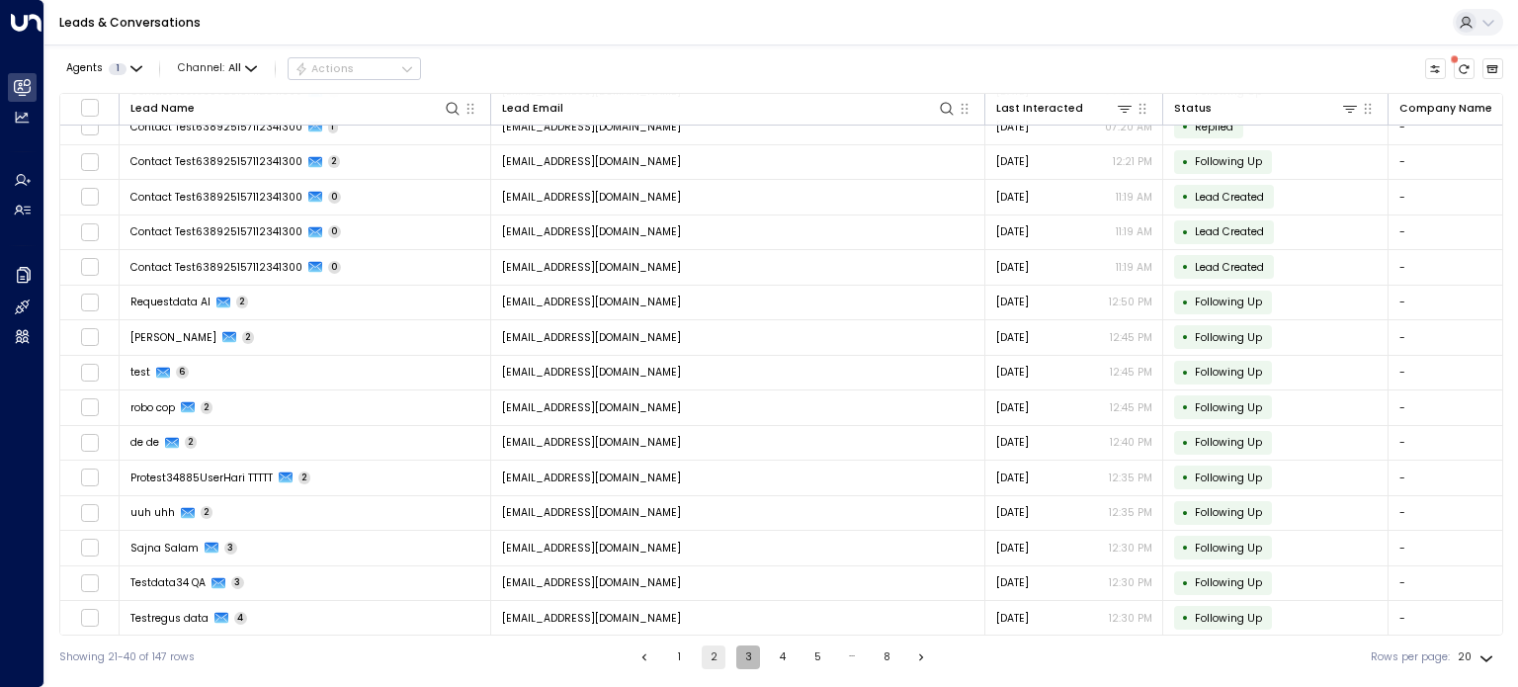
click at [743, 654] on button "3" at bounding box center [748, 657] width 24 height 24
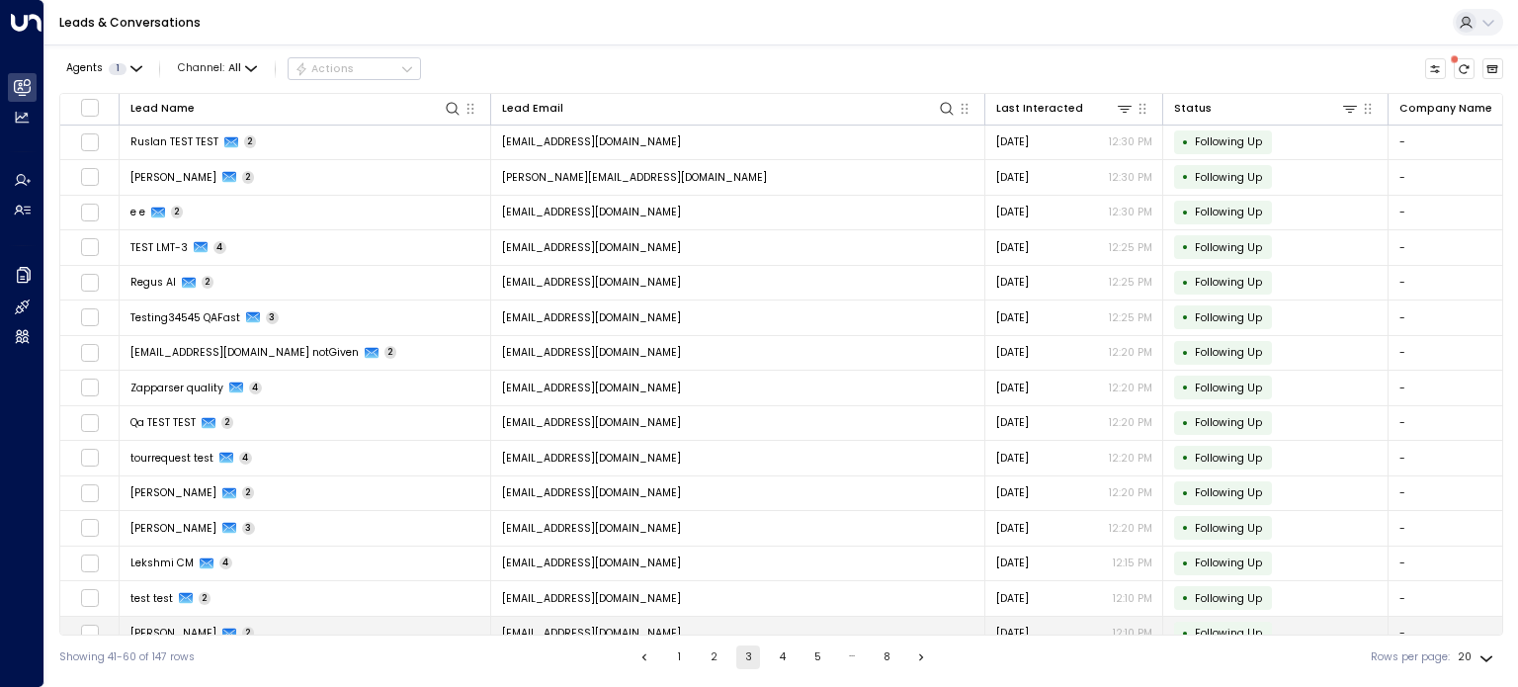
scroll to position [191, 0]
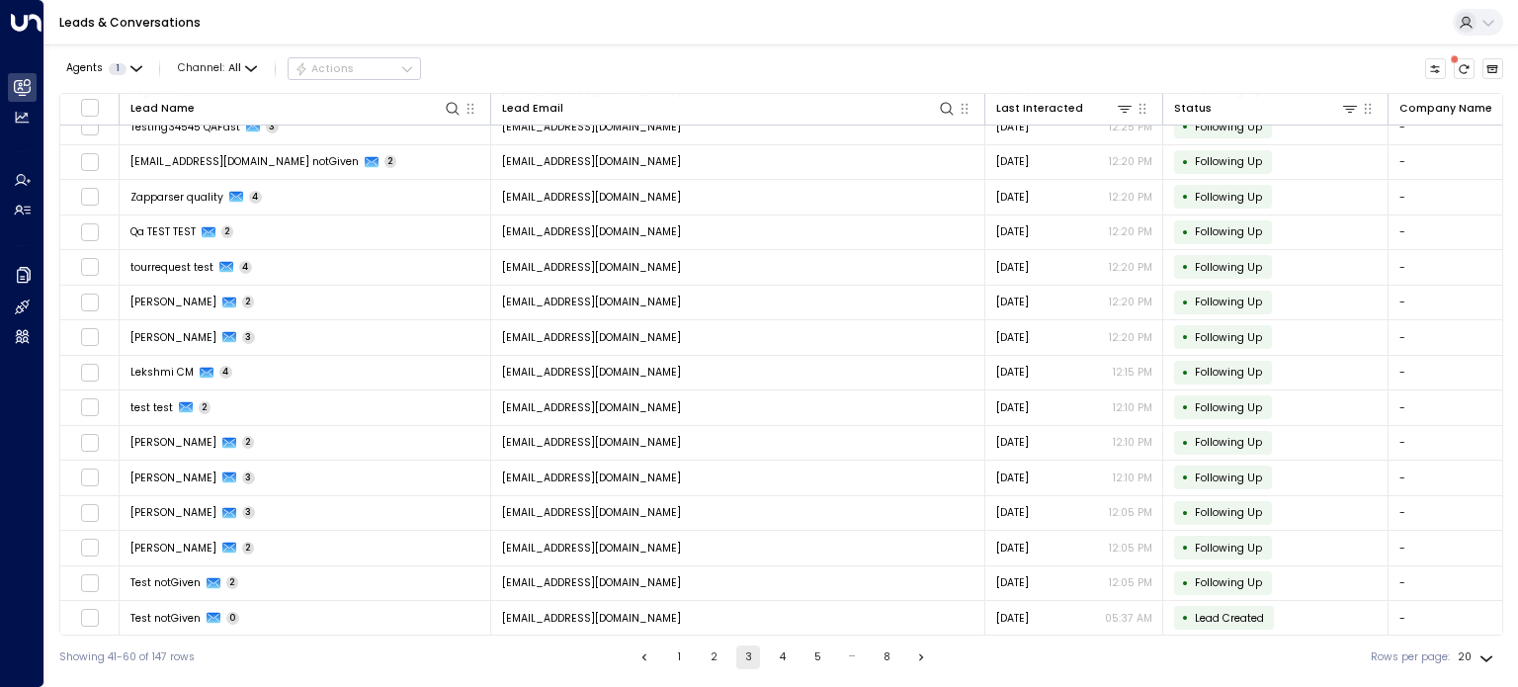
click at [781, 653] on button "4" at bounding box center [783, 657] width 24 height 24
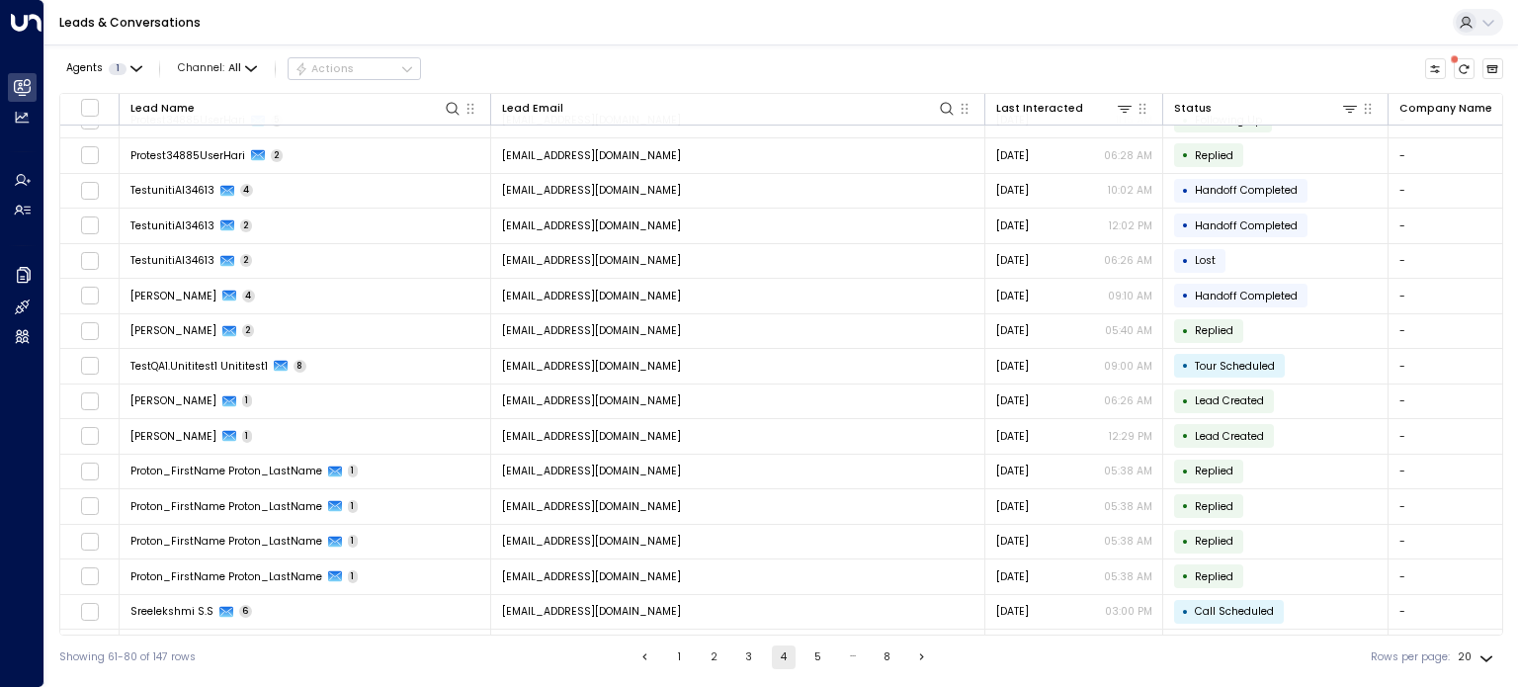
scroll to position [191, 0]
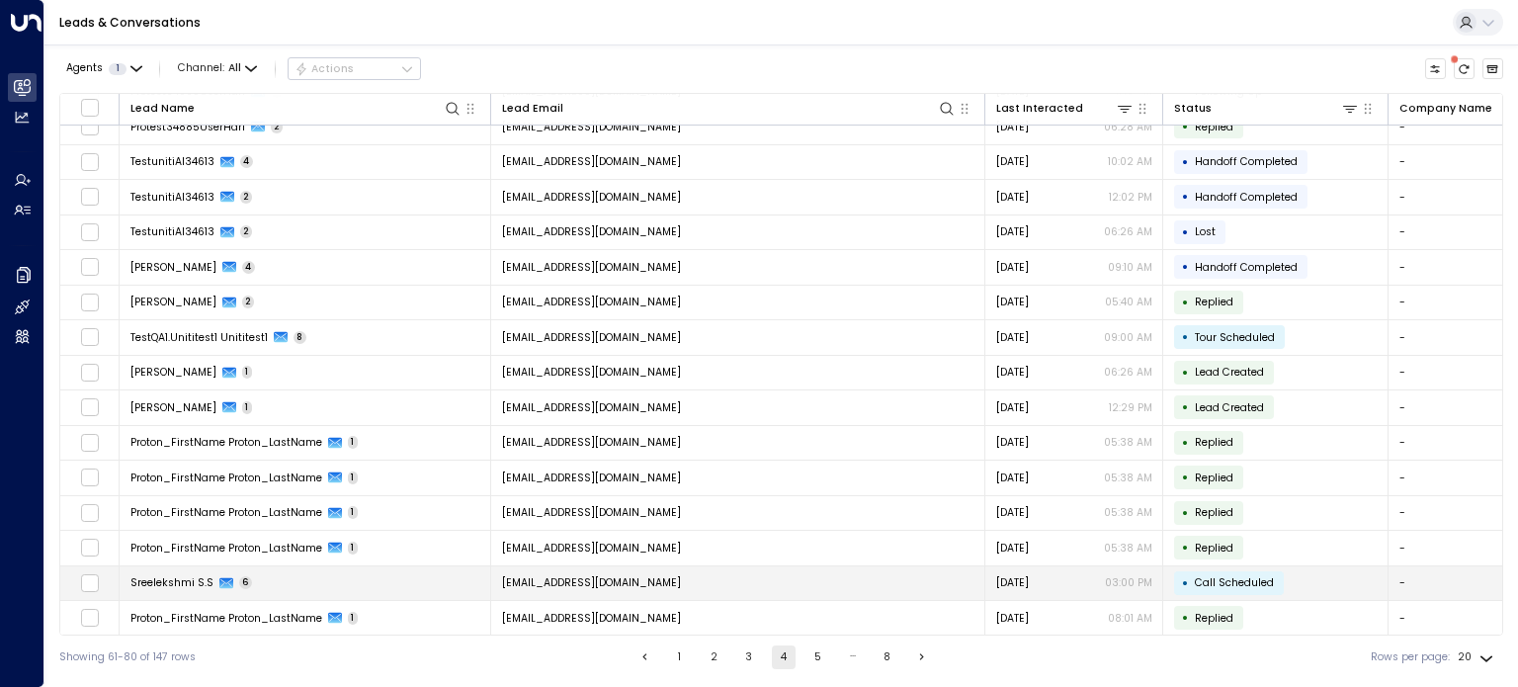
click at [158, 578] on span "Sreelekshmi S.S" at bounding box center [171, 582] width 83 height 15
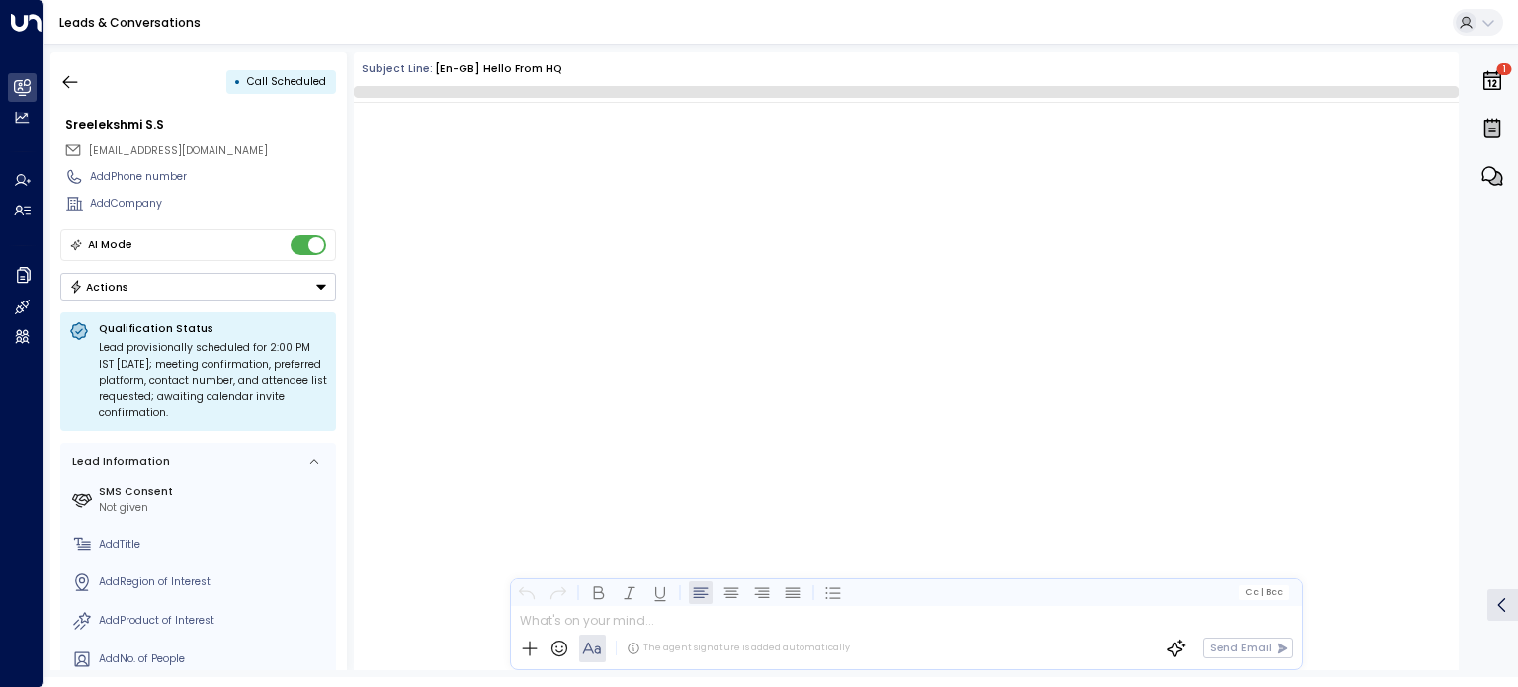
scroll to position [1747, 0]
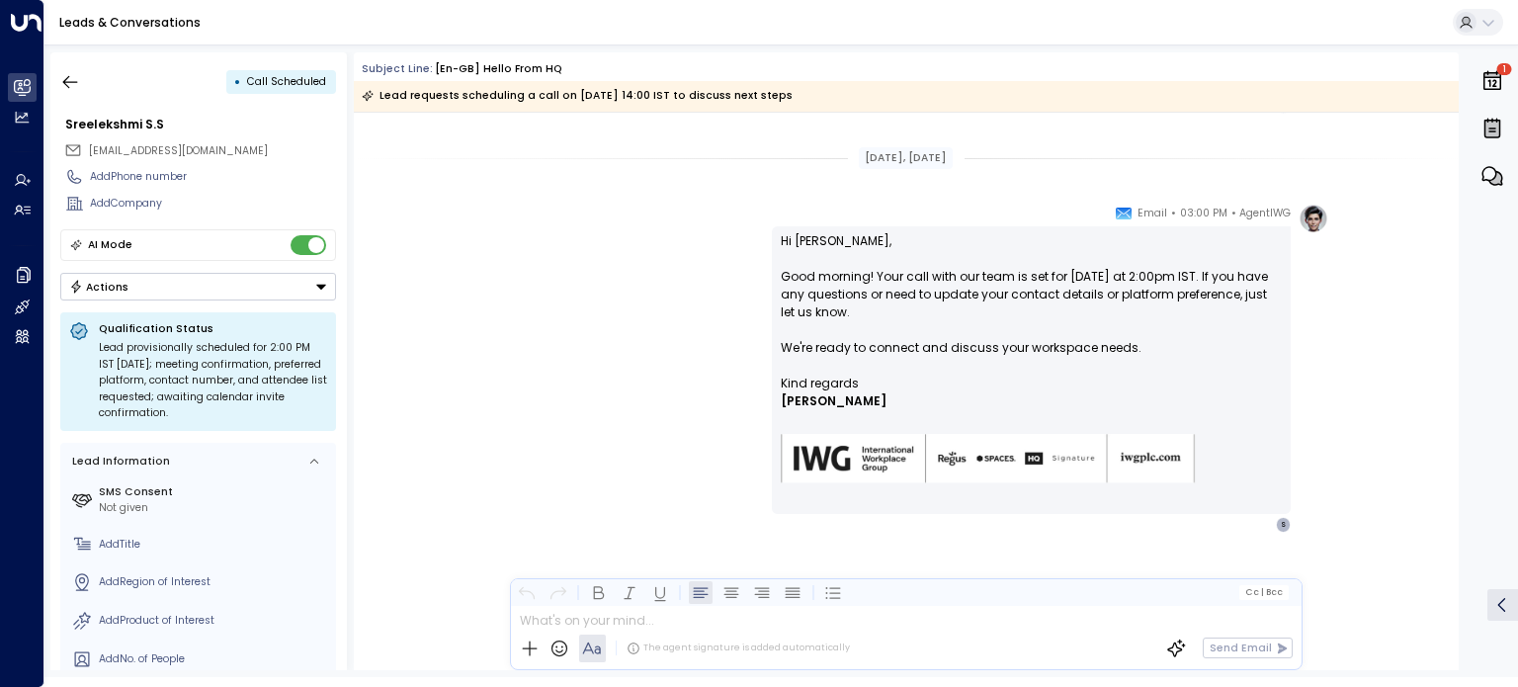
click at [257, 291] on button "Actions" at bounding box center [198, 287] width 276 height 28
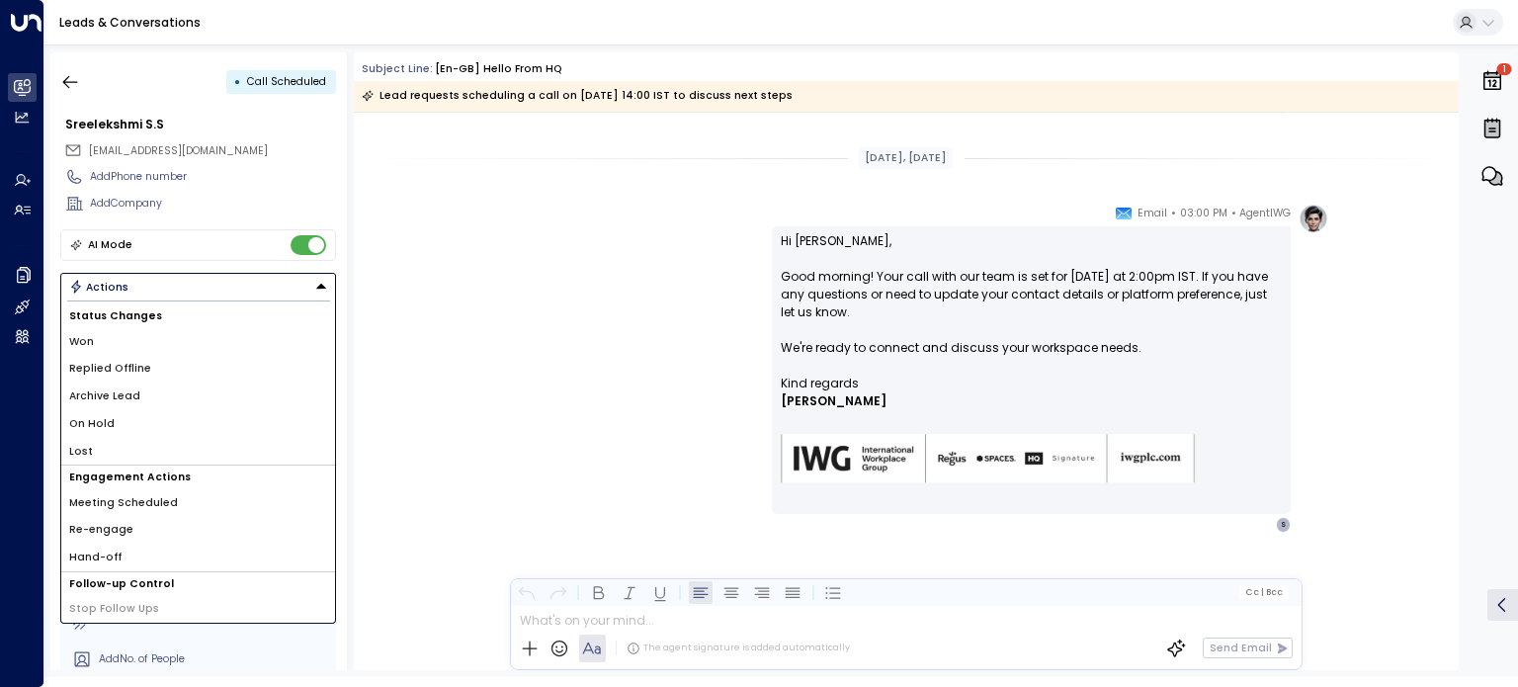
click at [474, 419] on div "AgentIWG • 03:00 PM • Email Hi [PERSON_NAME], Good morning! Your call with our …" at bounding box center [906, 442] width 1105 height 477
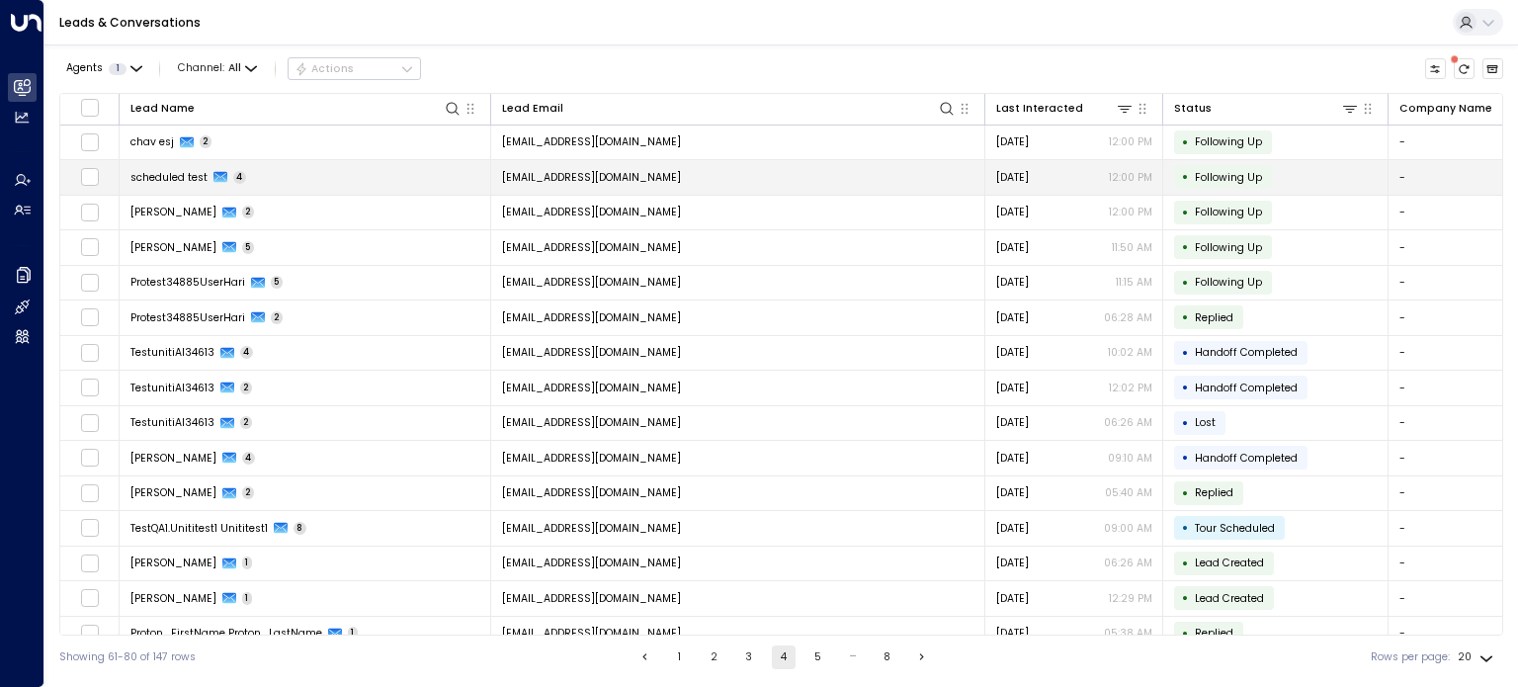
click at [184, 175] on span "scheduled test" at bounding box center [168, 177] width 77 height 15
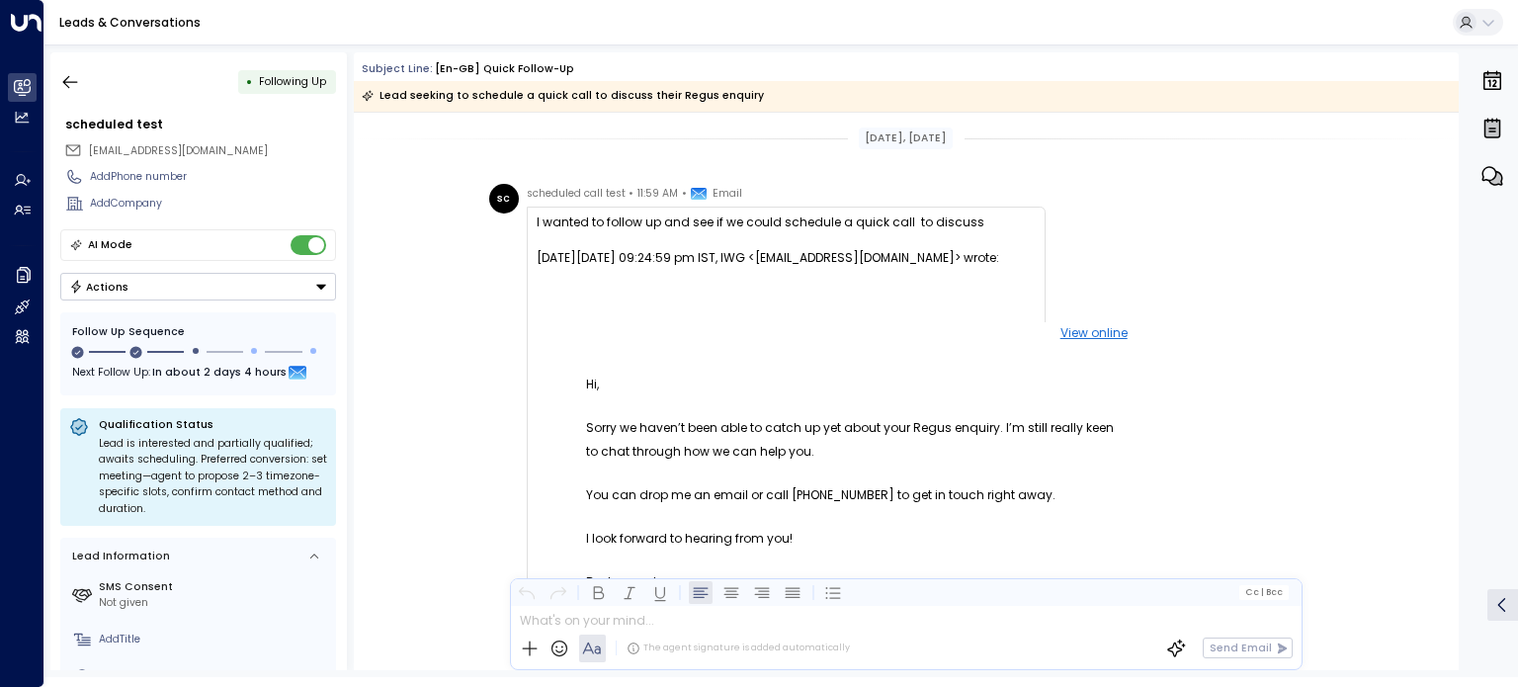
click at [206, 291] on button "Actions" at bounding box center [198, 287] width 276 height 28
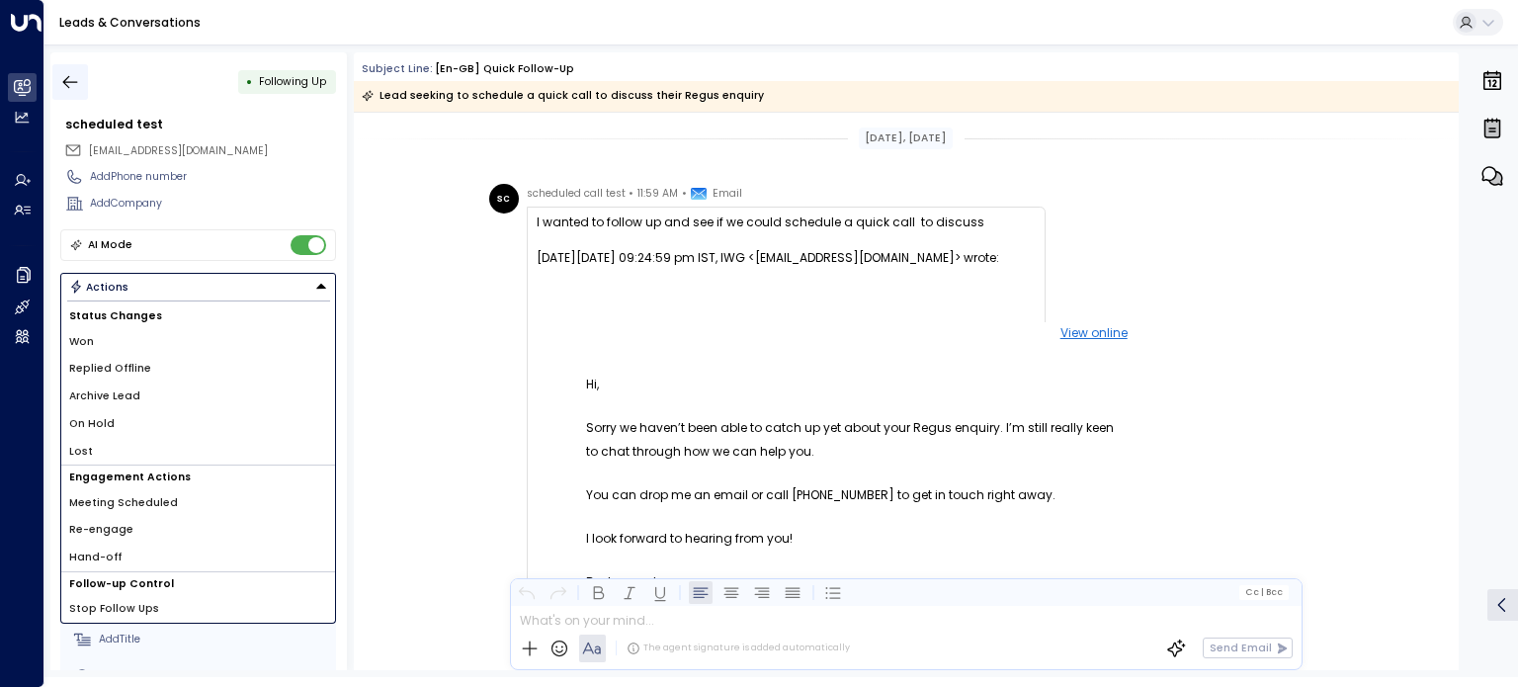
click at [71, 78] on icon "button" at bounding box center [70, 82] width 20 height 20
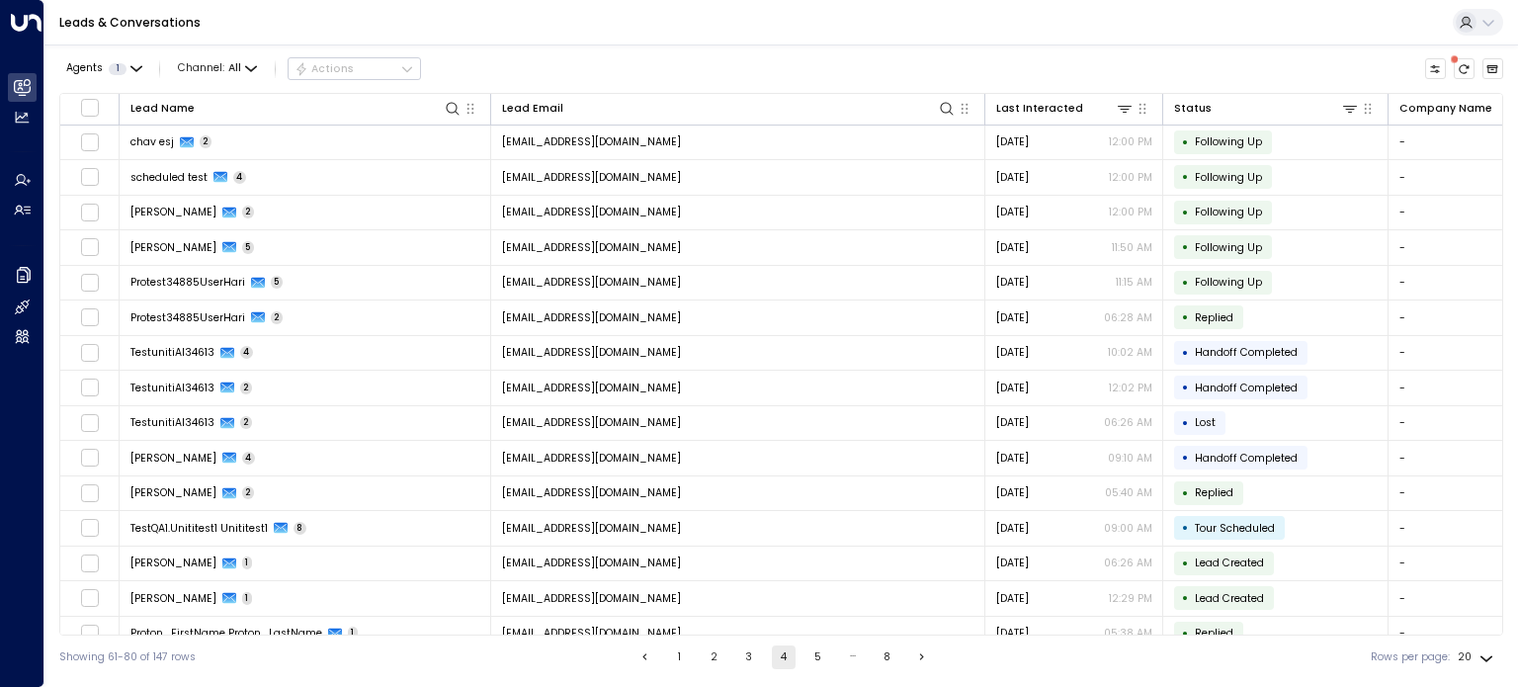
click at [678, 656] on button "1" at bounding box center [680, 657] width 24 height 24
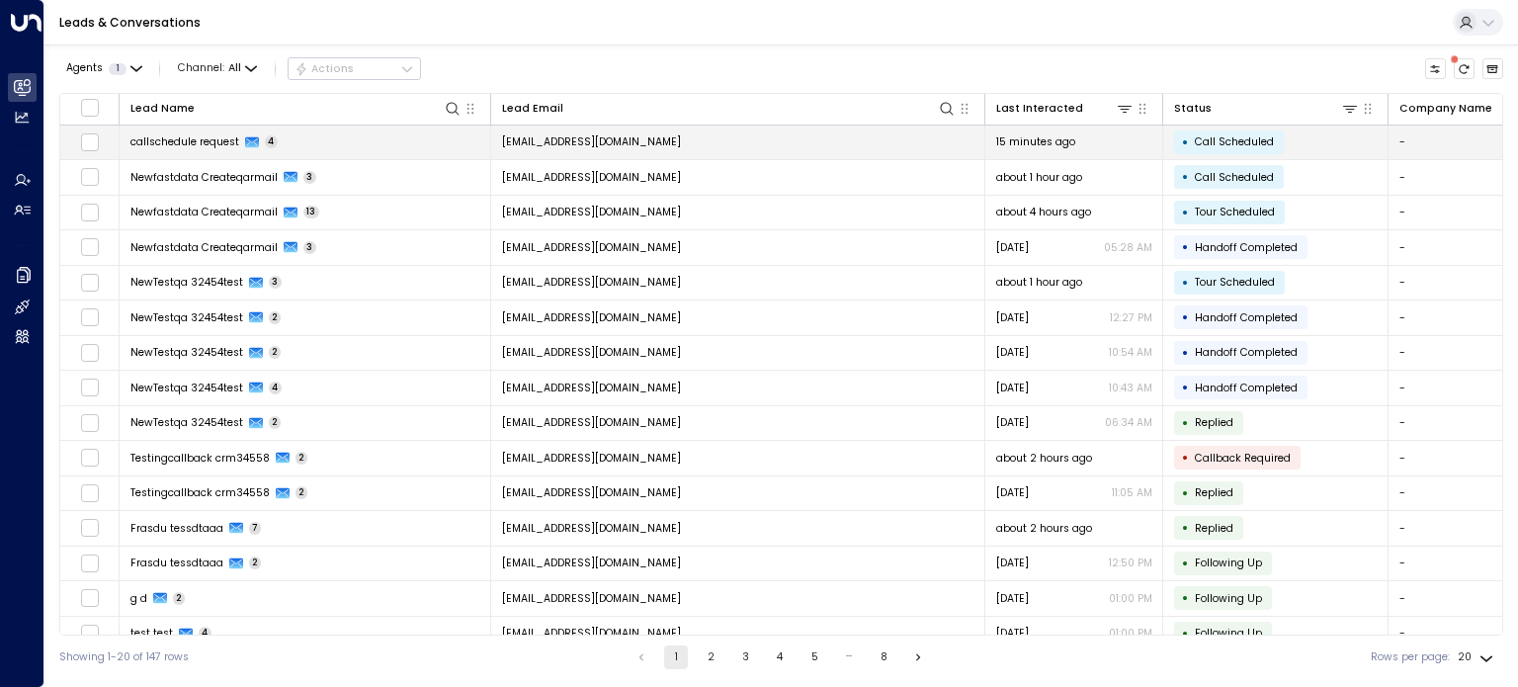
click at [154, 137] on span "callschedule request" at bounding box center [184, 141] width 109 height 15
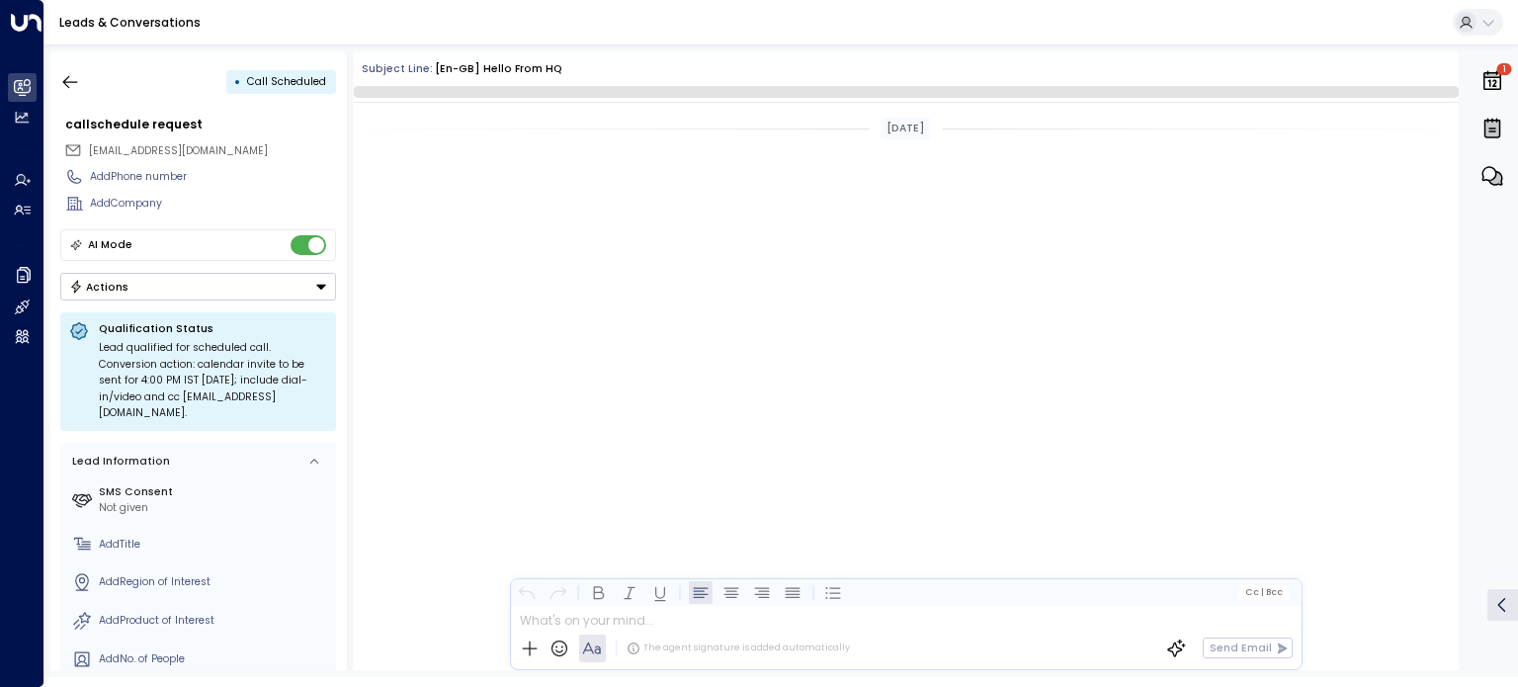
scroll to position [2102, 0]
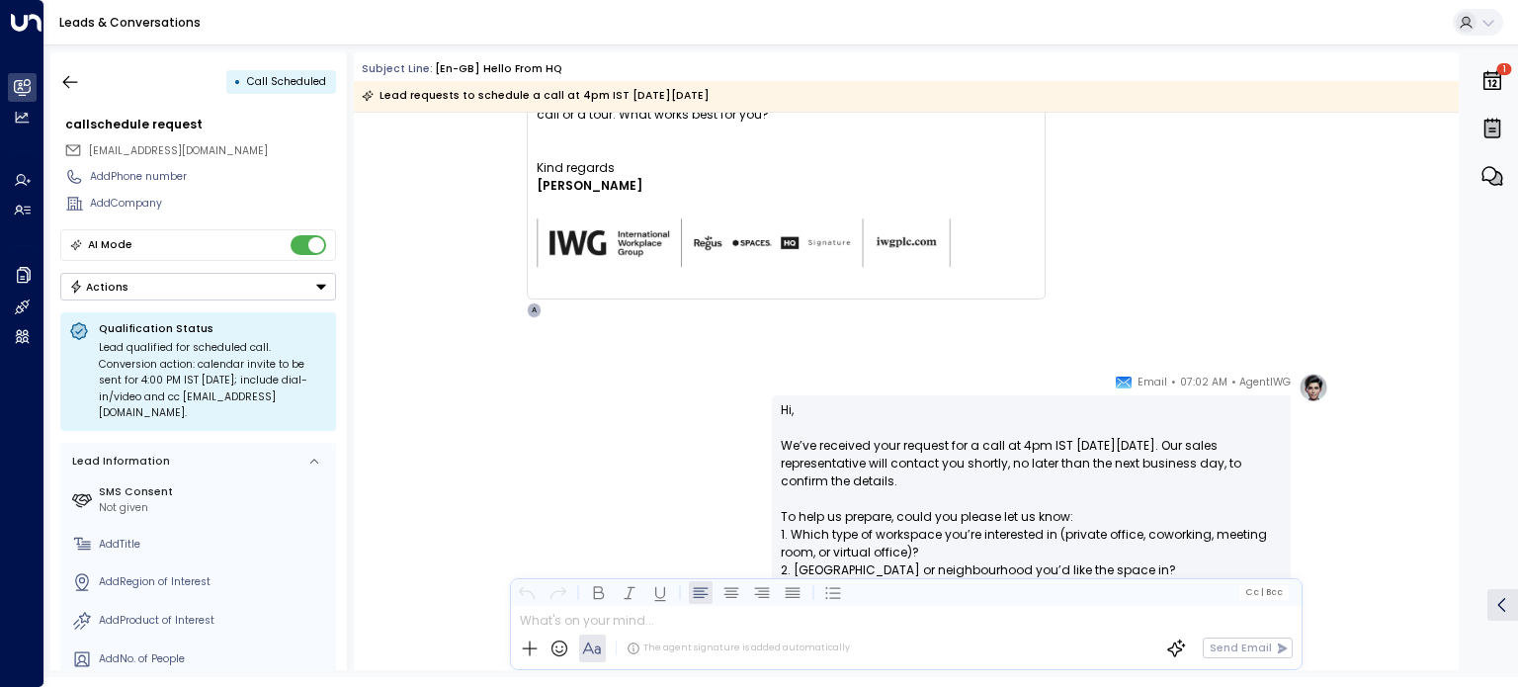
click at [201, 284] on button "Actions" at bounding box center [198, 287] width 276 height 28
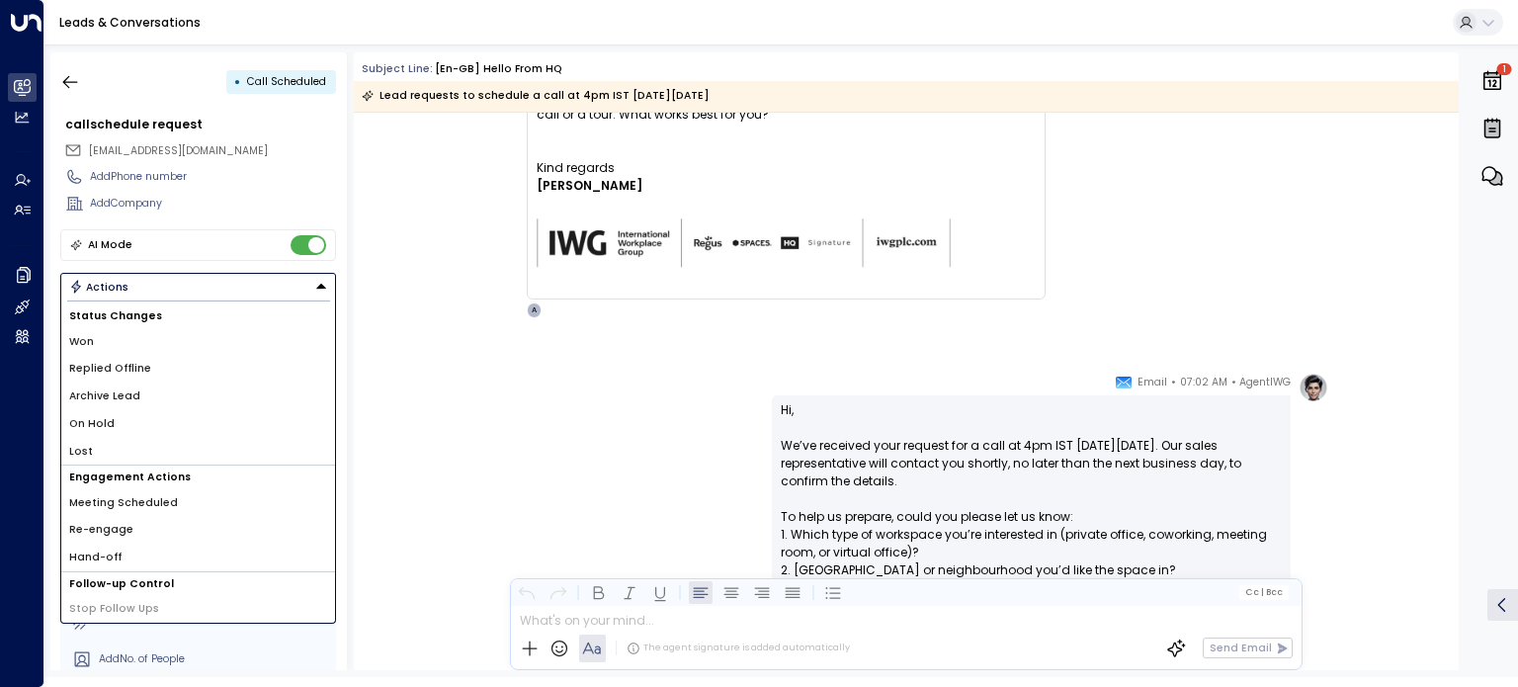
click at [170, 395] on li "Archive Lead" at bounding box center [198, 396] width 274 height 28
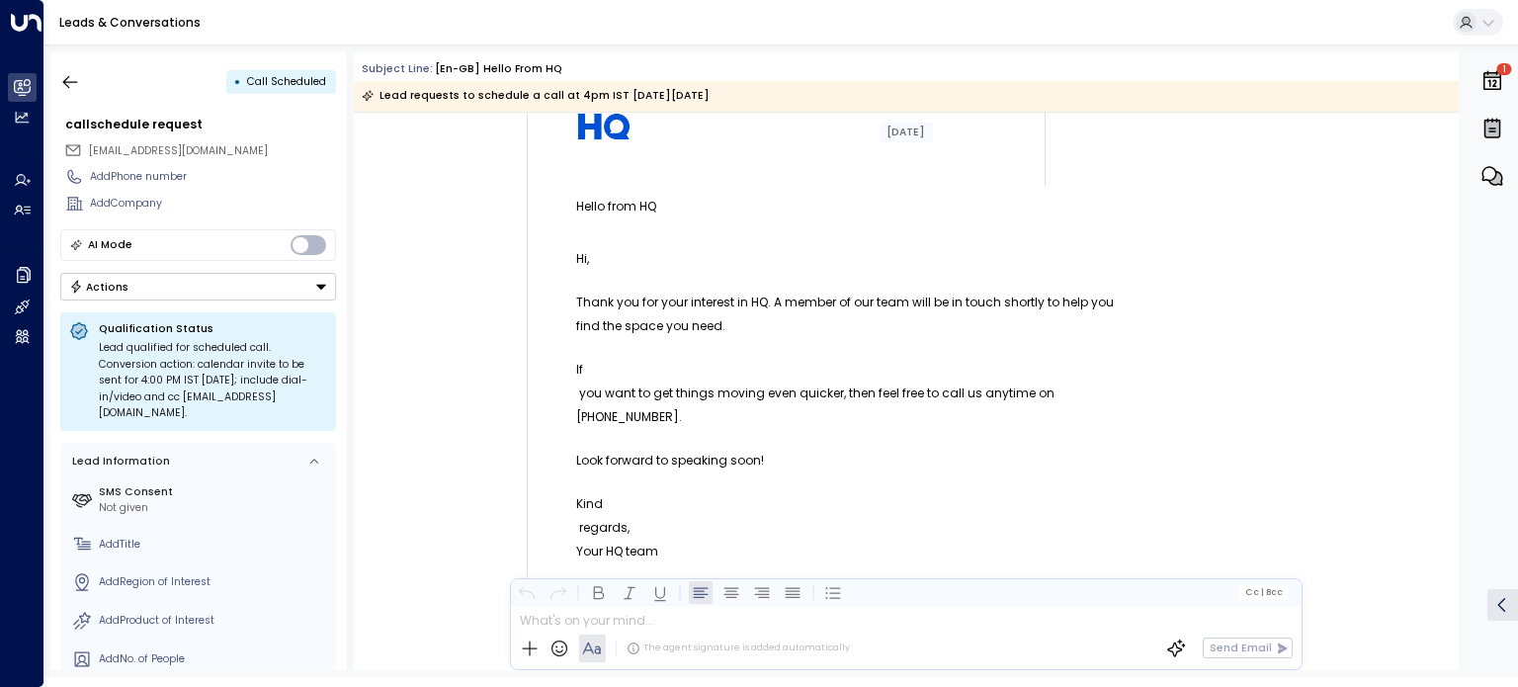
scroll to position [0, 0]
